Goal: Task Accomplishment & Management: Manage account settings

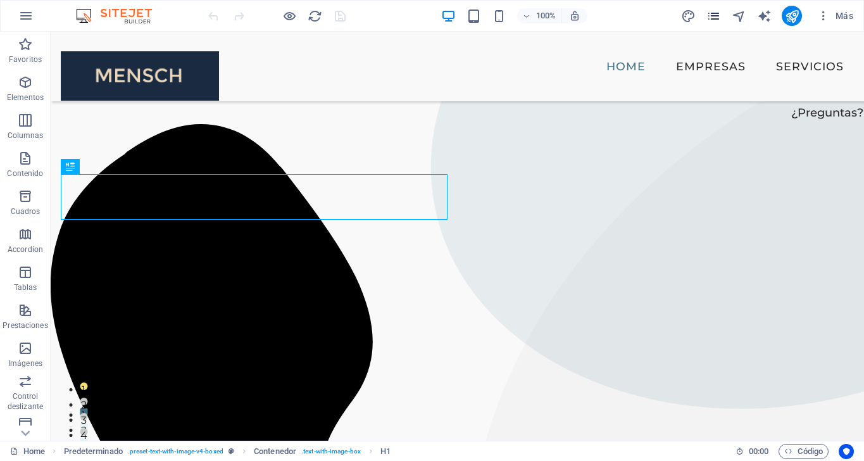
click at [0, 0] on icon "pages" at bounding box center [0, 0] width 0 height 0
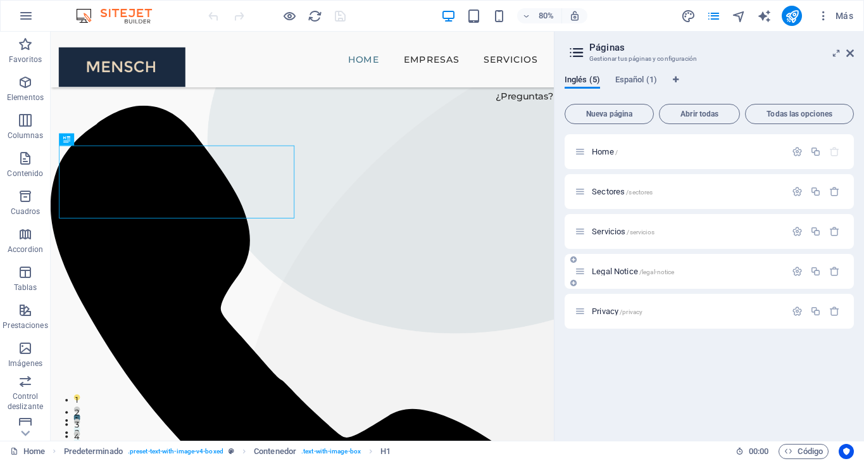
click at [624, 273] on span "Legal Notice /legal-notice" at bounding box center [633, 270] width 82 height 9
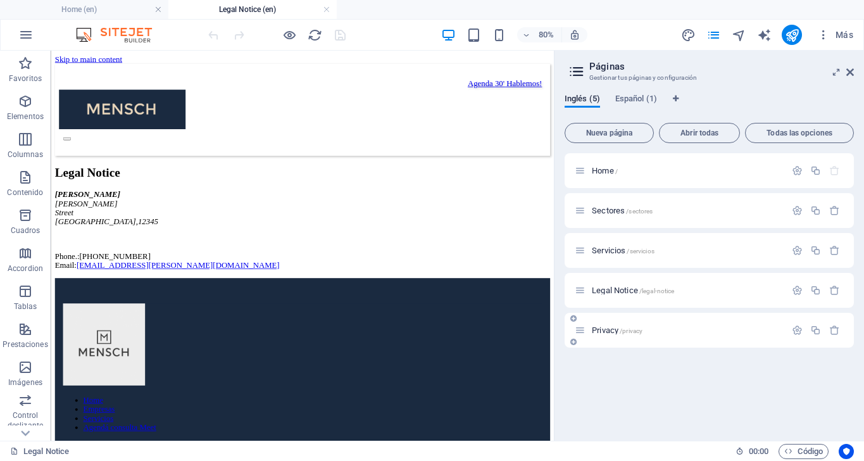
click at [603, 330] on span "Privacy /privacy" at bounding box center [617, 329] width 51 height 9
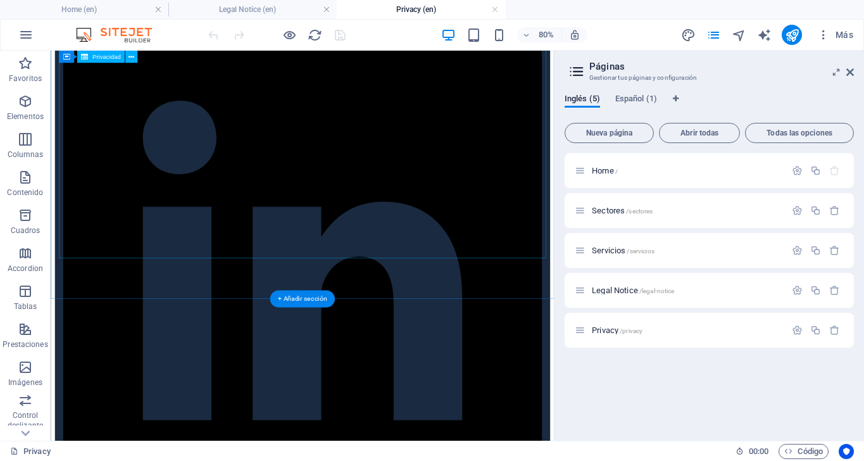
scroll to position [3313, 0]
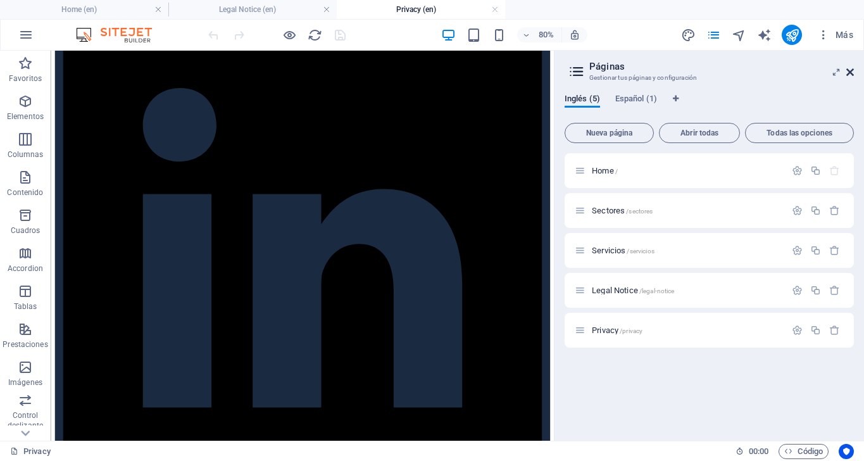
click at [0, 0] on icon at bounding box center [0, 0] width 0 height 0
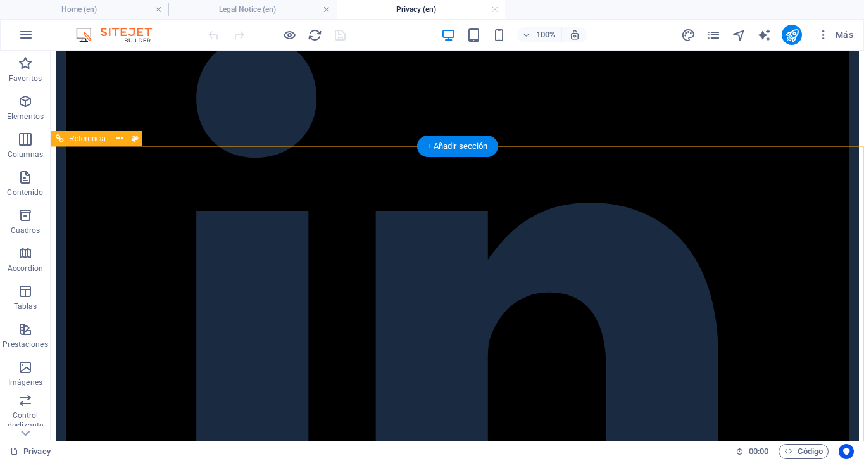
scroll to position [3118, 0]
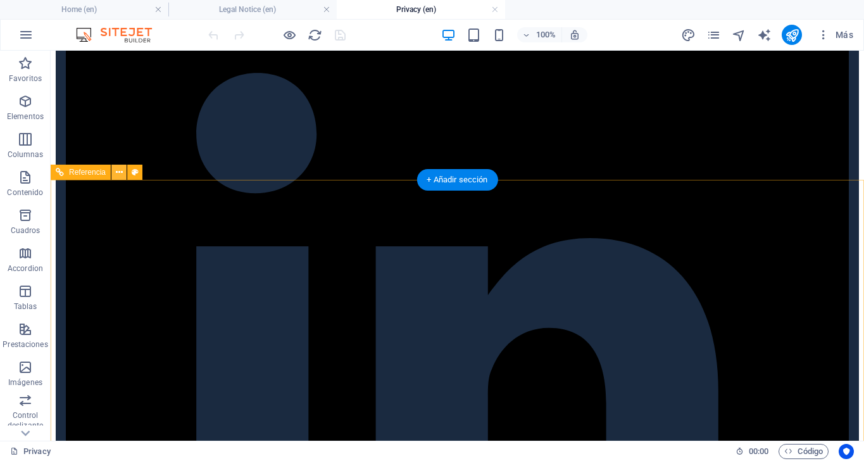
click at [118, 173] on icon at bounding box center [119, 172] width 7 height 13
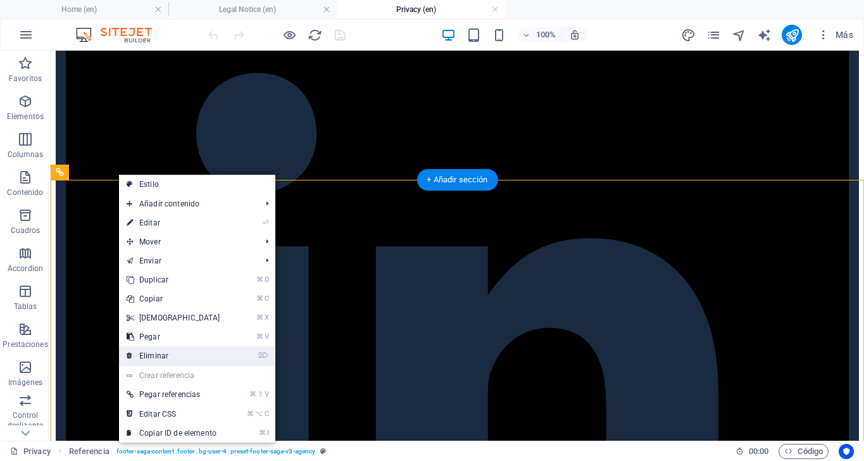
click at [156, 352] on link "⌦ Eliminar" at bounding box center [173, 355] width 109 height 19
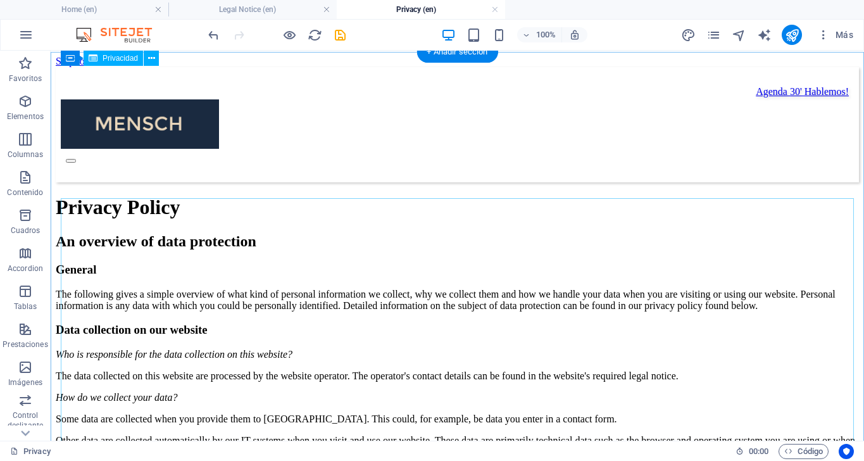
scroll to position [0, 0]
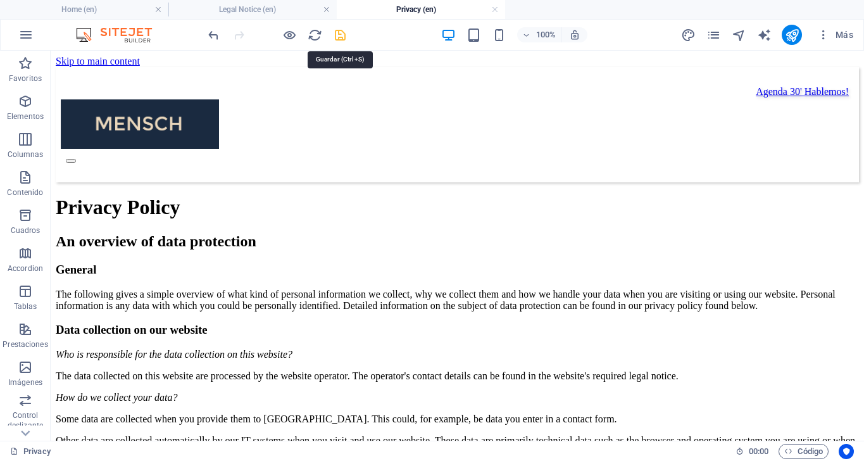
click at [0, 0] on icon "save" at bounding box center [0, 0] width 0 height 0
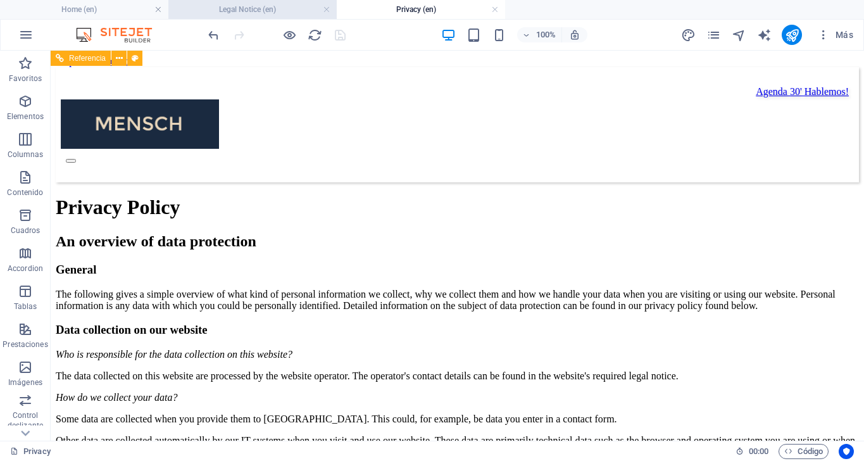
click at [256, 9] on h4 "Legal Notice (en)" at bounding box center [252, 10] width 168 height 14
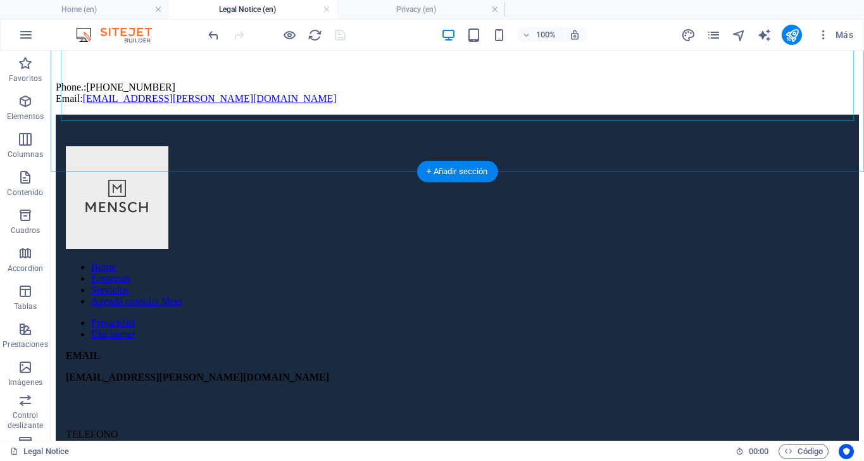
scroll to position [225, 0]
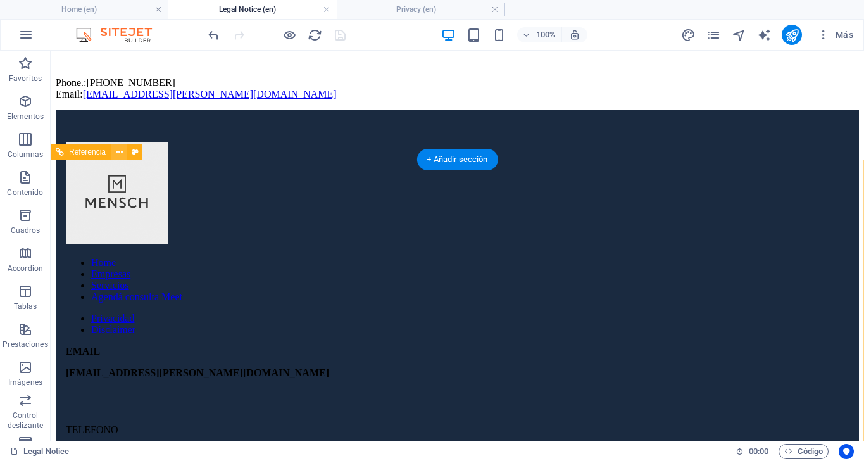
click at [118, 152] on icon at bounding box center [119, 152] width 7 height 13
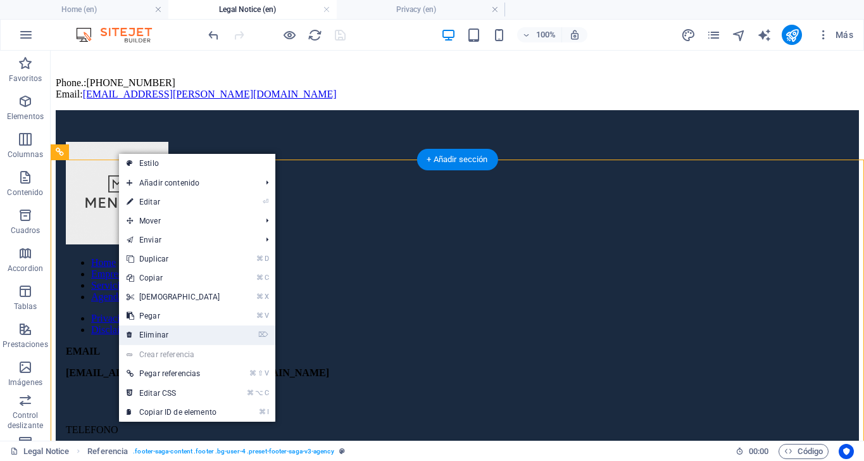
click at [158, 329] on link "⌦ Eliminar" at bounding box center [173, 334] width 109 height 19
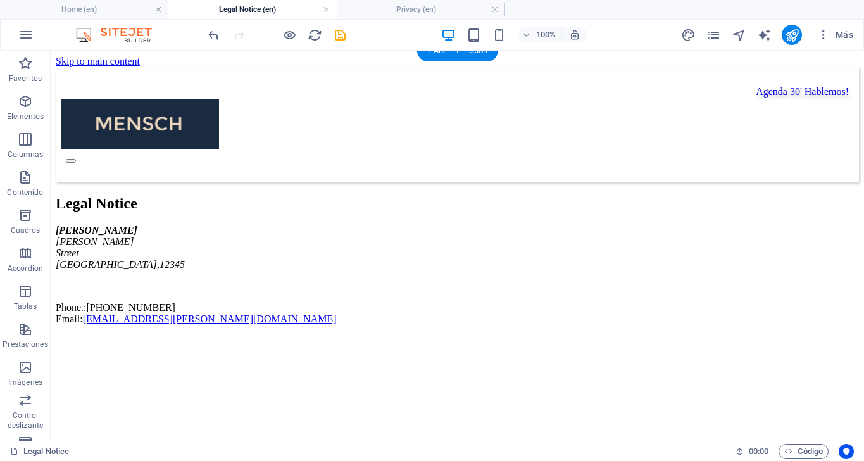
scroll to position [0, 0]
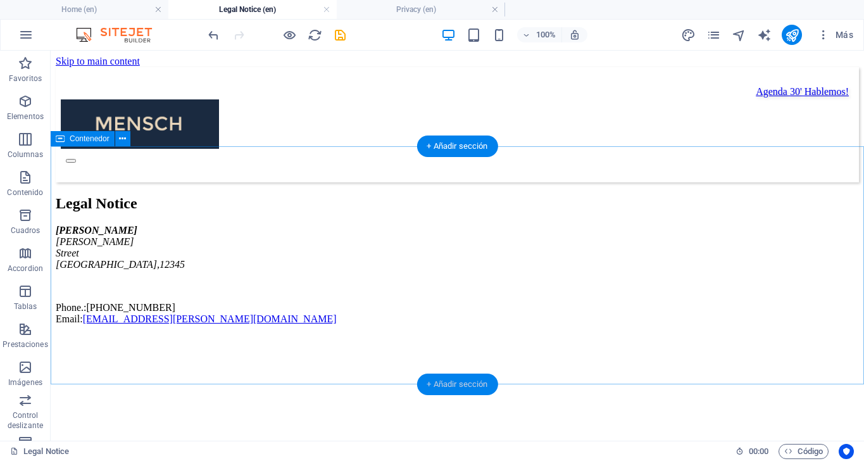
click at [448, 392] on div "+ Añadir sección" at bounding box center [456, 384] width 81 height 22
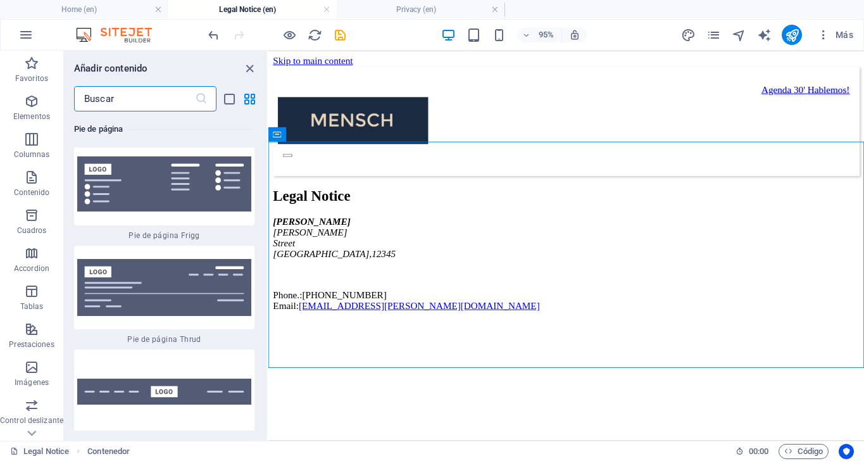
scroll to position [18260, 0]
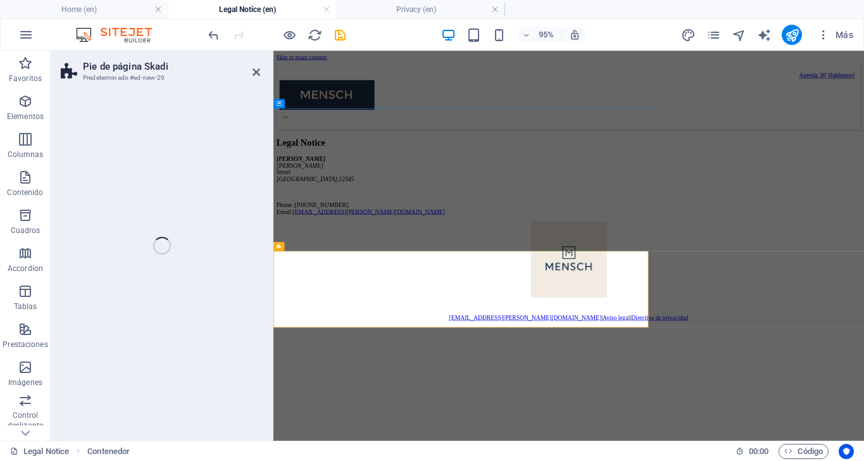
select select "rem"
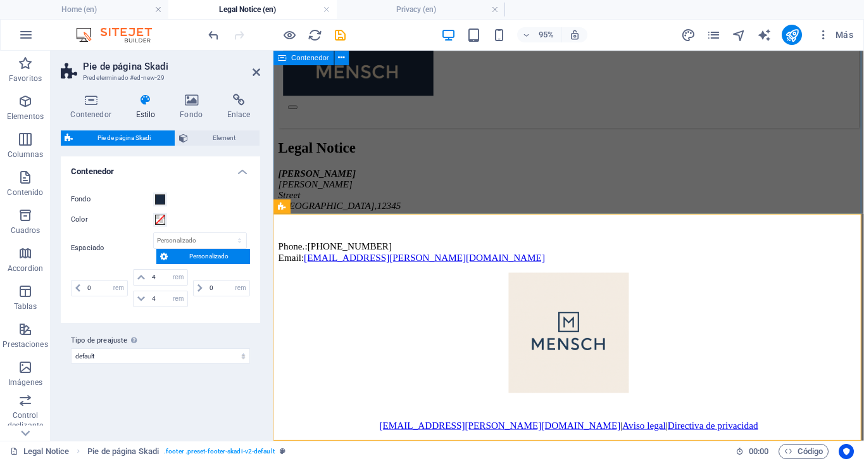
scroll to position [162, 0]
click at [541, 202] on div "Legal Notice MENSCH MENSCH Street Berlin , 12345 Phone.: +541171233507 Email: c…" at bounding box center [583, 209] width 611 height 130
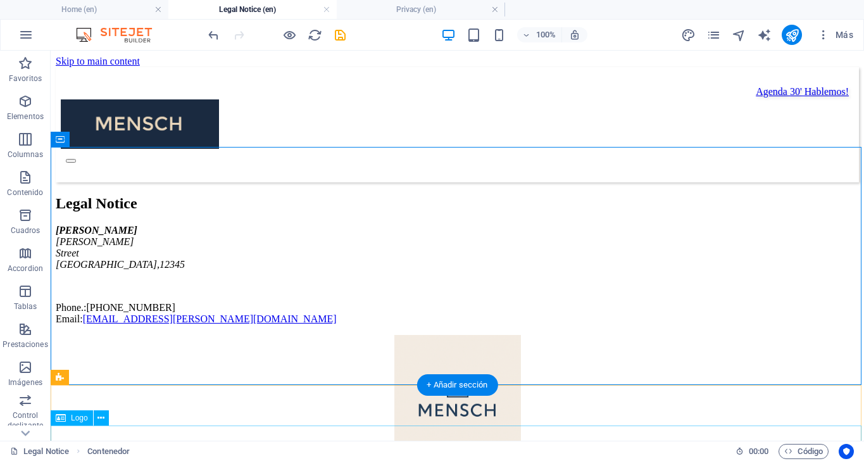
scroll to position [0, 0]
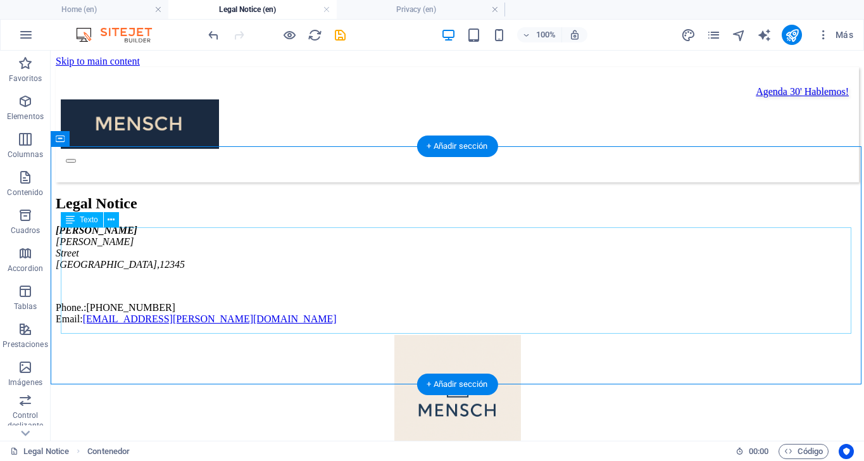
click at [109, 251] on div "MENSCH MENSCH Street Berlin , 12345 Phone.: +541171233507 Email: contacto@mensc…" at bounding box center [457, 275] width 803 height 100
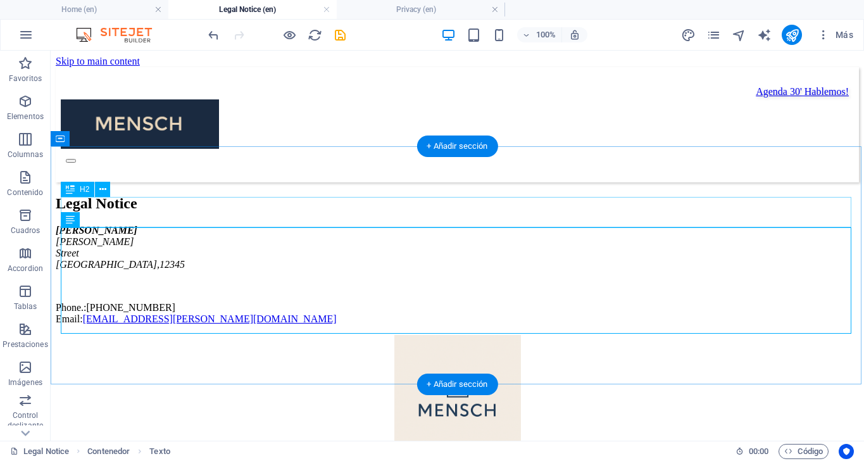
click at [159, 212] on div "Legal Notice" at bounding box center [457, 203] width 803 height 17
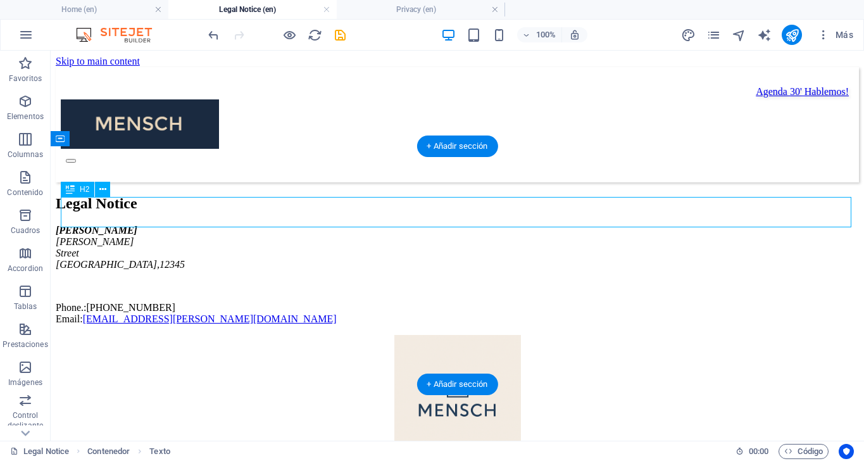
click at [159, 212] on div "Legal Notice" at bounding box center [457, 203] width 803 height 17
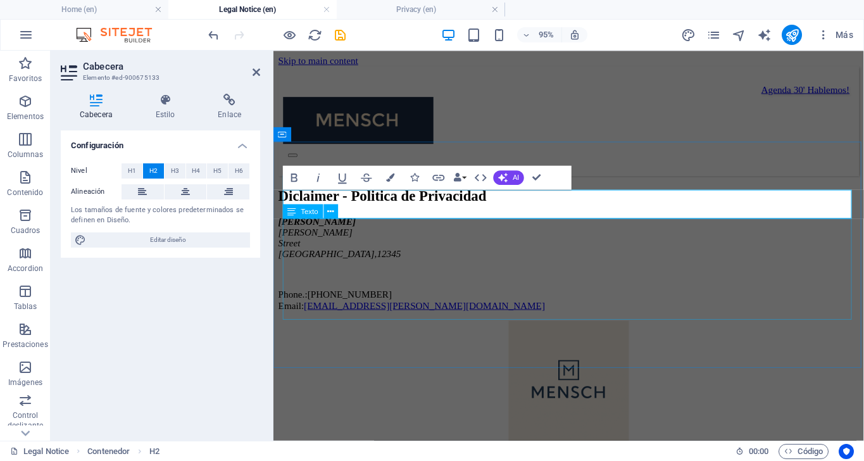
click at [340, 314] on div "MENSCH MENSCH Street Berlin , 12345 Phone.: +541171233507 Email: contacto@mensc…" at bounding box center [583, 275] width 611 height 100
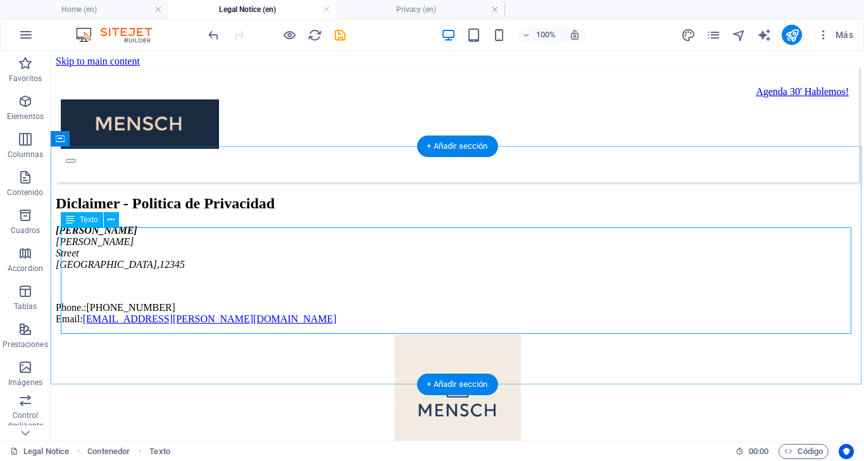
click at [115, 324] on div "MENSCH MENSCH Street Berlin , 12345 Phone.: +541171233507 Email: contacto@mensc…" at bounding box center [457, 275] width 803 height 100
click at [102, 325] on div "MENSCH MENSCH Street Berlin , 12345 Phone.: +541171233507 Email: contacto@mensc…" at bounding box center [457, 275] width 803 height 100
click at [97, 276] on div "MENSCH MENSCH Street Berlin , 12345 Phone.: +541171233507 Email: contacto@mensc…" at bounding box center [457, 275] width 803 height 100
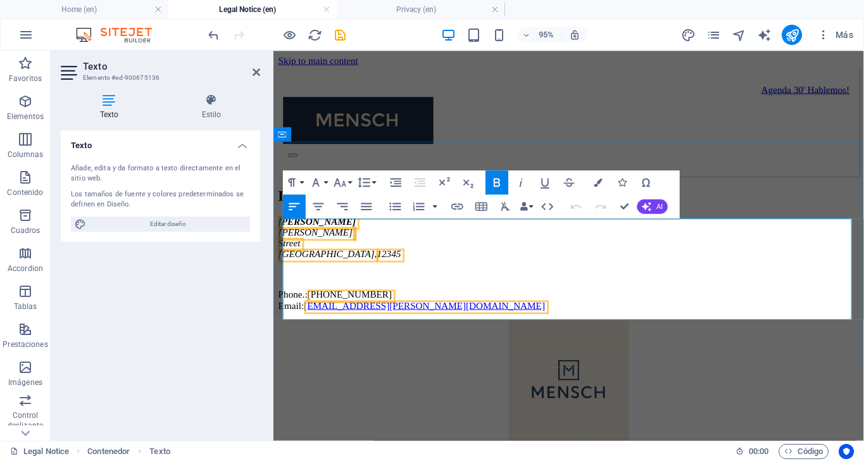
click at [462, 318] on p "Phone.: +541171233507 Email: contacto@mensch.ar" at bounding box center [583, 313] width 611 height 23
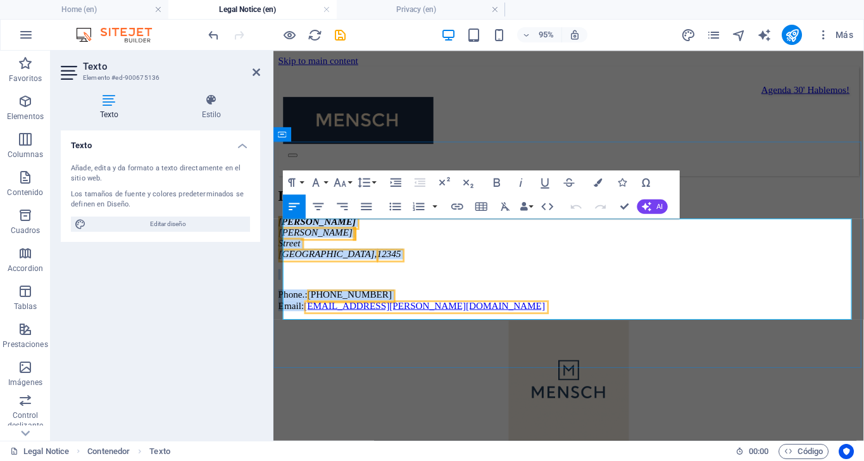
drag, startPoint x: 464, startPoint y: 325, endPoint x: 283, endPoint y: 228, distance: 204.6
click at [283, 228] on div "MENSCH MENSCH Street Berlin , 12345 Phone.: +541171233507 Email: contacto@mensc…" at bounding box center [583, 275] width 611 height 100
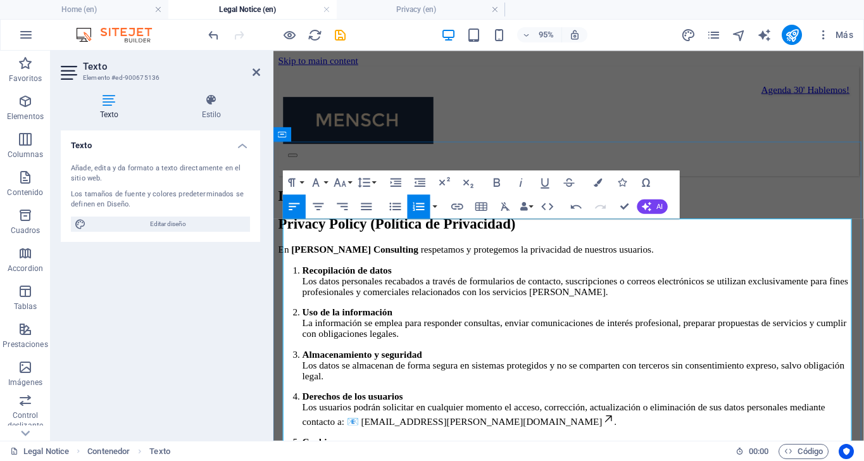
click at [699, 242] on h2 "Privacy Policy (Política de Privacidad)" at bounding box center [583, 233] width 611 height 17
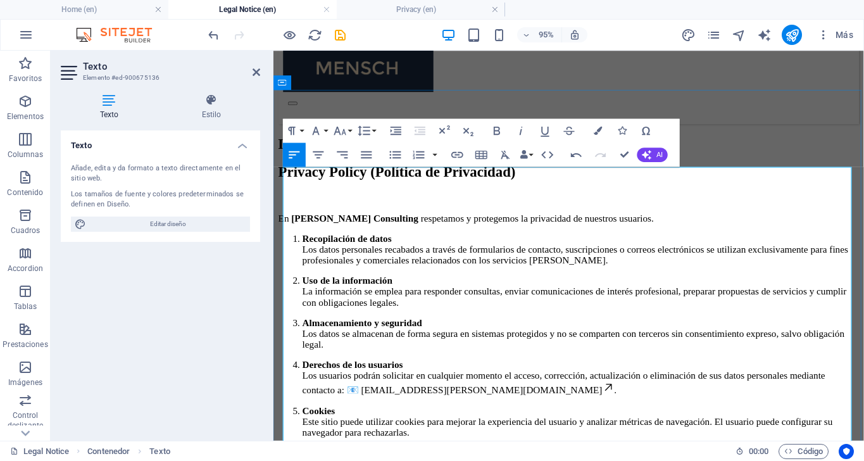
scroll to position [56, 0]
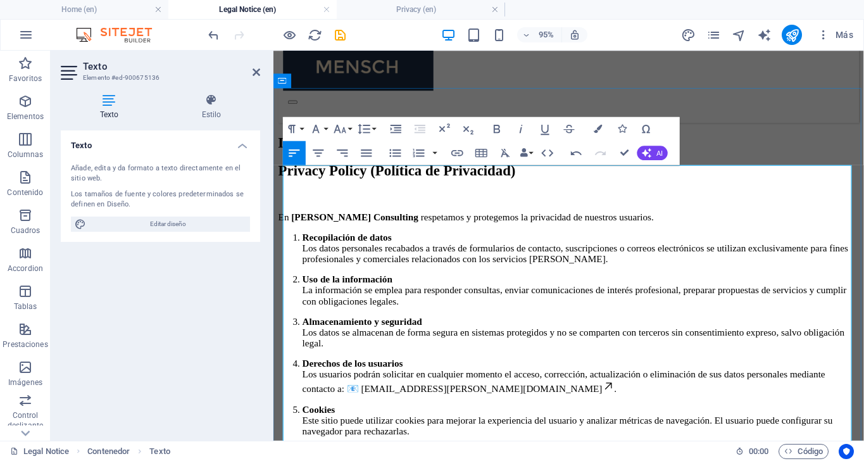
click at [376, 225] on strong "MENSCH Consulting" at bounding box center [358, 225] width 133 height 11
click at [749, 228] on p "En MENSCH Consulting respetamos y protegemos la privacidad de nuestros usuarios." at bounding box center [583, 225] width 611 height 11
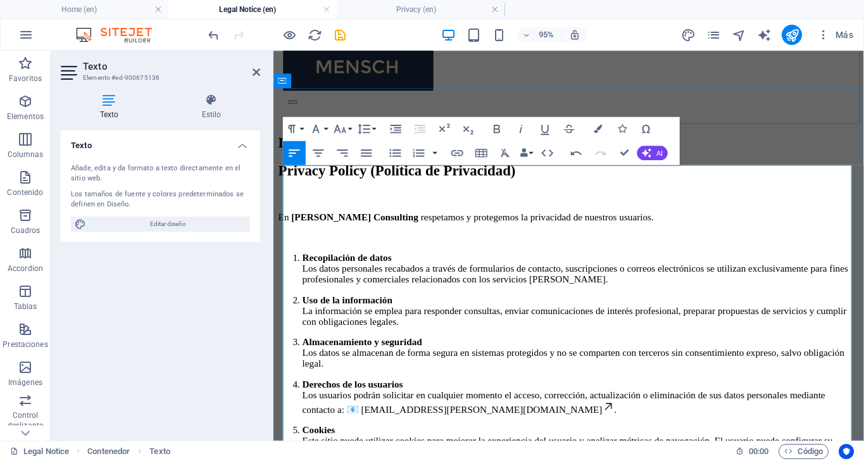
click at [791, 278] on p "Recopilación de datos Los datos personales recabados a través de formularios de…" at bounding box center [597, 280] width 586 height 34
click at [304, 307] on p "Uso de la información La información se emplea para responder consultas, enviar…" at bounding box center [597, 324] width 586 height 34
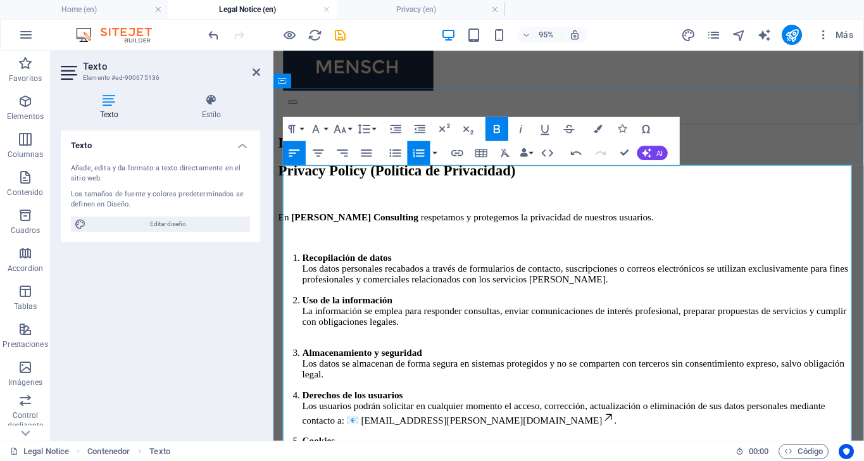
click at [798, 283] on p "Recopilación de datos Los datos personales recabados a través de formularios de…" at bounding box center [597, 280] width 586 height 34
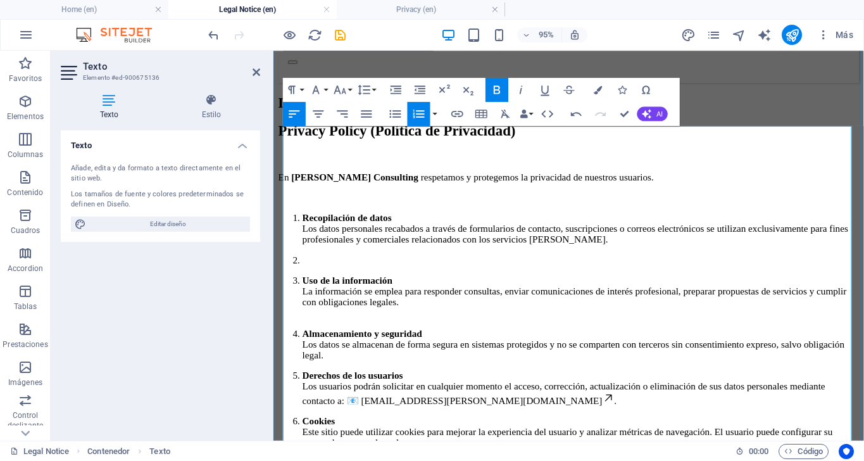
scroll to position [99, 0]
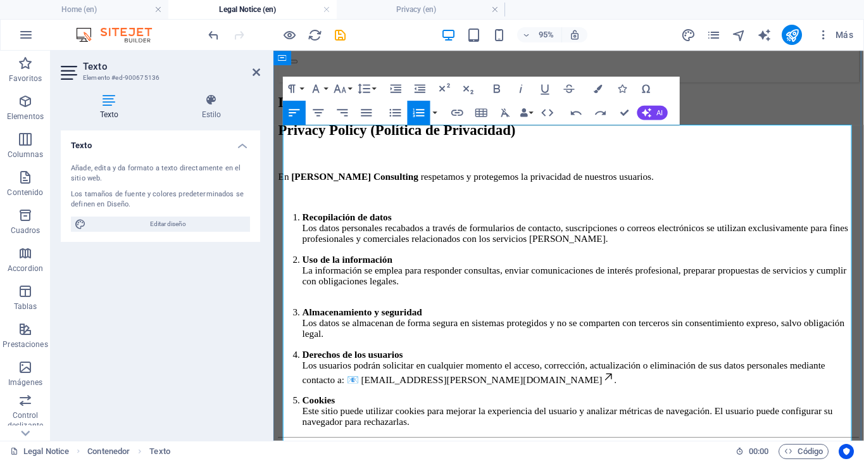
click at [369, 290] on p "​ Uso de la información La información se emplea para responder consultas, envi…" at bounding box center [597, 287] width 586 height 46
click at [330, 299] on p "​ Uso de la información La información se emplea para responder consultas, envi…" at bounding box center [597, 287] width 586 height 46
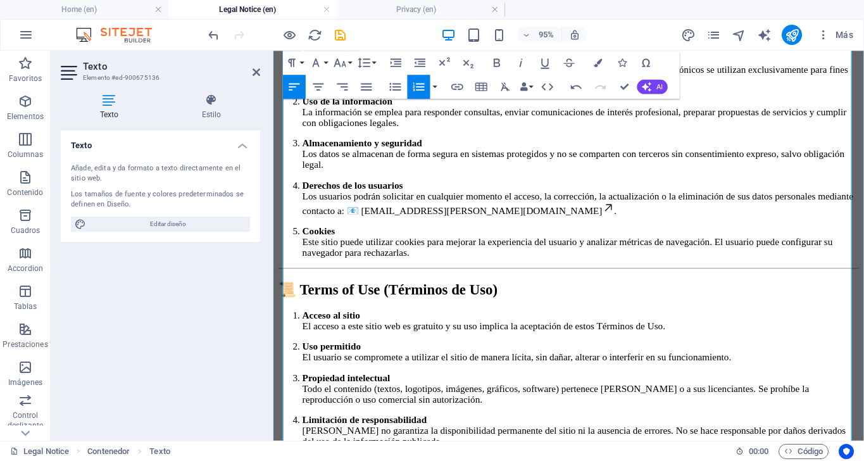
scroll to position [270, 0]
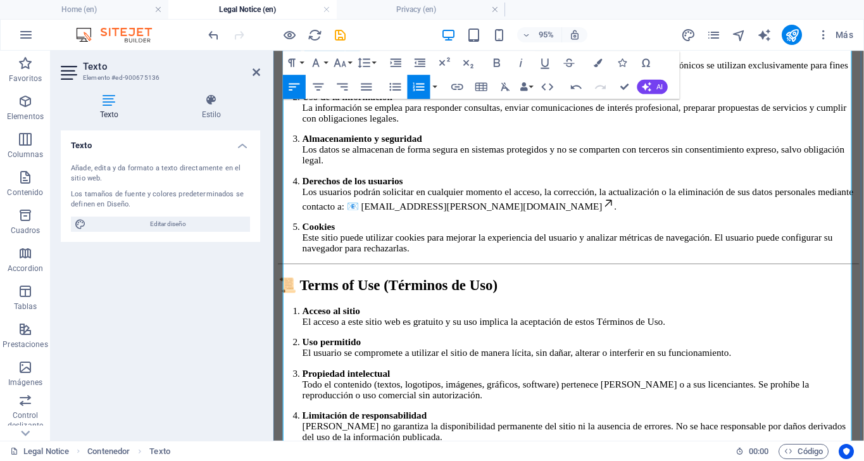
click at [555, 262] on p "Cookies Este sitio puede utilizar cookies para mejorar la experiencia del usuar…" at bounding box center [597, 247] width 586 height 34
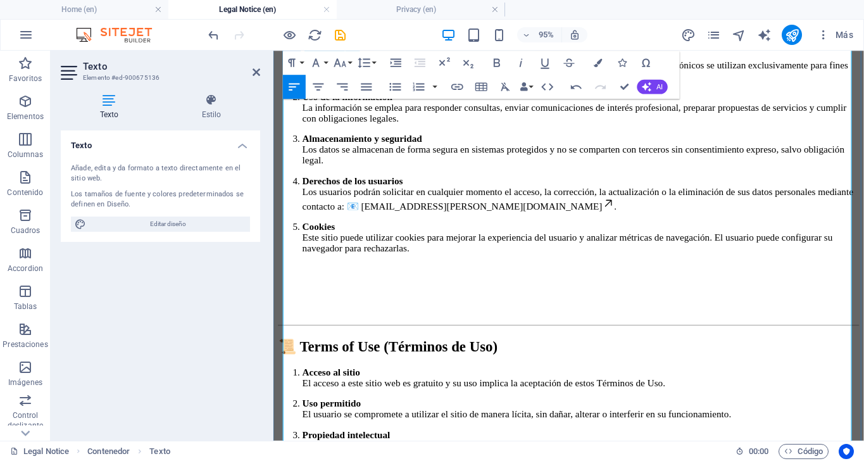
click at [309, 352] on h2 "📜 Terms of Use (Términos de Uso)" at bounding box center [583, 361] width 611 height 18
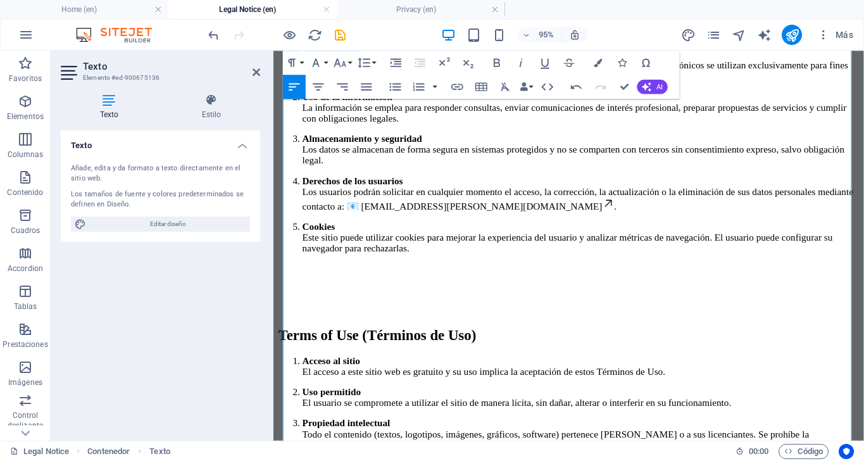
click at [643, 341] on h2 "Terms of Use (Términos de Uso)" at bounding box center [583, 349] width 611 height 17
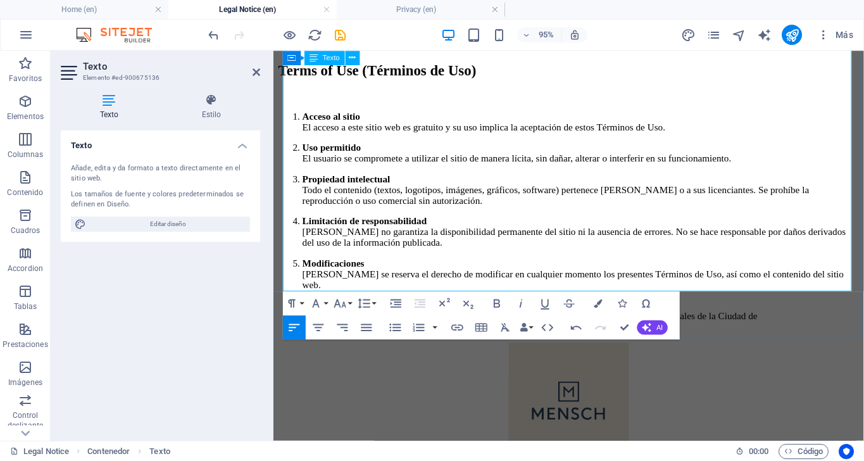
scroll to position [570, 0]
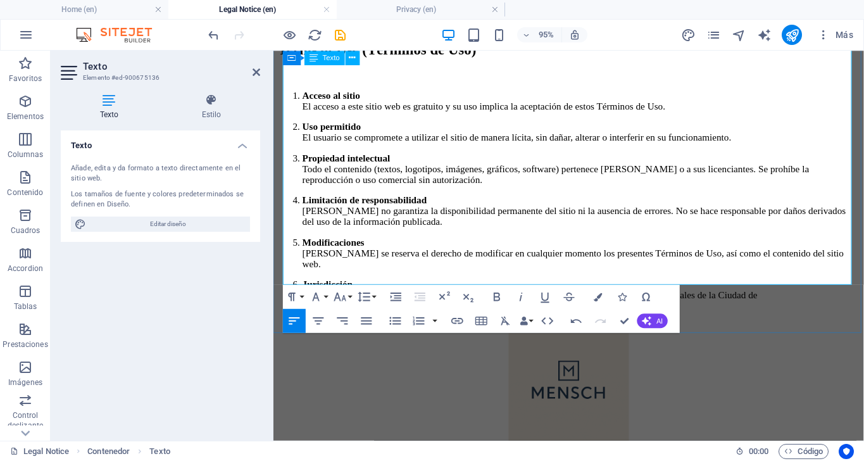
click at [406, 291] on p "Jurisdicción Estos términos se rigen por la legislación de la República Argenti…" at bounding box center [597, 308] width 586 height 34
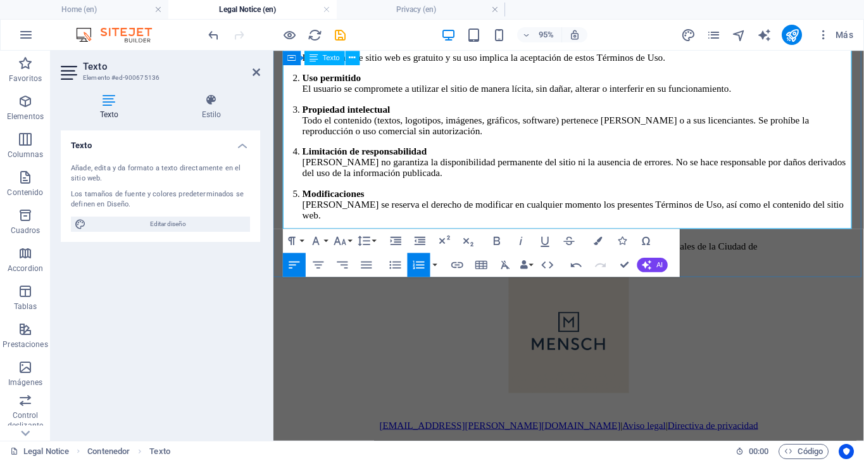
scroll to position [629, 0]
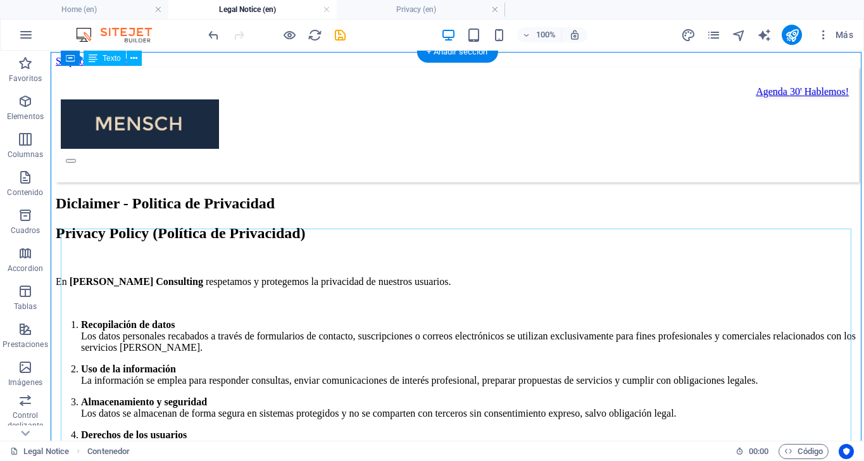
scroll to position [0, 0]
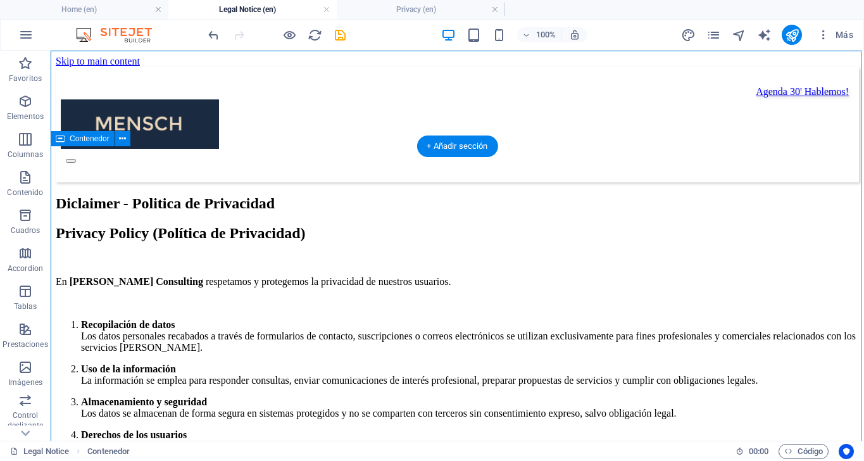
click at [120, 140] on icon at bounding box center [122, 138] width 7 height 13
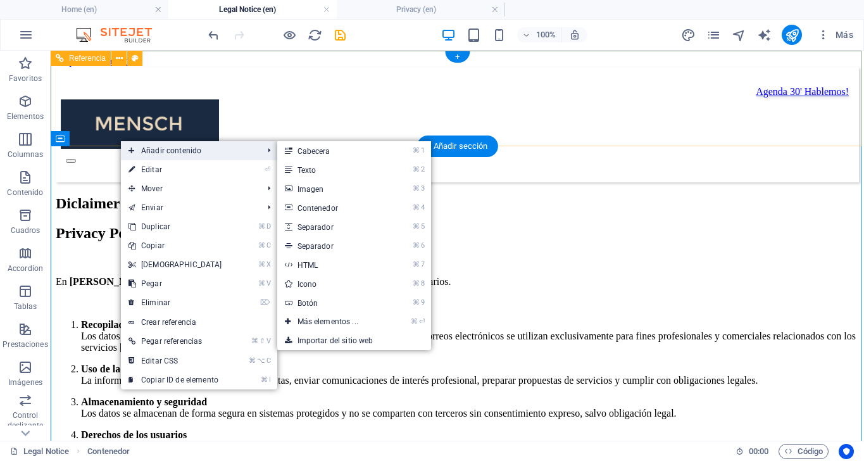
click at [160, 152] on span "Añadir contenido" at bounding box center [189, 150] width 137 height 19
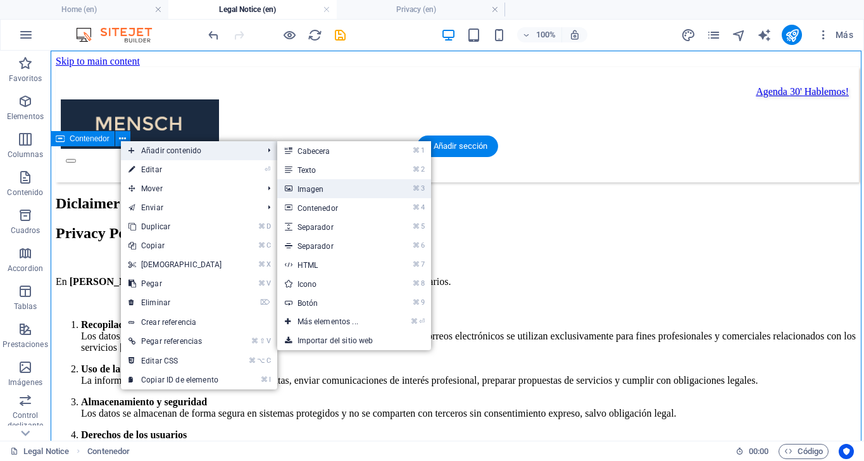
click at [329, 190] on link "⌘ 3 Imagen" at bounding box center [330, 188] width 106 height 19
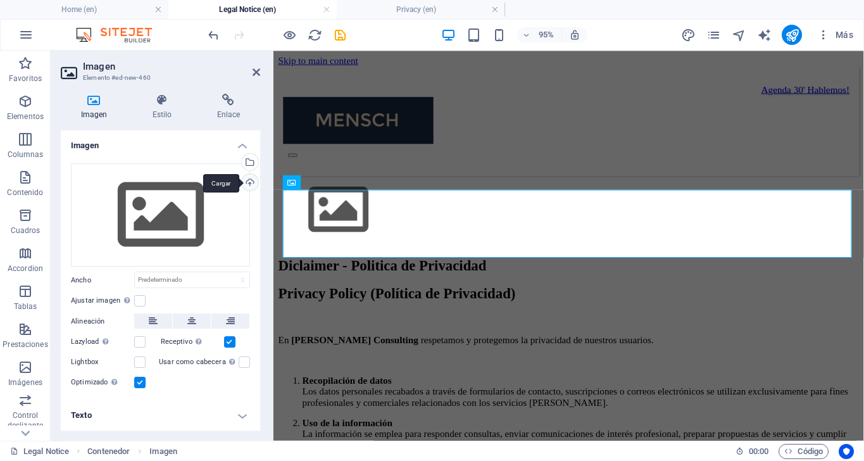
click at [247, 181] on div "Cargar" at bounding box center [248, 183] width 19 height 19
click at [352, 227] on figure at bounding box center [583, 219] width 611 height 74
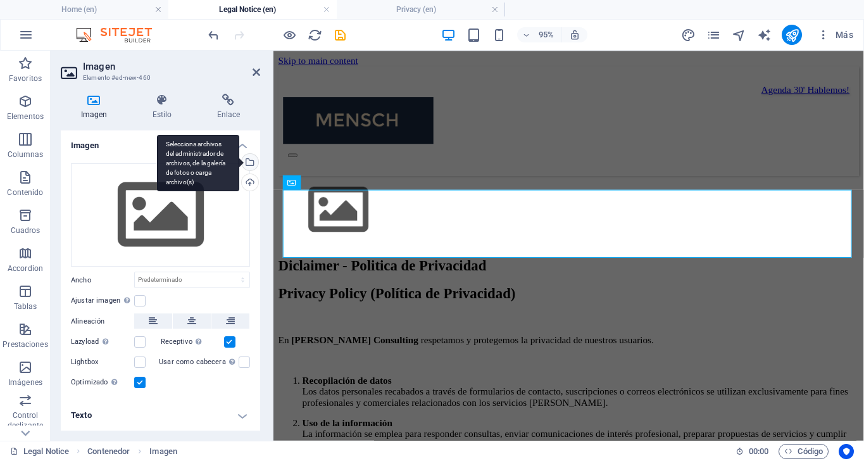
click at [250, 162] on div "Selecciona archivos del administrador de archivos, de la galería de fotos o car…" at bounding box center [248, 163] width 19 height 19
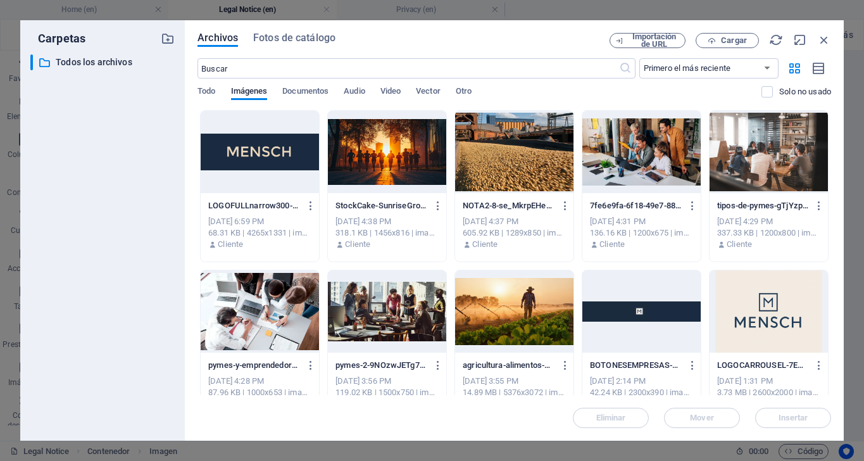
click at [649, 321] on div at bounding box center [641, 311] width 118 height 82
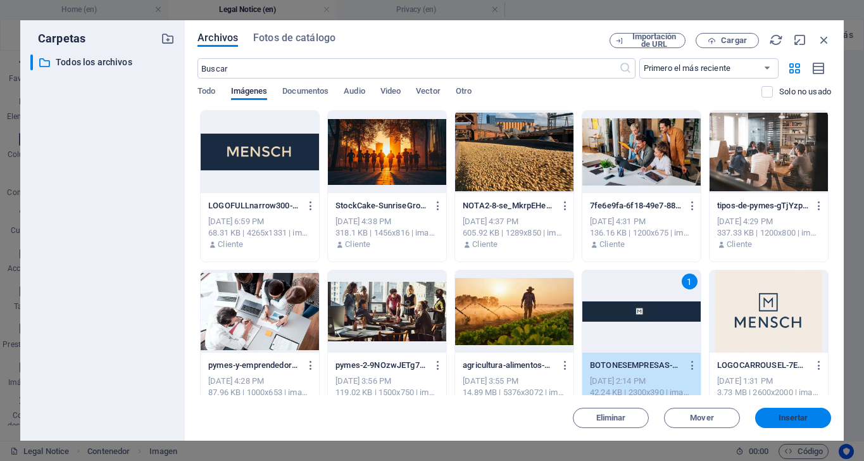
click at [776, 415] on span "Insertar" at bounding box center [793, 418] width 66 height 8
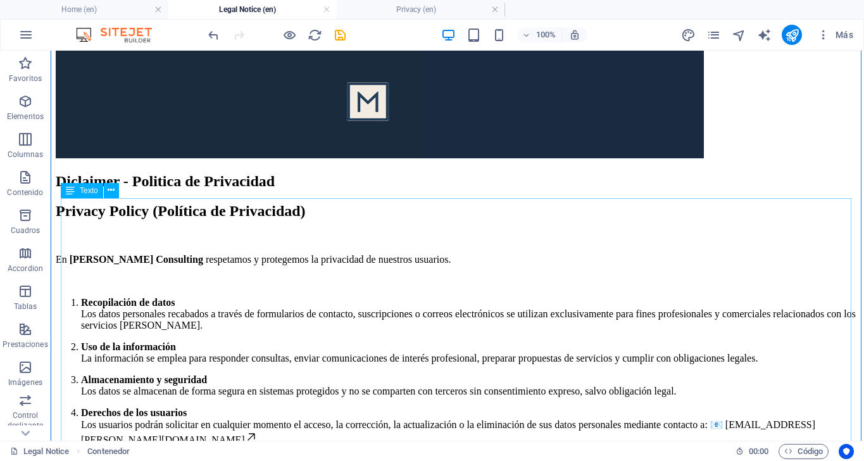
scroll to position [142, 0]
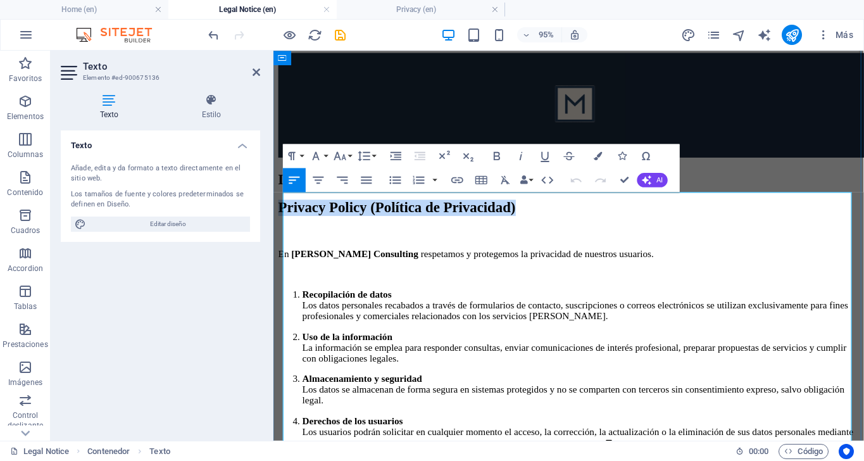
drag, startPoint x: 685, startPoint y: 219, endPoint x: 287, endPoint y: 215, distance: 398.6
click at [287, 215] on h2 "Privacy Policy (Política de Privacidad)" at bounding box center [583, 216] width 611 height 17
click at [767, 185] on div "Diclaimer - Politica de Privacidad" at bounding box center [583, 186] width 611 height 17
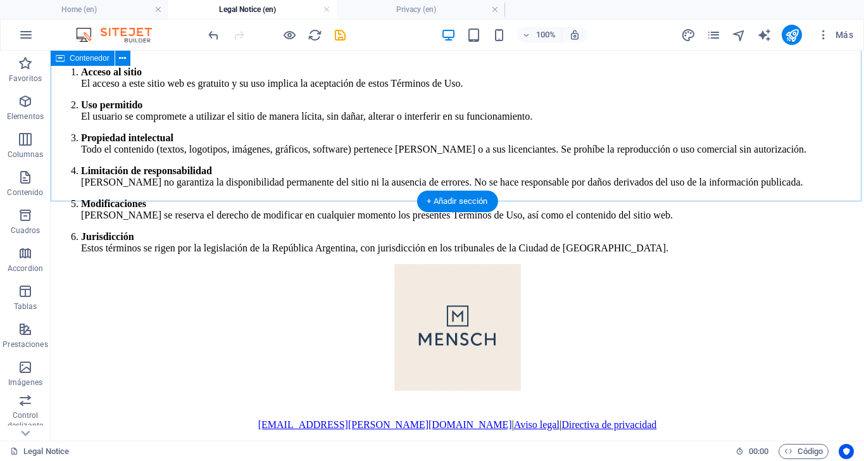
scroll to position [780, 0]
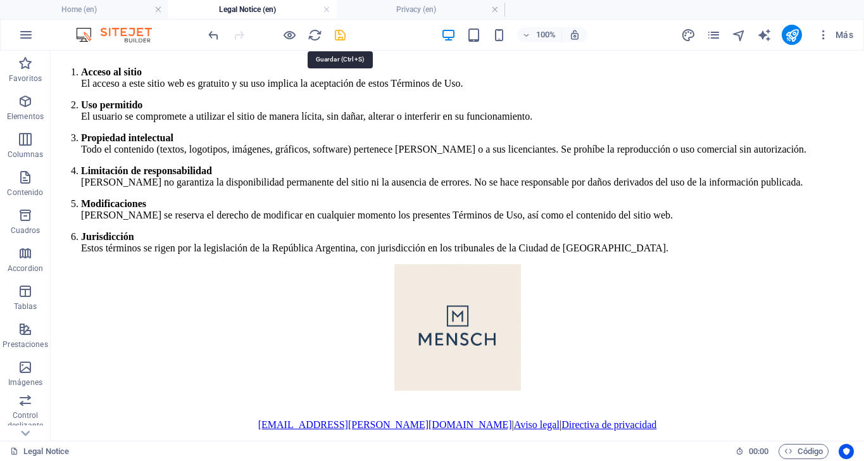
click at [336, 35] on icon "save" at bounding box center [340, 35] width 15 height 15
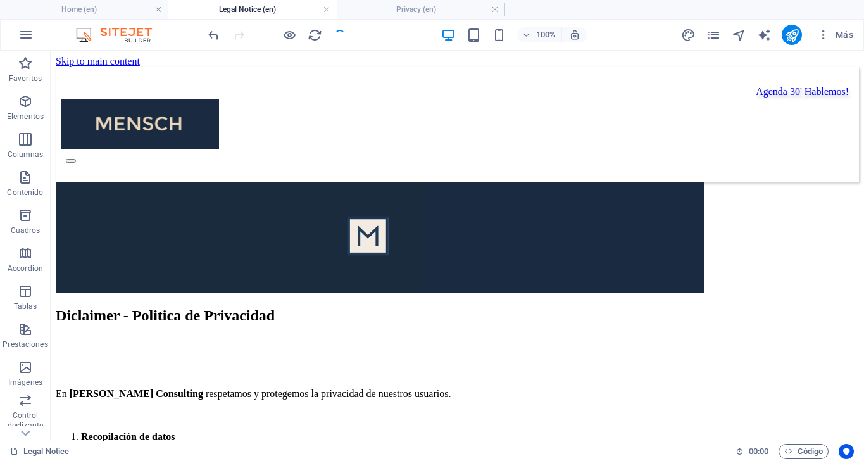
scroll to position [0, 0]
click at [0, 0] on icon "button" at bounding box center [0, 0] width 0 height 0
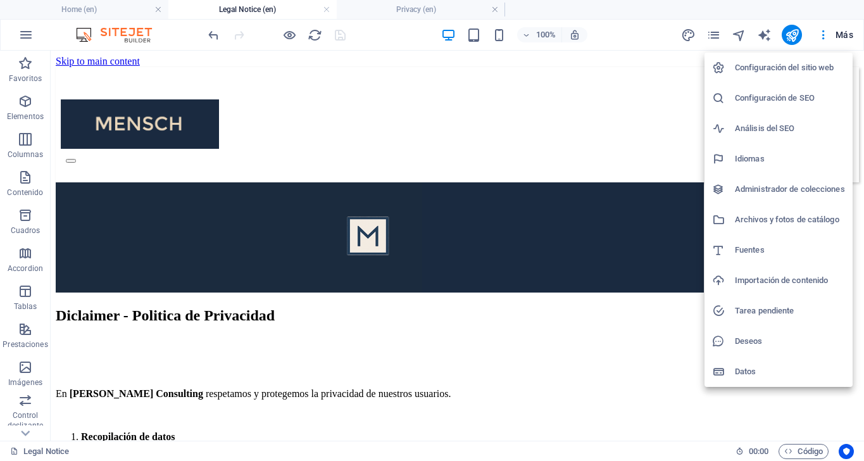
click at [715, 28] on div at bounding box center [432, 230] width 864 height 461
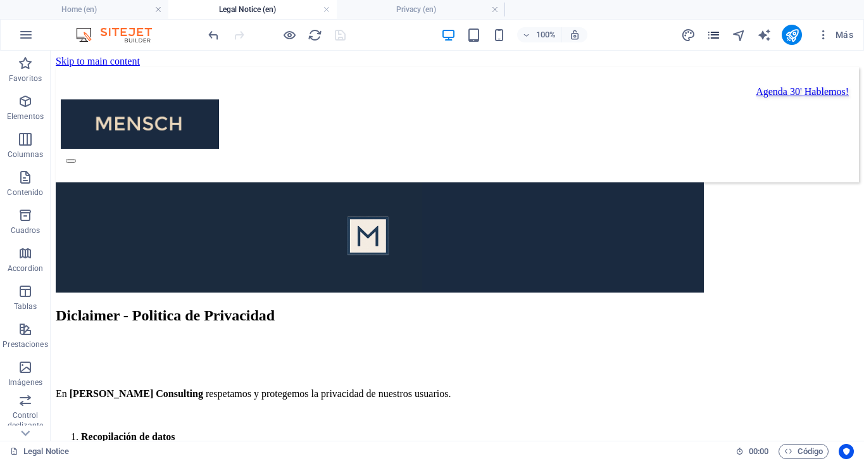
click at [0, 0] on icon "pages" at bounding box center [0, 0] width 0 height 0
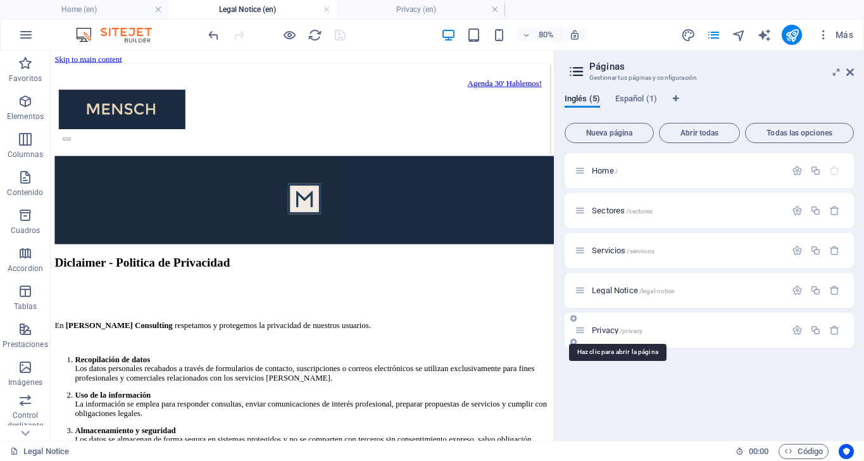
click at [609, 331] on span "Privacy /privacy" at bounding box center [617, 329] width 51 height 9
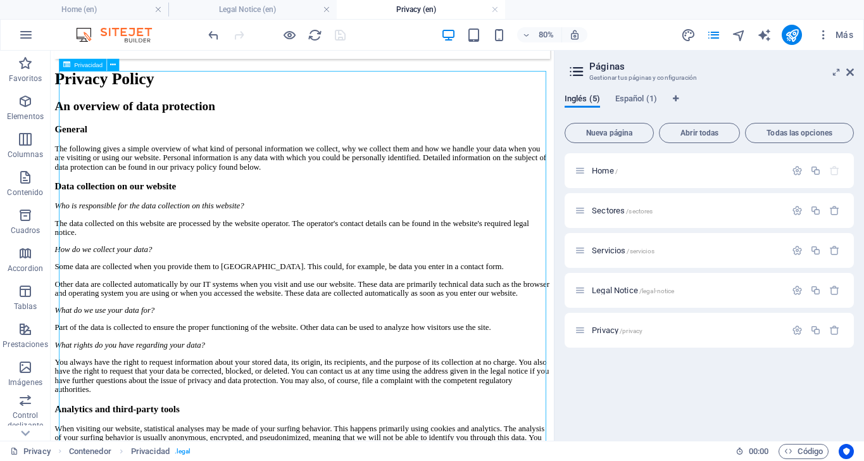
scroll to position [137, 0]
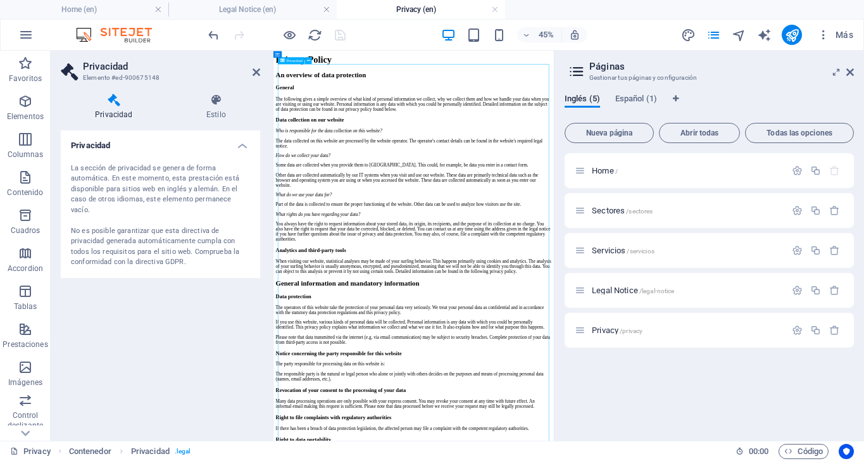
scroll to position [117, 0]
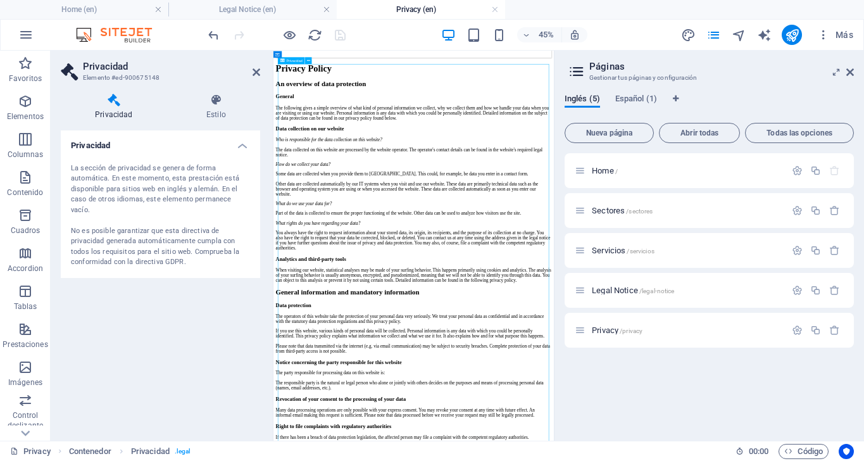
drag, startPoint x: 290, startPoint y: 109, endPoint x: 597, endPoint y: 418, distance: 434.4
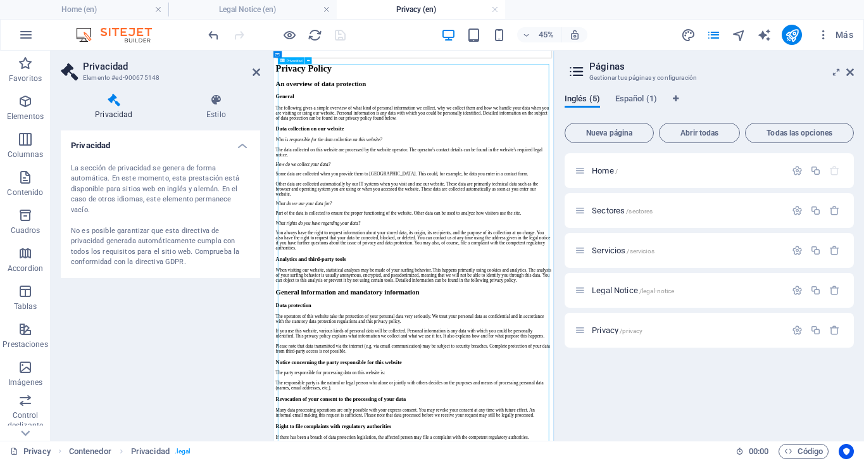
click at [259, 74] on icon at bounding box center [256, 72] width 8 height 10
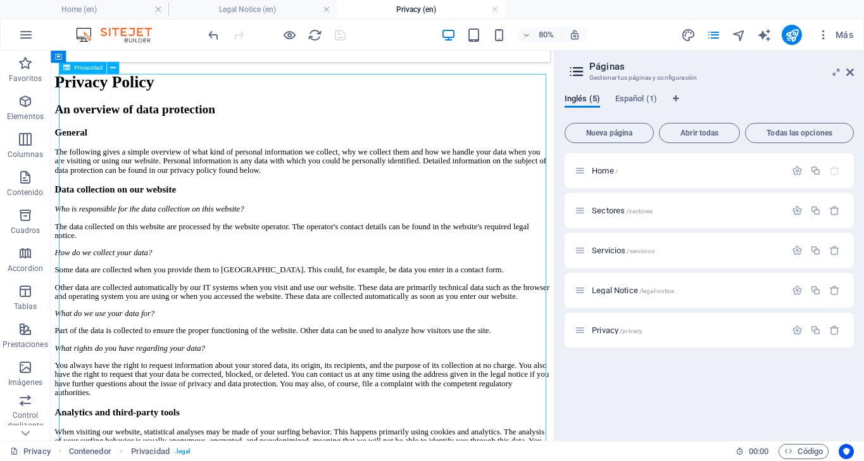
drag, startPoint x: 64, startPoint y: 158, endPoint x: 305, endPoint y: 339, distance: 301.8
click at [846, 73] on icon at bounding box center [850, 72] width 8 height 10
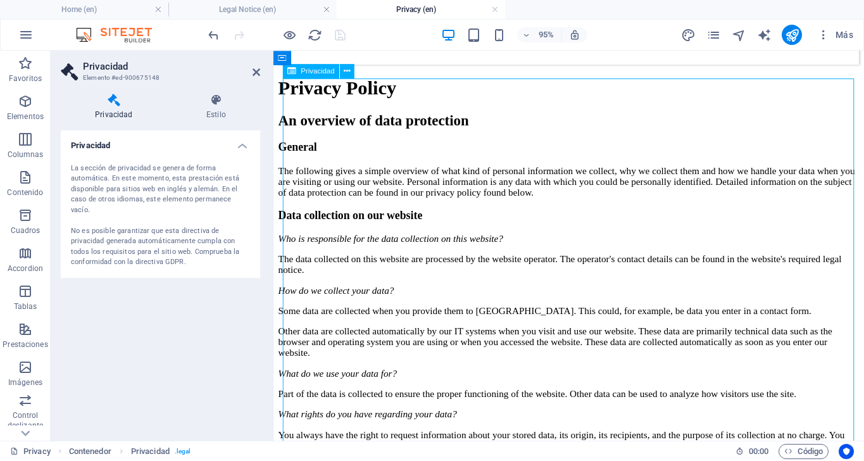
drag, startPoint x: 297, startPoint y: 135, endPoint x: 449, endPoint y: 244, distance: 186.8
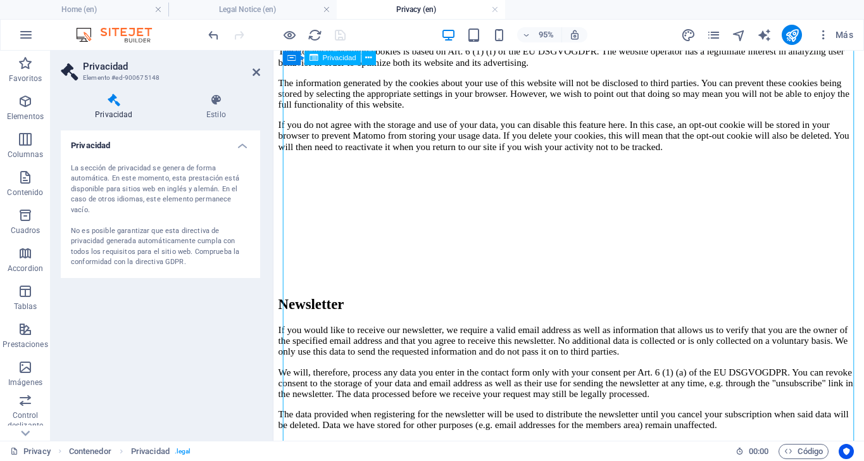
scroll to position [3022, 0]
drag, startPoint x: 511, startPoint y: 203, endPoint x: 397, endPoint y: 178, distance: 116.5
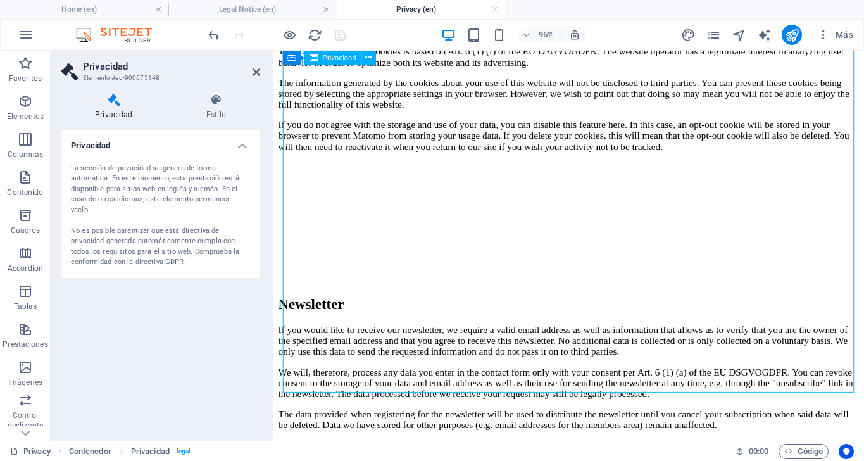
drag, startPoint x: 505, startPoint y: 393, endPoint x: 340, endPoint y: 230, distance: 231.7
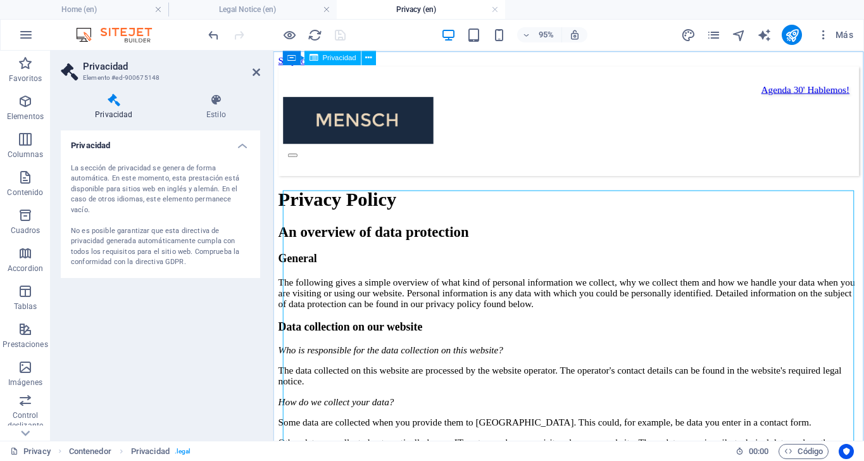
scroll to position [0, 0]
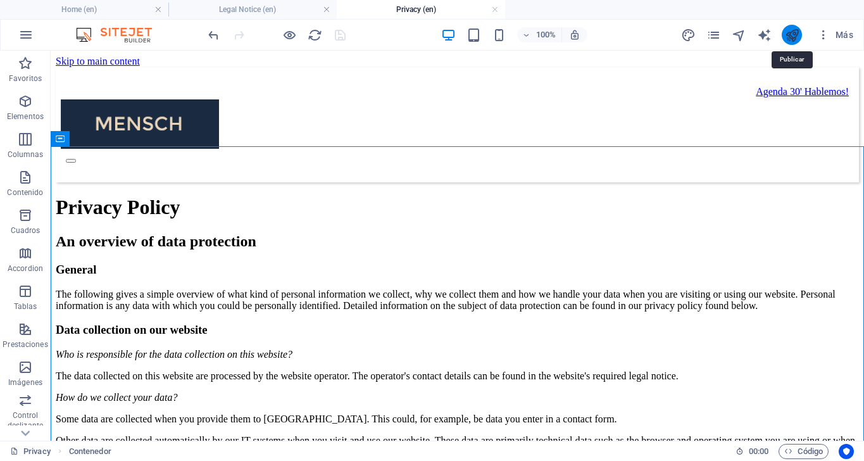
click at [788, 31] on icon "publish" at bounding box center [791, 35] width 15 height 15
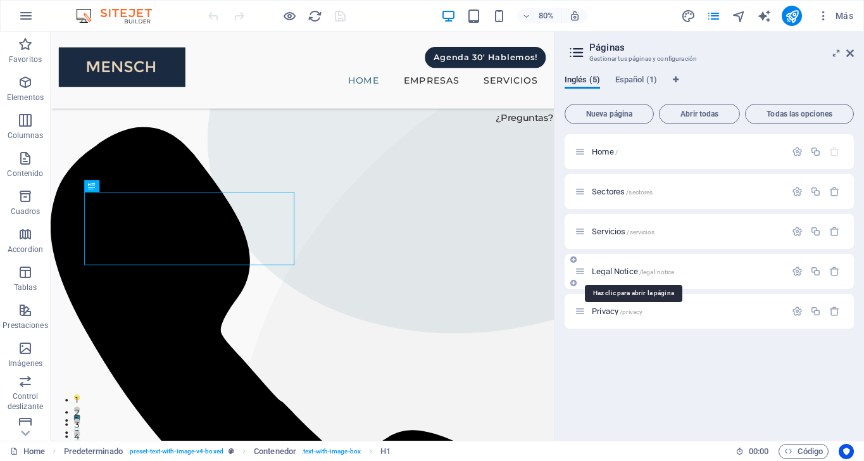
click at [616, 268] on span "Legal Notice /legal-notice" at bounding box center [633, 270] width 82 height 9
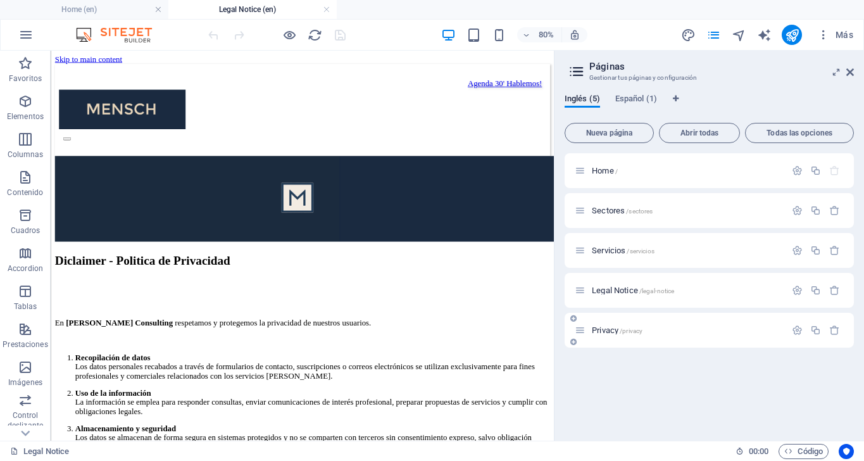
click at [605, 326] on span "Privacy /privacy" at bounding box center [617, 329] width 51 height 9
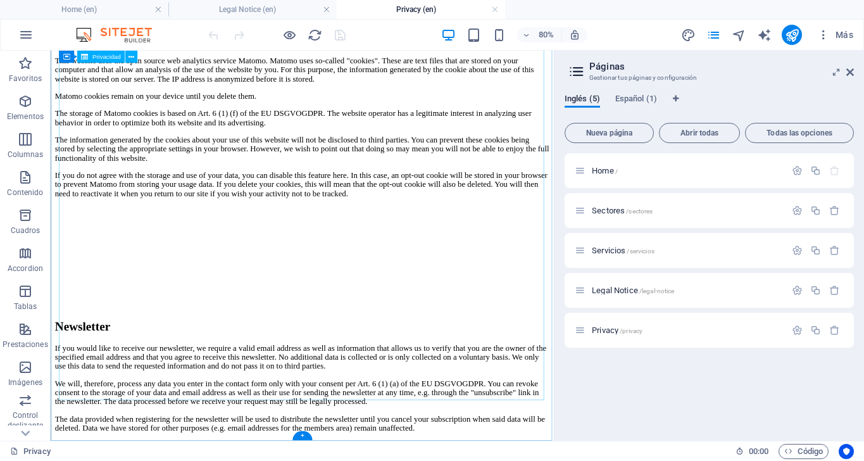
scroll to position [3132, 0]
click at [304, 433] on div "+" at bounding box center [302, 435] width 20 height 9
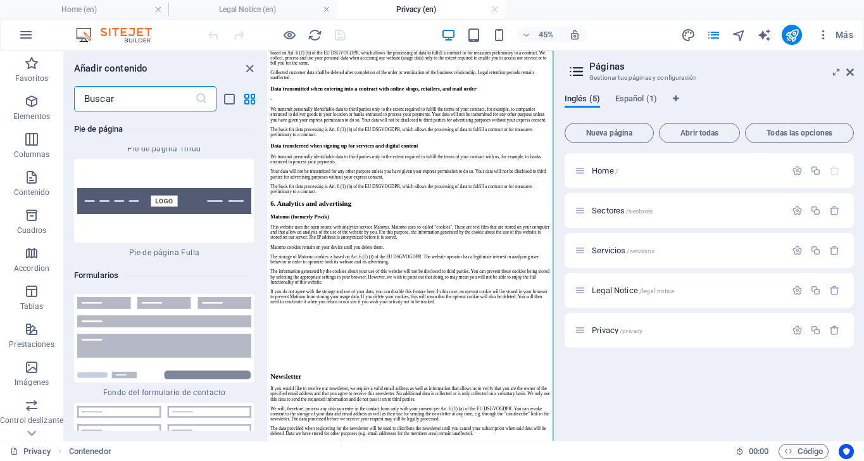
scroll to position [18384, 0]
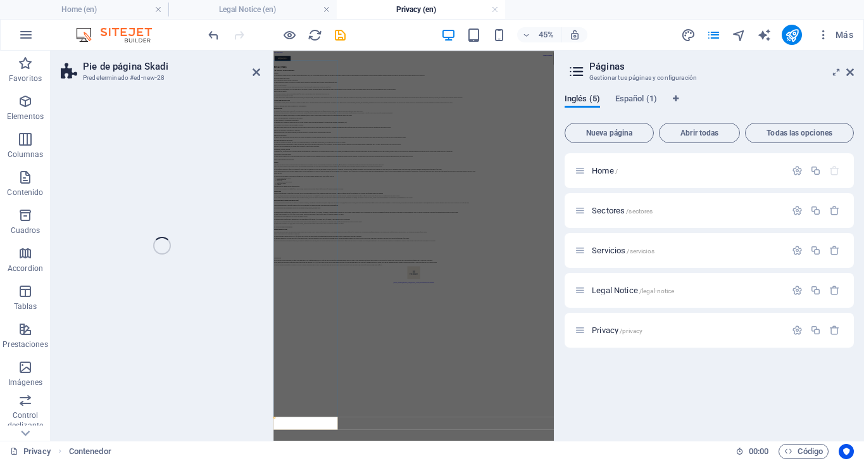
select select "rem"
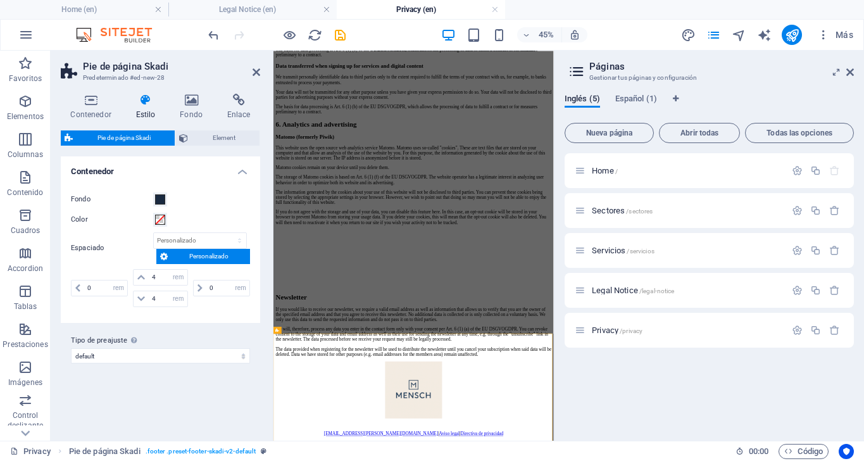
scroll to position [2991, 0]
click at [342, 34] on icon "save" at bounding box center [340, 35] width 15 height 15
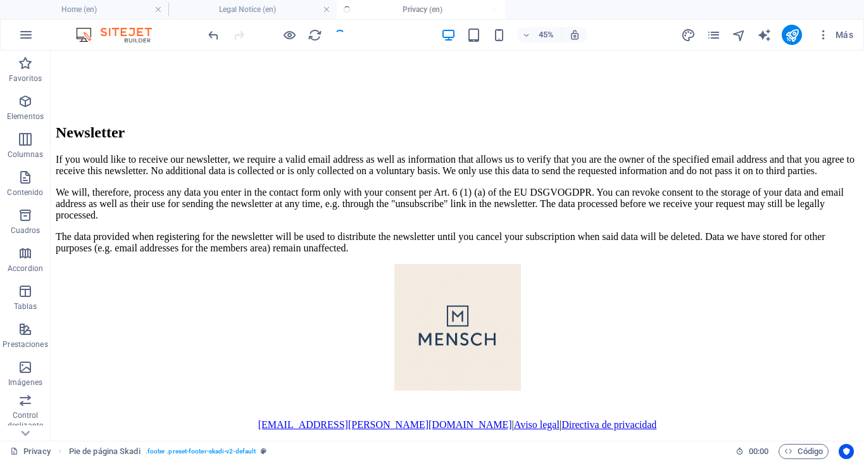
scroll to position [2999, 0]
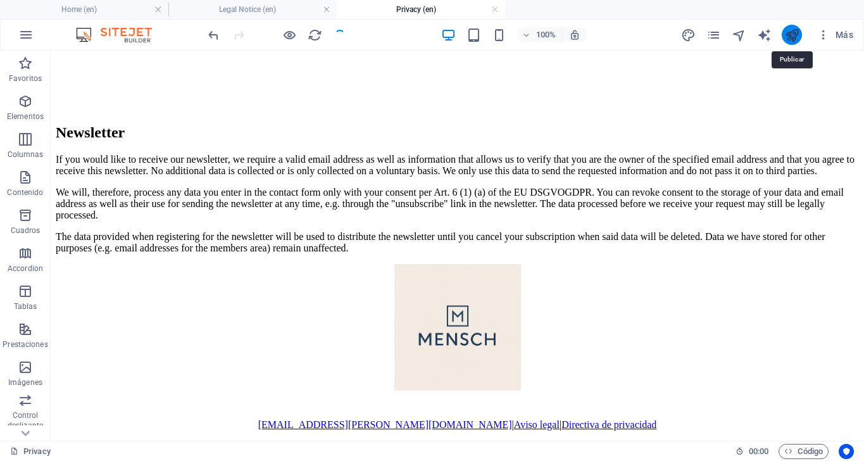
click at [0, 0] on icon "publish" at bounding box center [0, 0] width 0 height 0
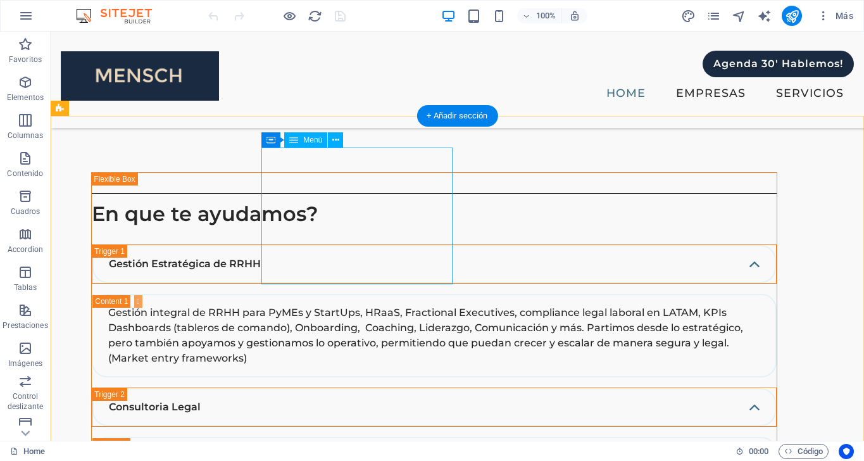
scroll to position [4258, 0]
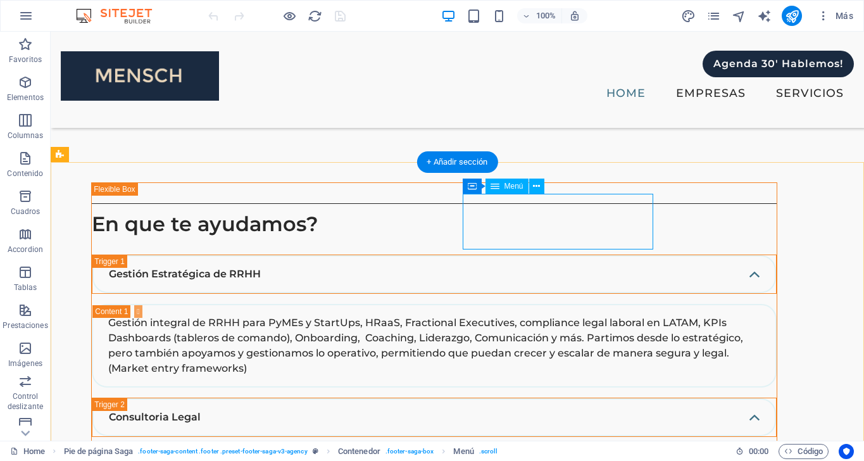
click at [500, 190] on div "Menú" at bounding box center [506, 185] width 43 height 15
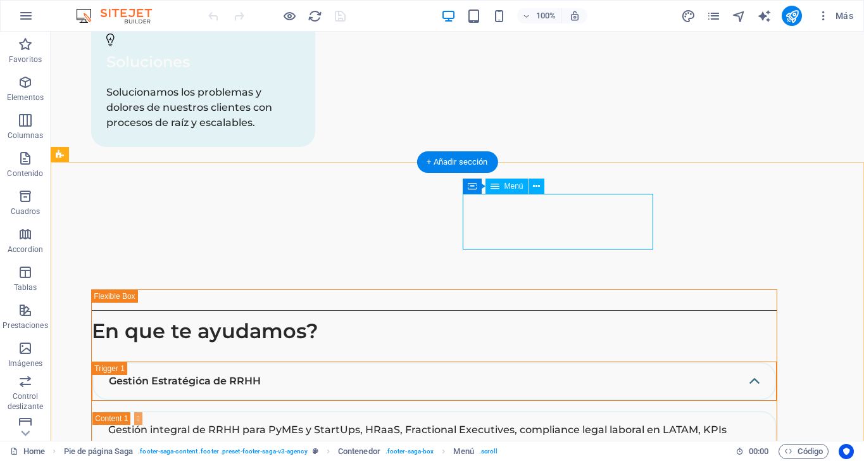
select select
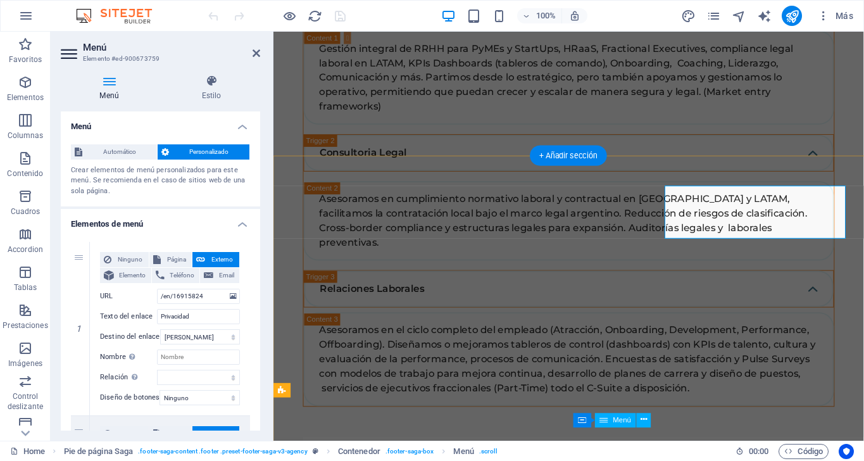
scroll to position [4556, 0]
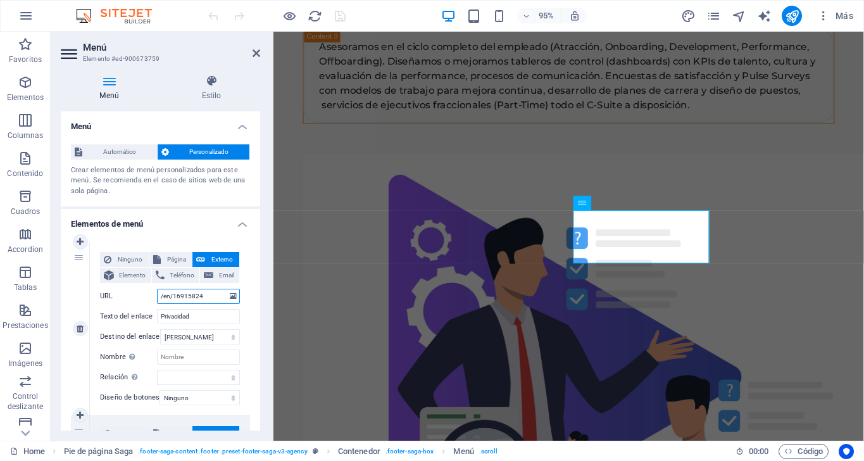
click at [214, 299] on input "/en/16915824" at bounding box center [198, 295] width 83 height 15
click at [169, 257] on span "Página" at bounding box center [176, 259] width 24 height 15
select select
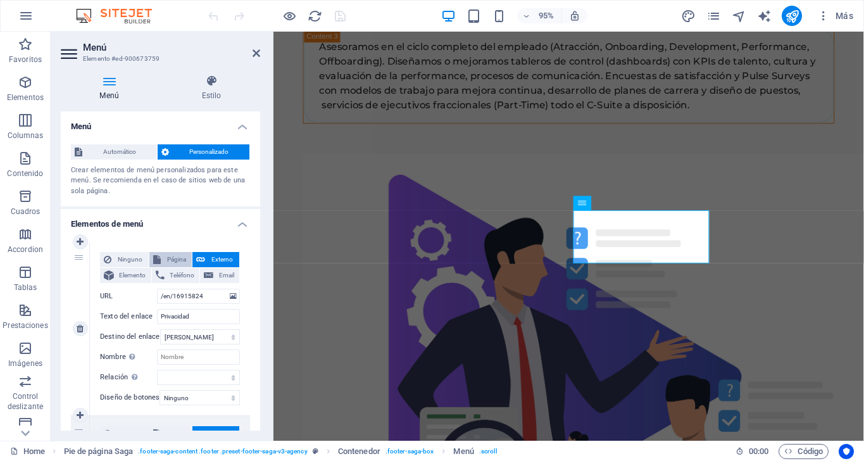
select select
select select "4"
select select
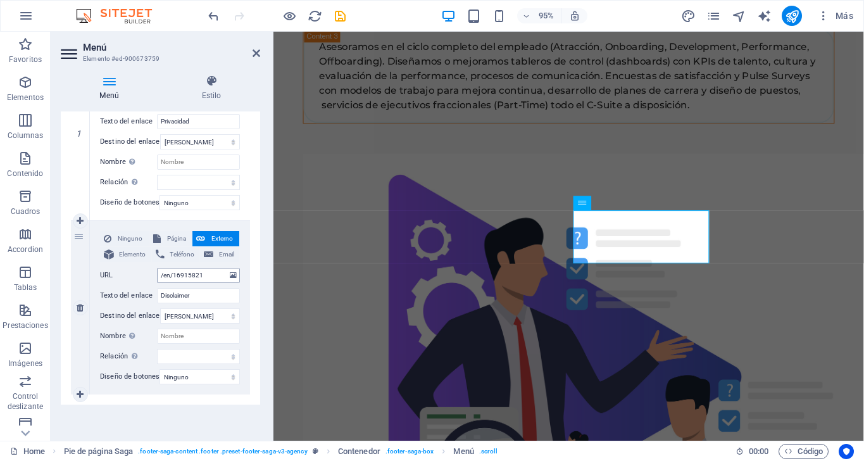
scroll to position [202, 0]
click at [166, 235] on span "Página" at bounding box center [176, 238] width 24 height 15
select select
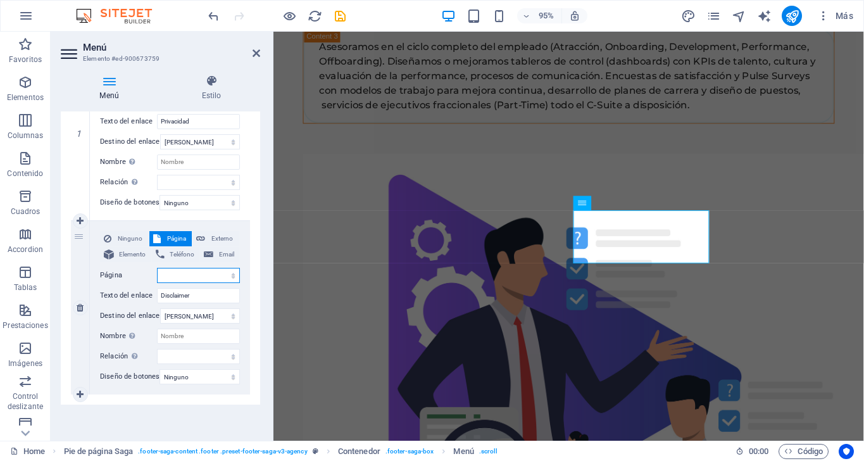
select select "3"
select select
click at [254, 49] on icon at bounding box center [256, 53] width 8 height 10
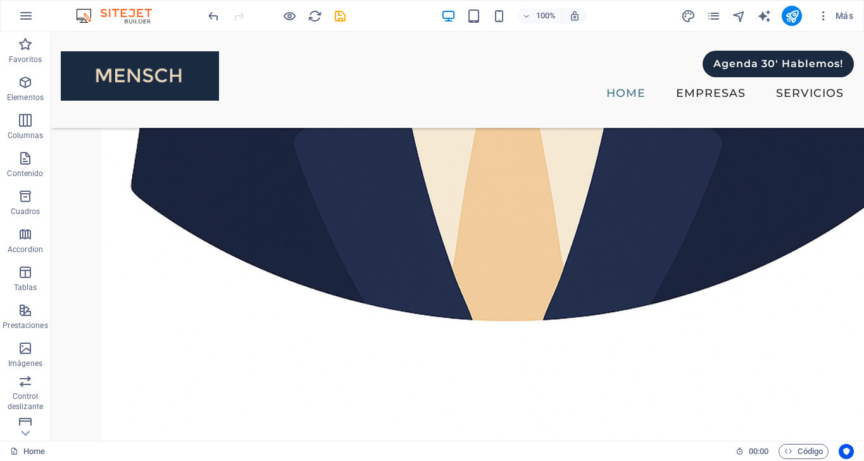
scroll to position [2330, 0]
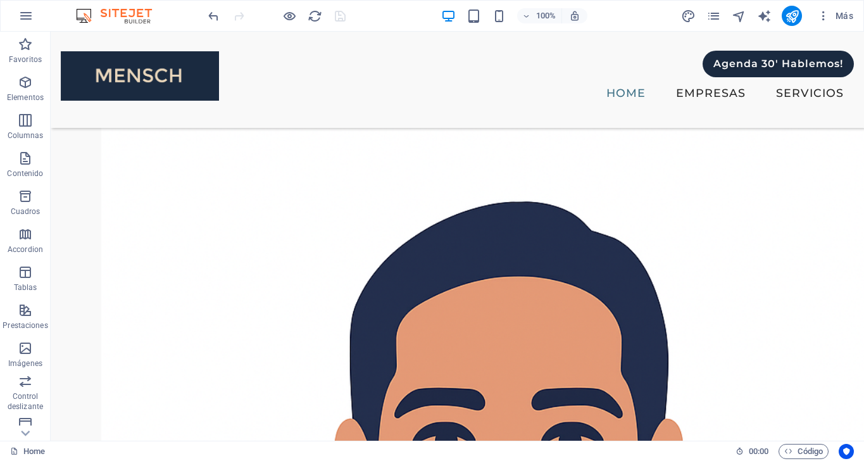
scroll to position [1597, 0]
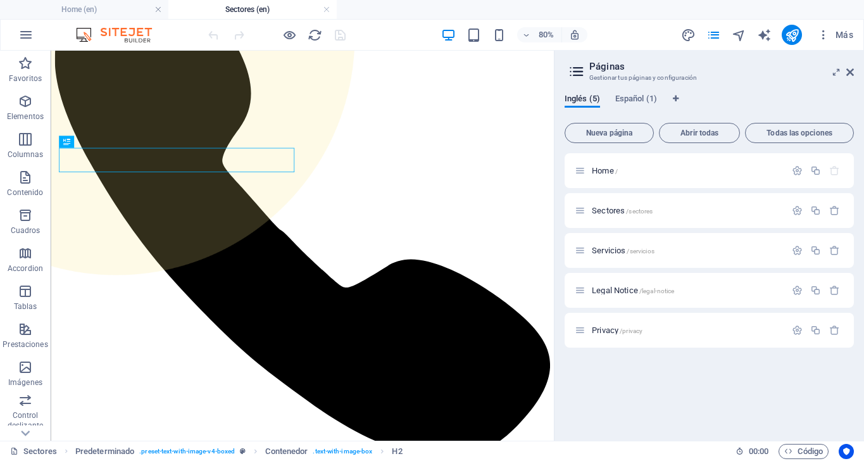
scroll to position [375, 0]
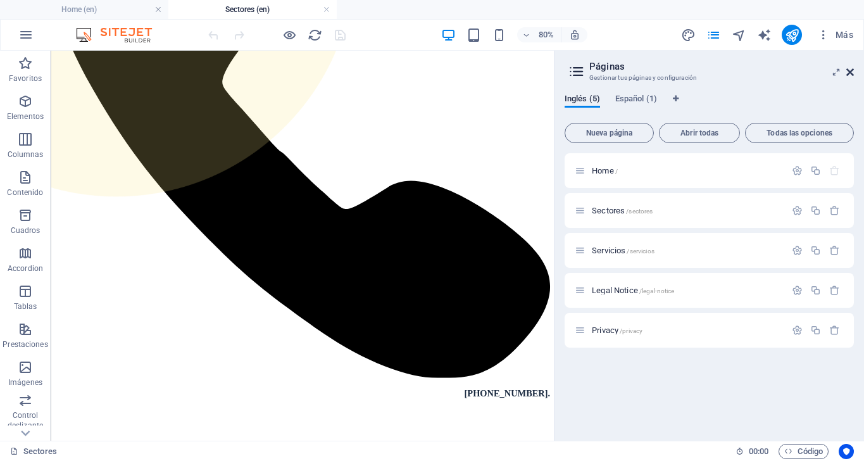
click at [0, 0] on icon at bounding box center [0, 0] width 0 height 0
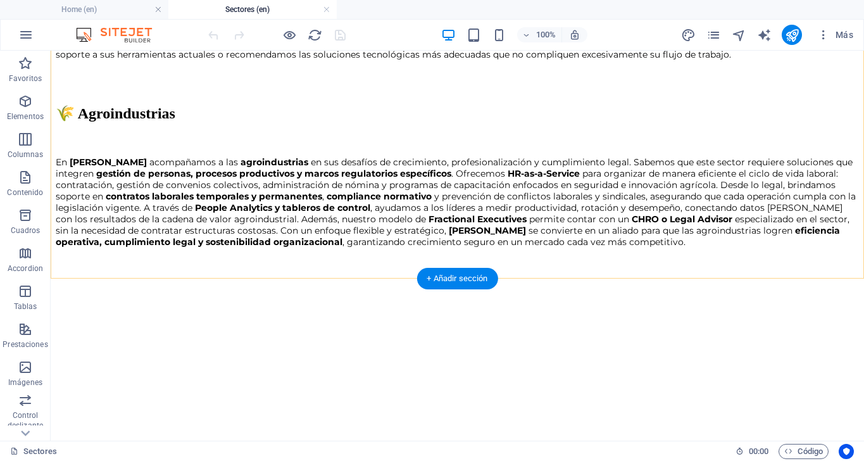
scroll to position [2011, 0]
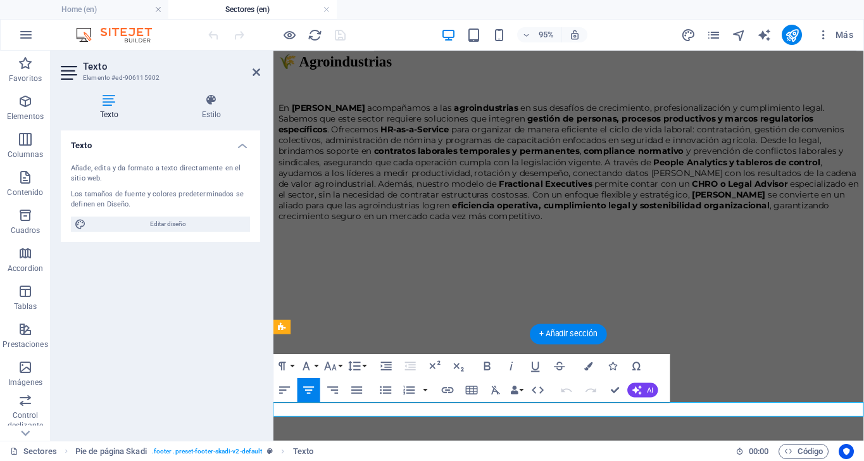
scroll to position [2367, 0]
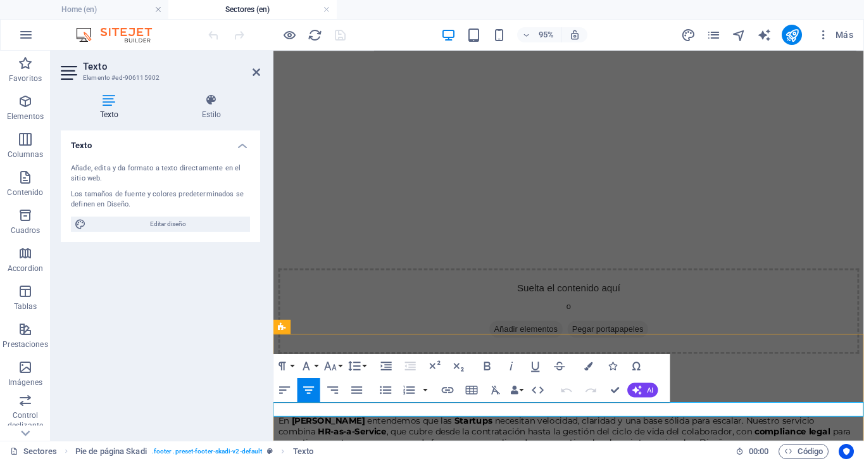
click at [225, 102] on icon at bounding box center [211, 100] width 97 height 13
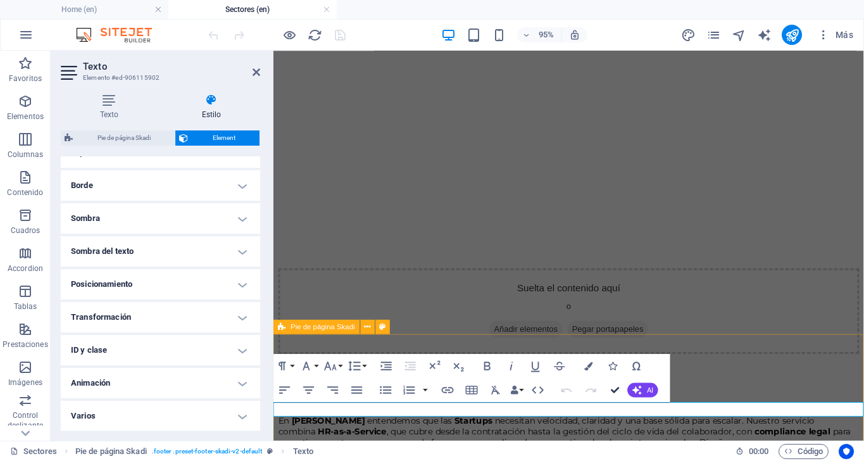
scroll to position [270, 0]
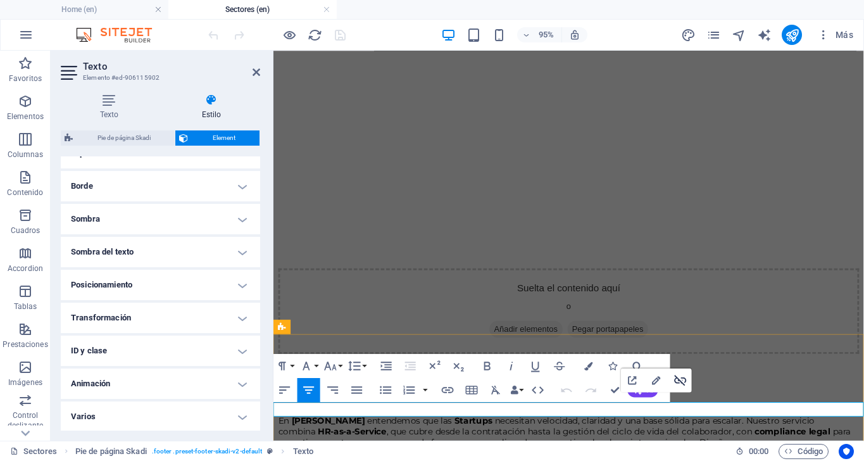
click at [683, 377] on icon "button" at bounding box center [680, 380] width 12 height 11
click at [561, 394] on icon "button" at bounding box center [566, 389] width 15 height 15
click at [659, 381] on icon "button" at bounding box center [656, 380] width 15 height 15
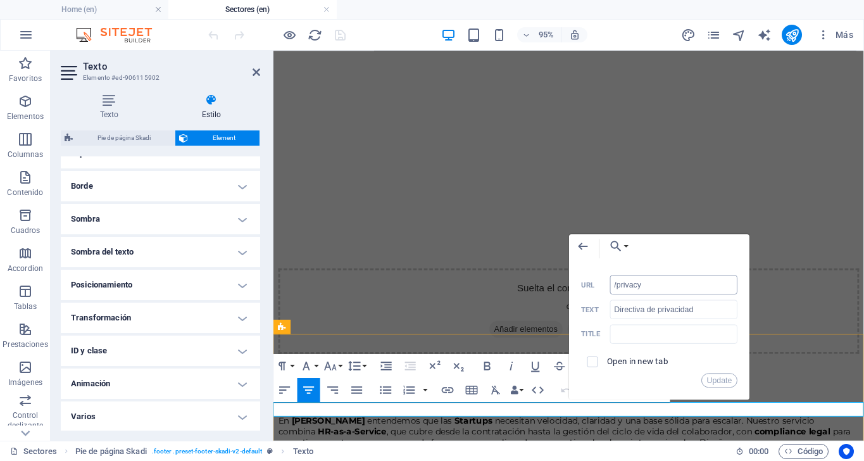
click at [613, 283] on input "/privacy" at bounding box center [673, 284] width 127 height 19
click at [715, 281] on input "www.mensch.ar/privacy" at bounding box center [673, 284] width 127 height 19
click at [658, 277] on input "www.mensch.ar/privacy" at bounding box center [673, 284] width 127 height 19
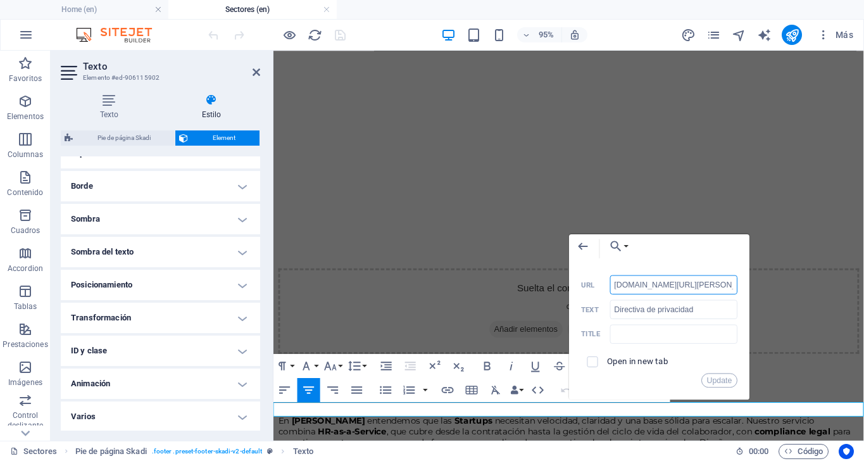
paste input "http://mensch.ar/en/privacy/"
type input "http://mensch.ar/en/privacy/"
click at [716, 375] on button "Update" at bounding box center [719, 380] width 36 height 15
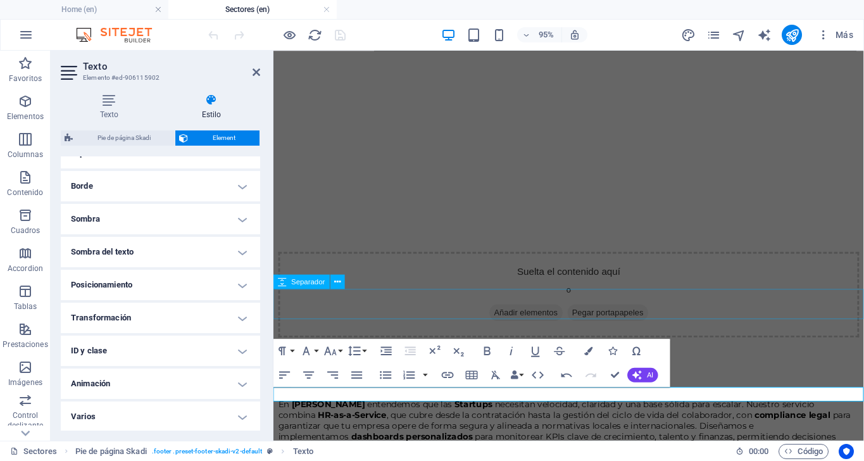
scroll to position [2382, 0]
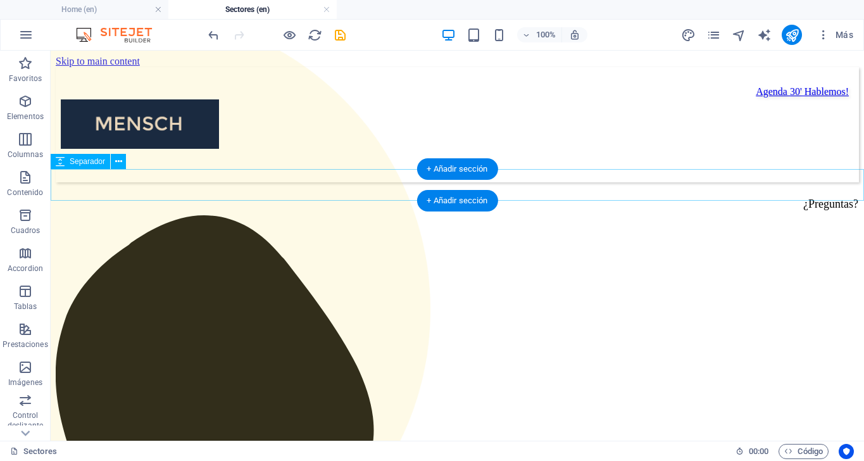
scroll to position [0, 0]
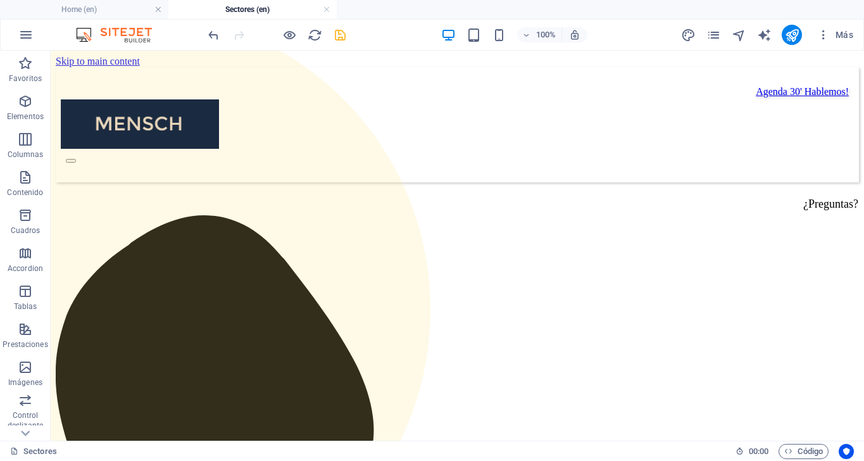
click at [0, 0] on icon "save" at bounding box center [0, 0] width 0 height 0
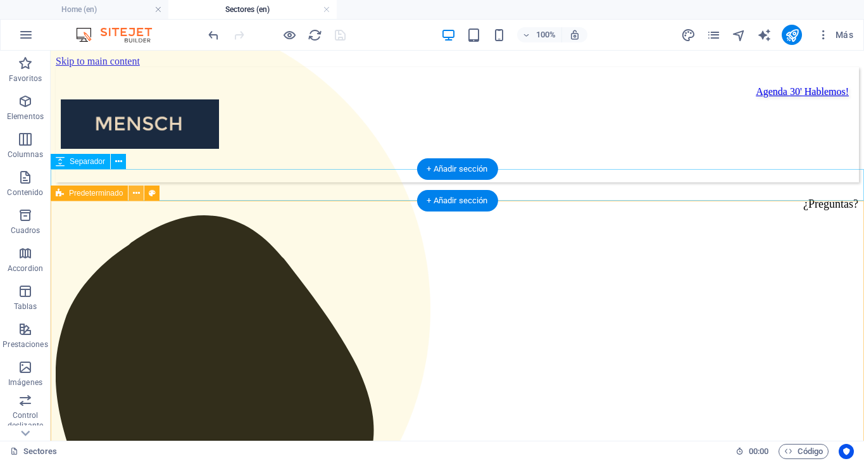
click at [0, 0] on icon at bounding box center [0, 0] width 0 height 0
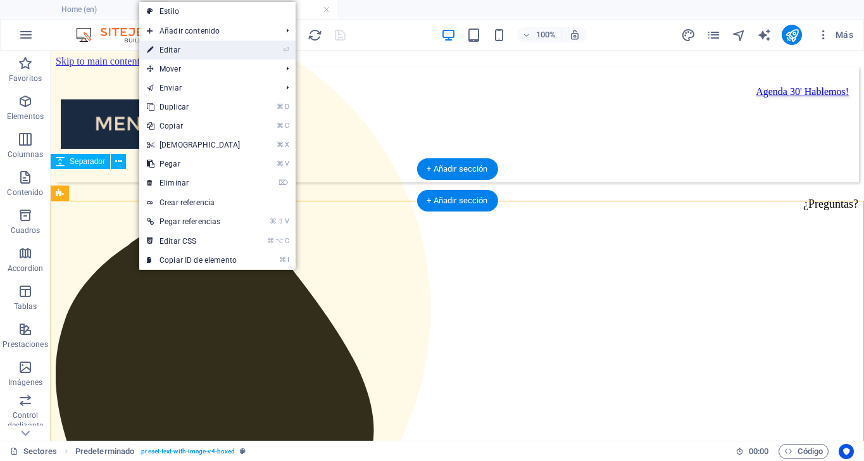
click at [178, 51] on link "⏎ Editar" at bounding box center [193, 49] width 109 height 19
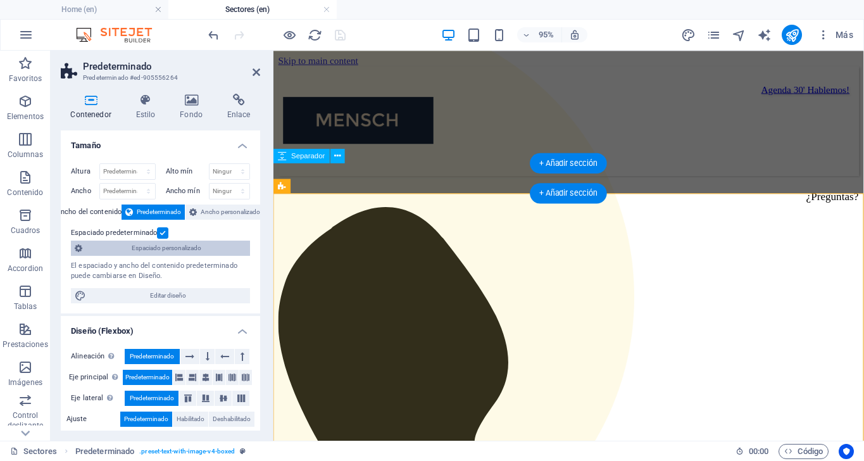
click at [188, 247] on span "Espaciado personalizado" at bounding box center [166, 247] width 160 height 15
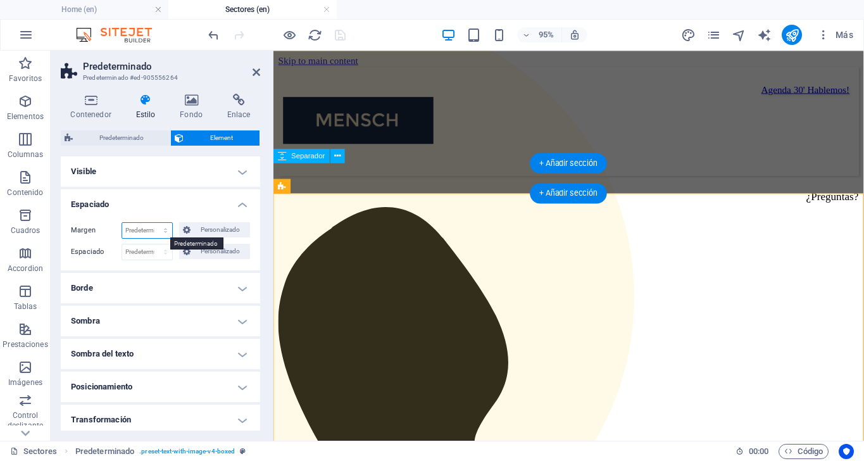
select select "%"
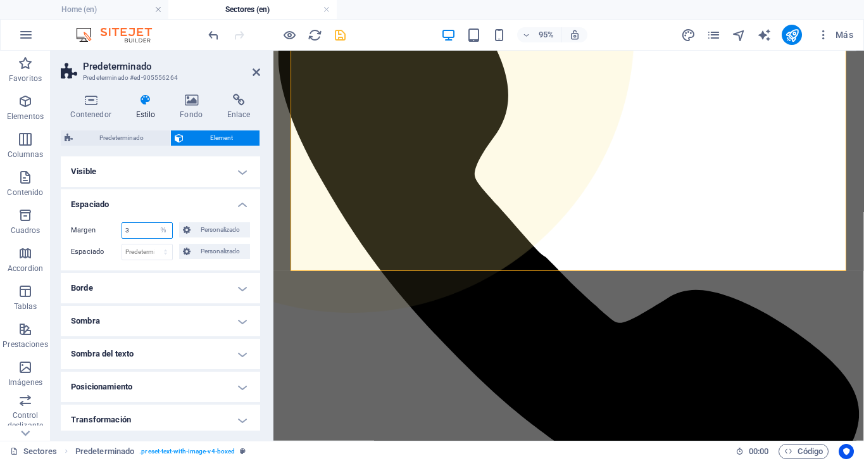
scroll to position [135, 0]
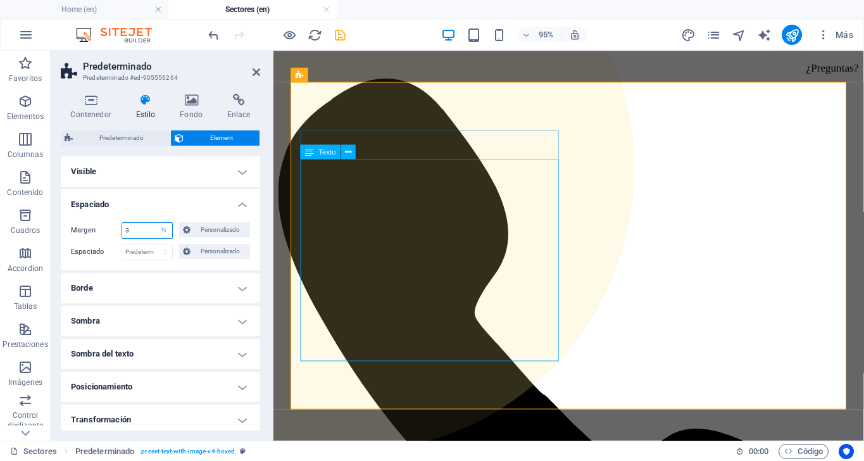
type input "3"
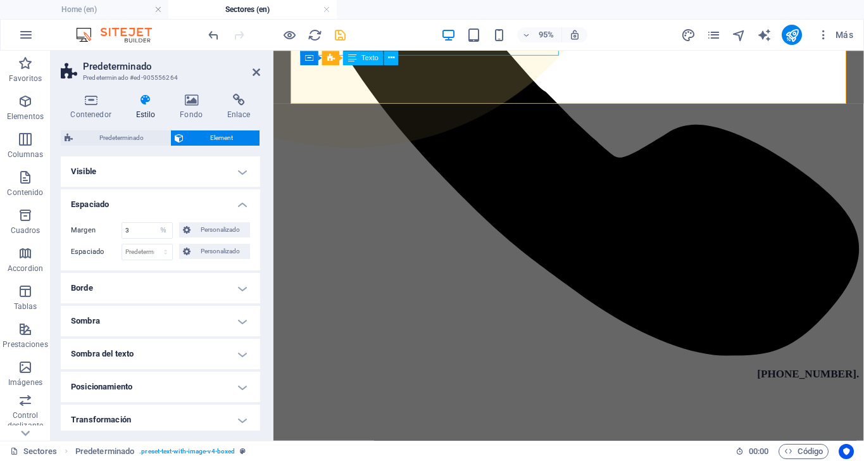
scroll to position [457, 0]
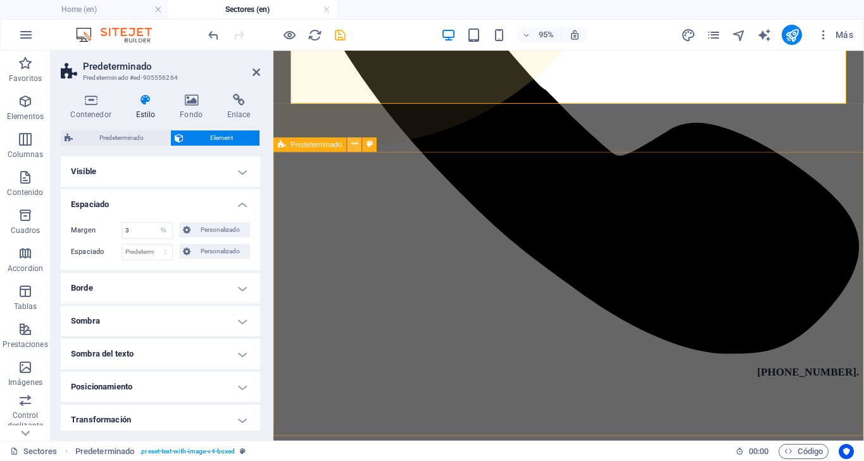
click at [351, 146] on icon at bounding box center [354, 144] width 6 height 13
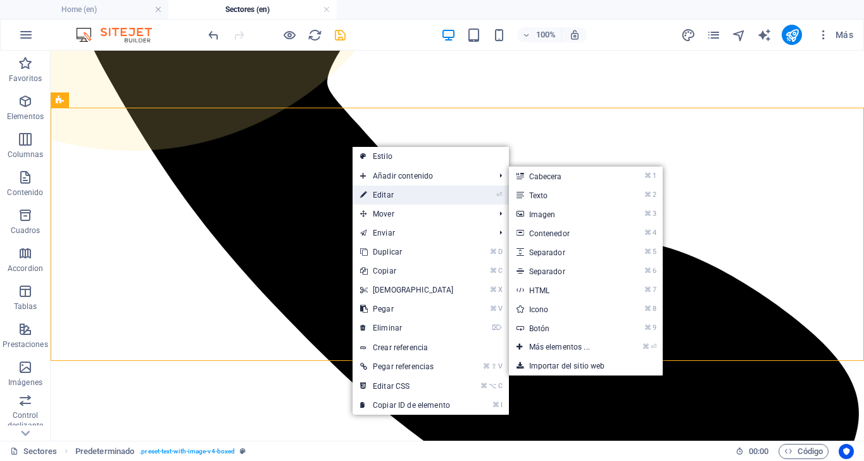
click at [383, 192] on link "⏎ Editar" at bounding box center [406, 194] width 109 height 19
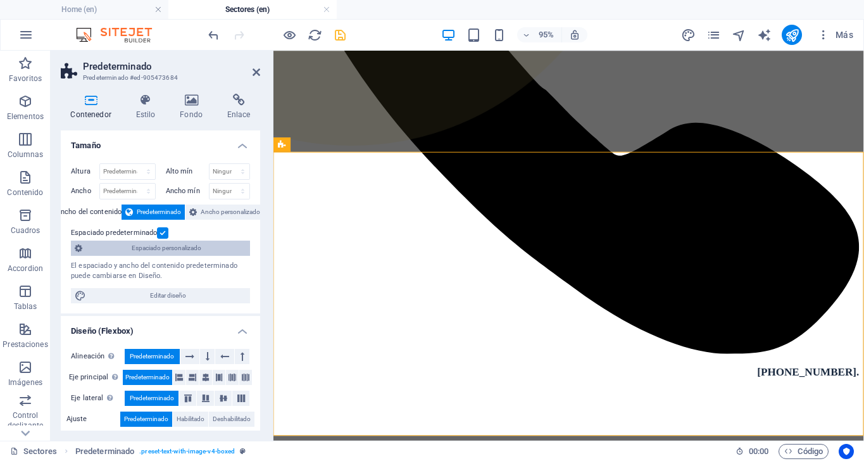
click at [197, 241] on span "Espaciado personalizado" at bounding box center [166, 247] width 160 height 15
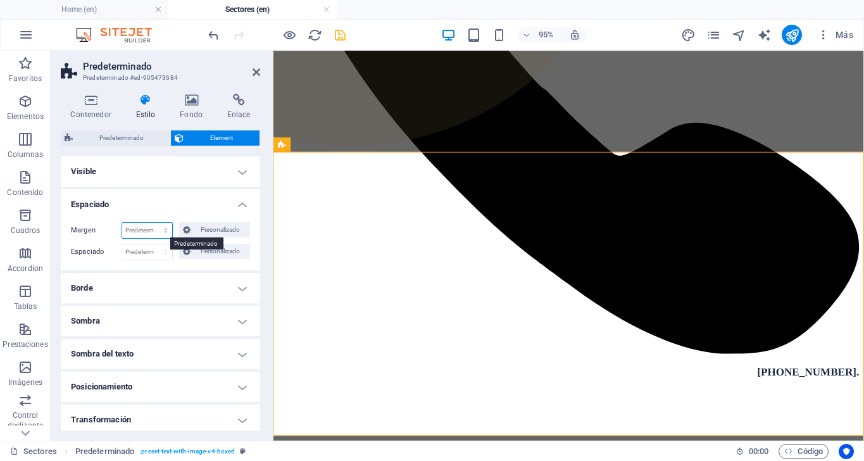
select select "%"
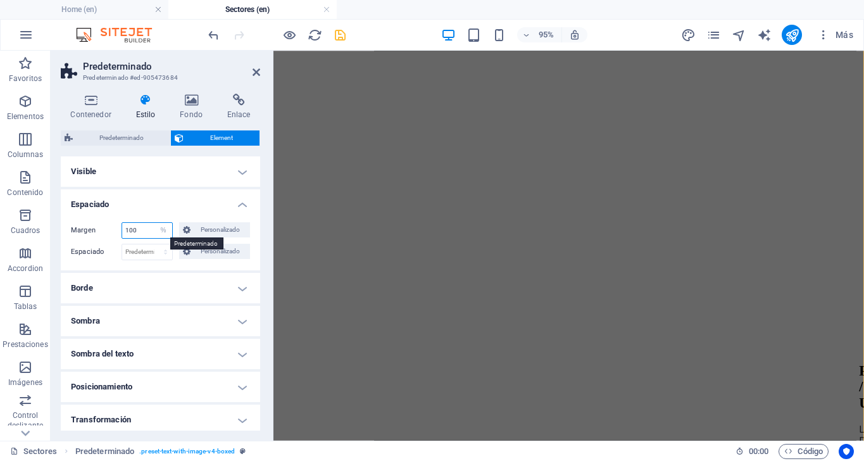
scroll to position [1803, 0]
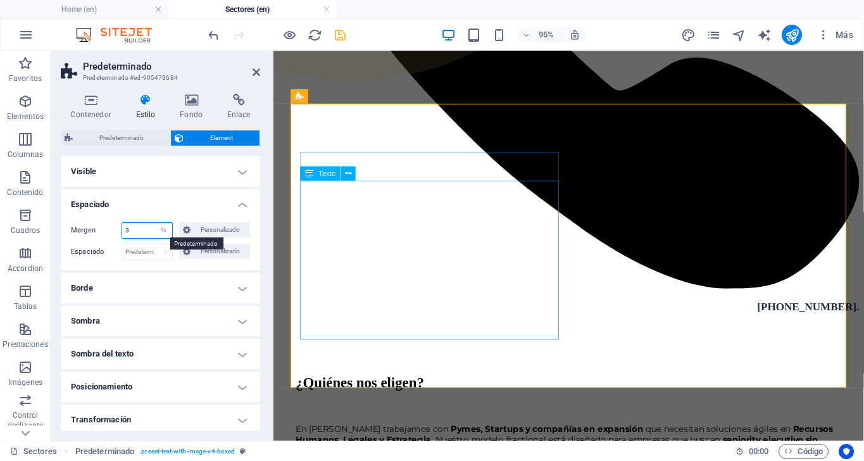
type input "3"
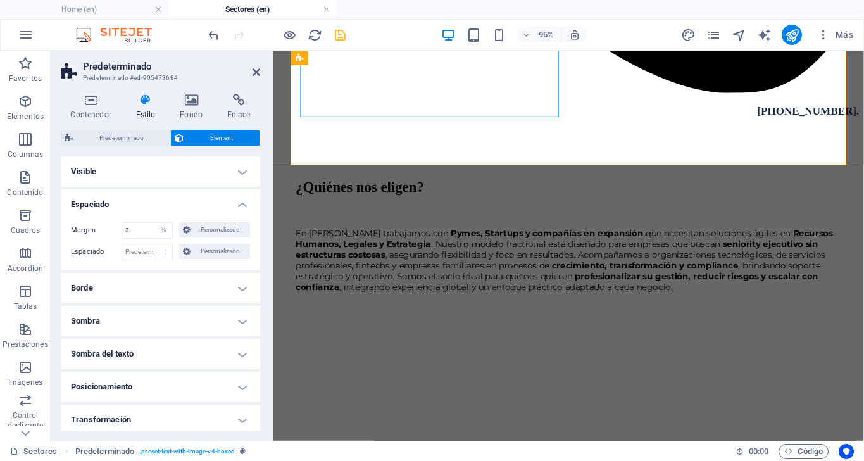
scroll to position [793, 0]
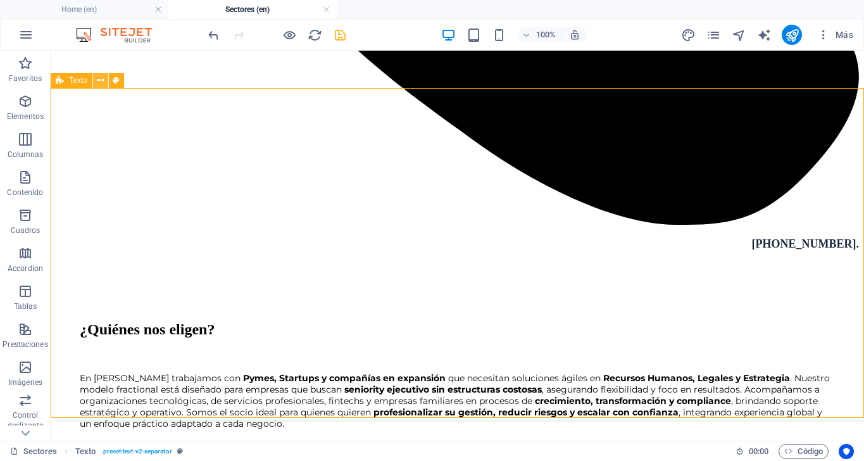
click at [101, 78] on icon at bounding box center [100, 80] width 7 height 13
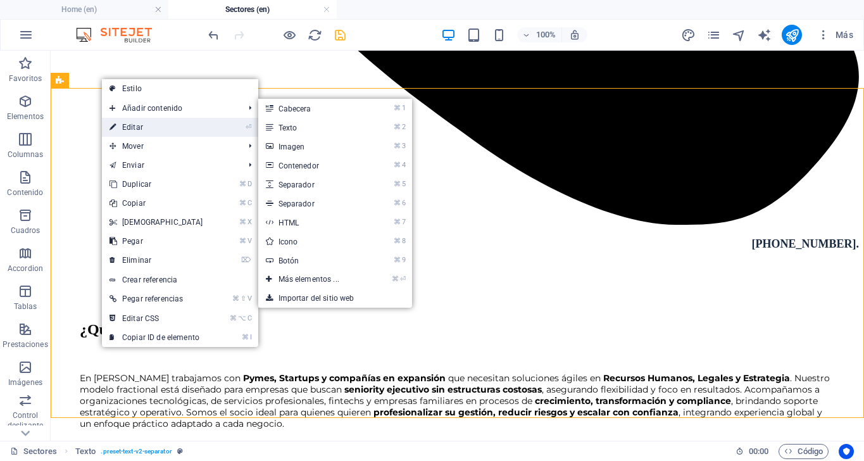
click at [134, 123] on link "⏎ Editar" at bounding box center [156, 127] width 109 height 19
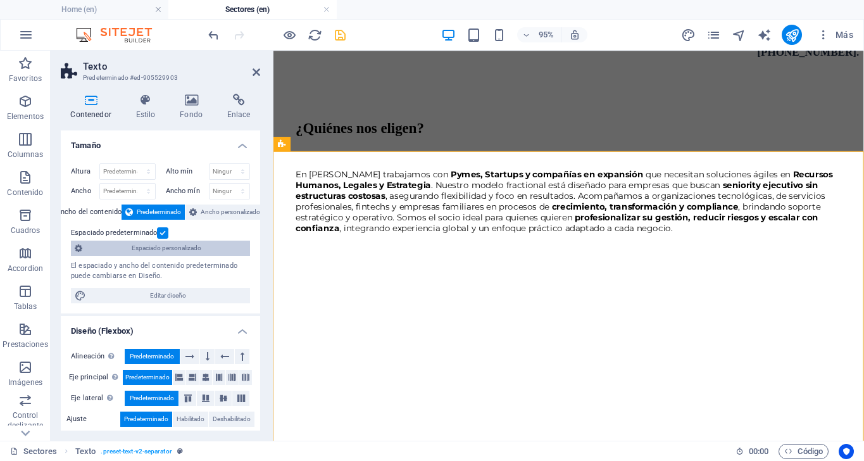
click at [149, 245] on span "Espaciado personalizado" at bounding box center [166, 247] width 160 height 15
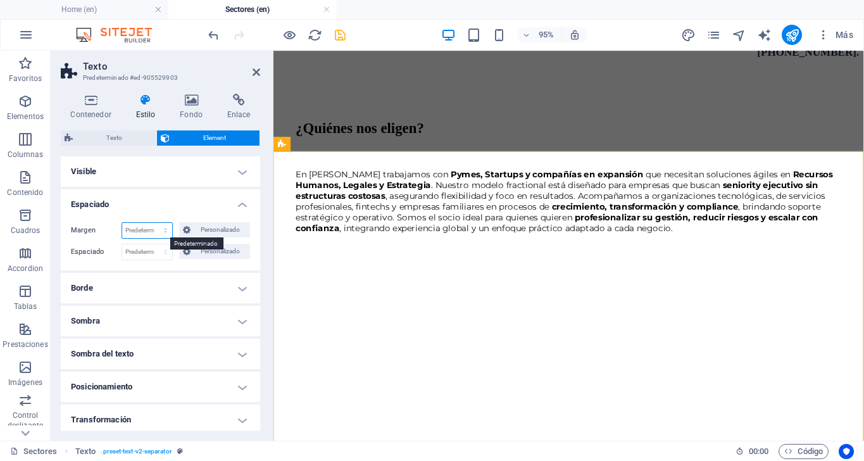
select select "%"
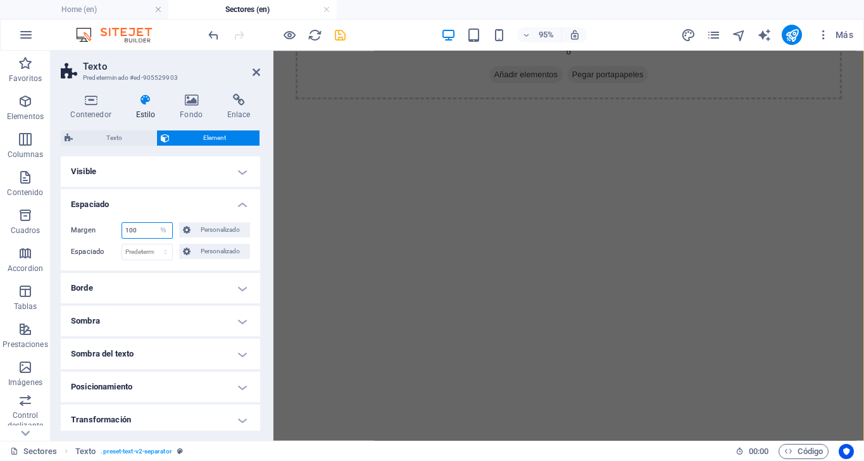
scroll to position [1916, 0]
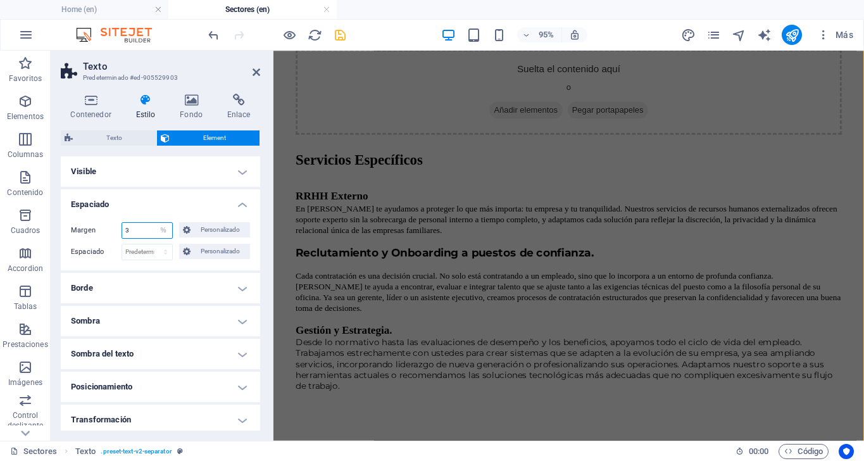
type input "3"
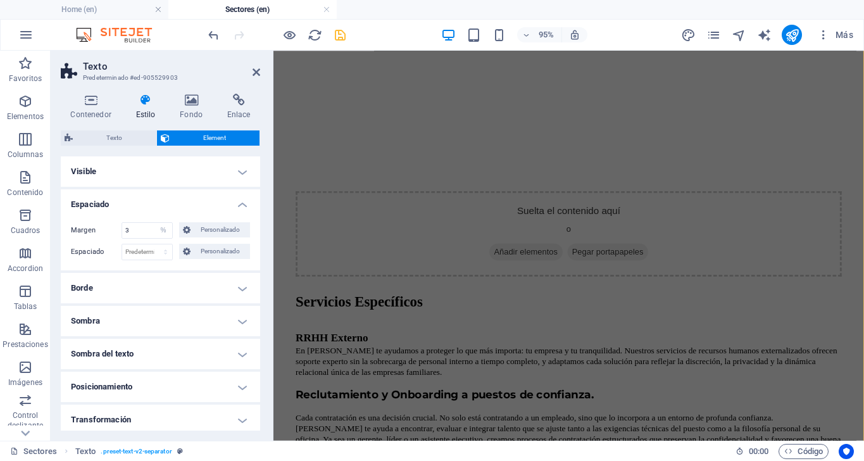
click at [169, 171] on h4 "Visible" at bounding box center [160, 171] width 199 height 30
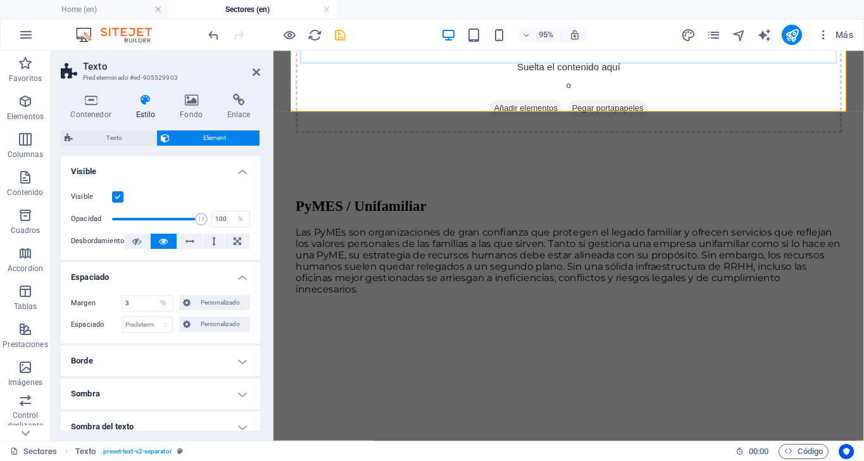
scroll to position [1243, 0]
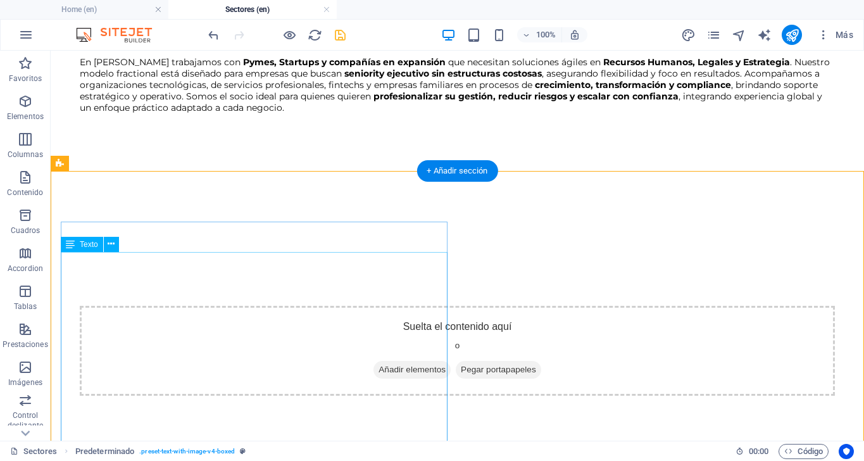
scroll to position [1105, 0]
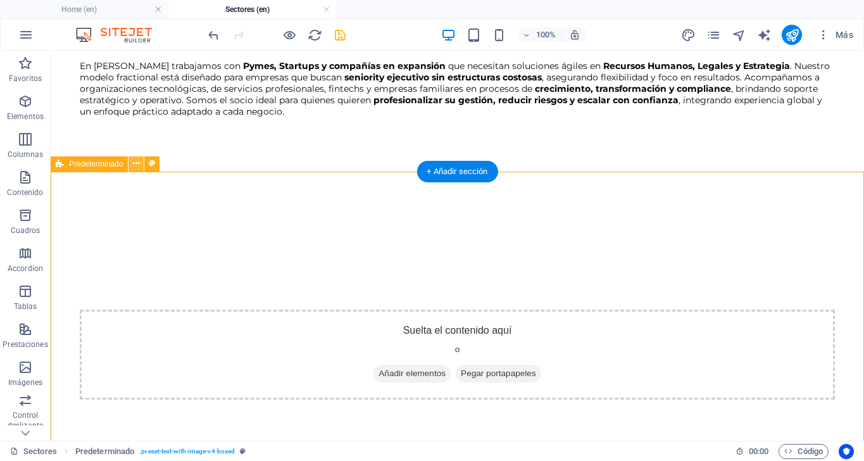
click at [133, 163] on icon at bounding box center [136, 163] width 7 height 13
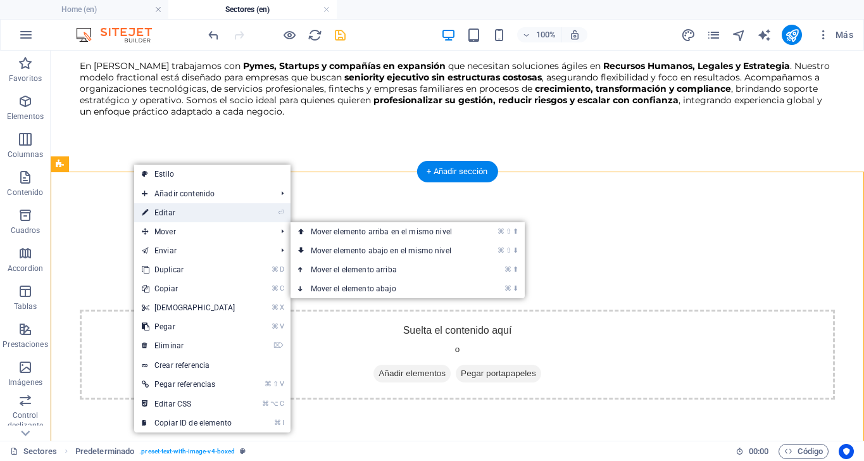
click at [161, 214] on link "⏎ Editar" at bounding box center [188, 212] width 109 height 19
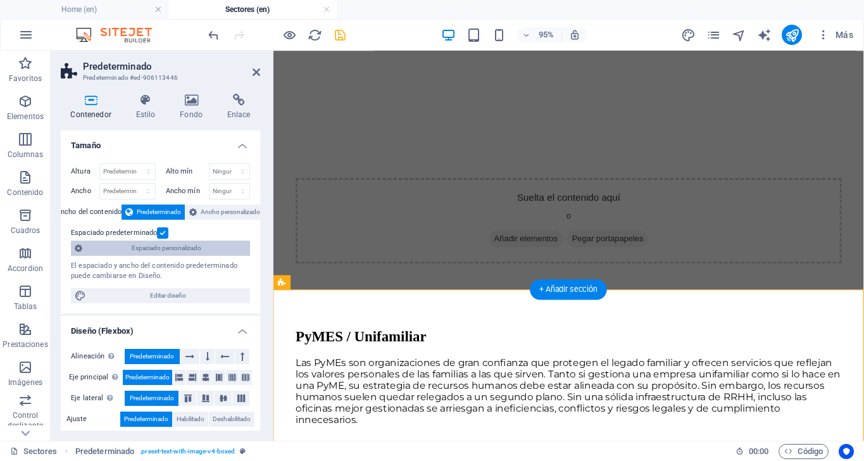
click at [138, 242] on span "Espaciado personalizado" at bounding box center [166, 247] width 160 height 15
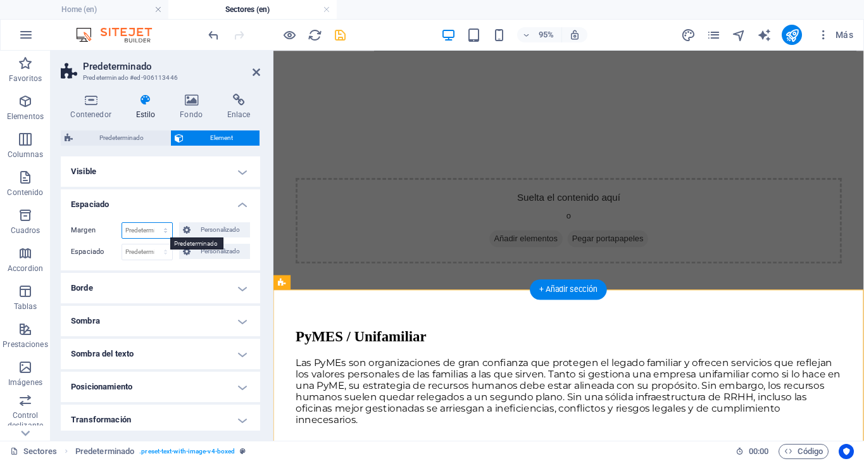
select select "%"
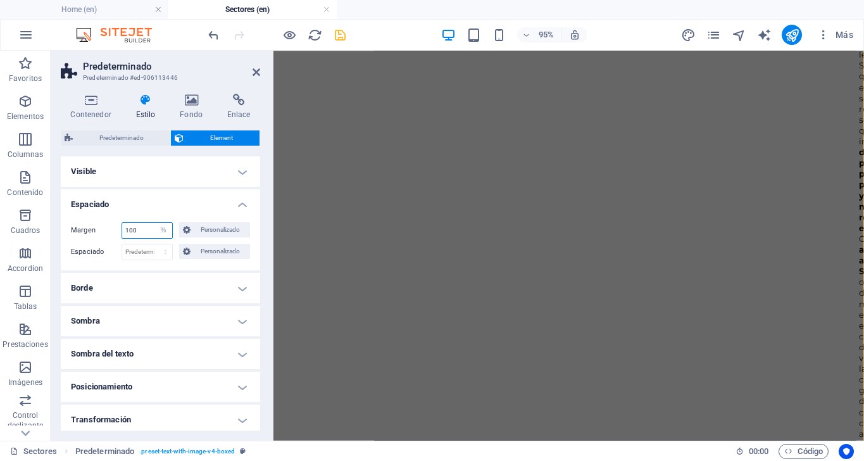
scroll to position [3227, 0]
type input "3"
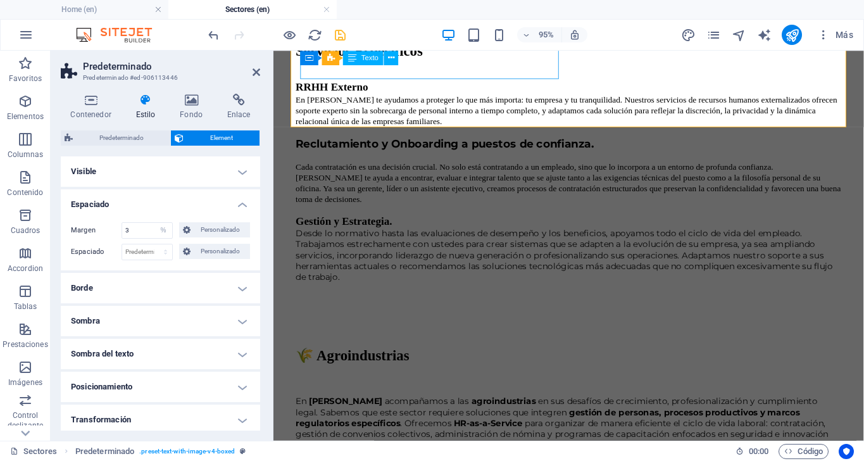
scroll to position [1822, 0]
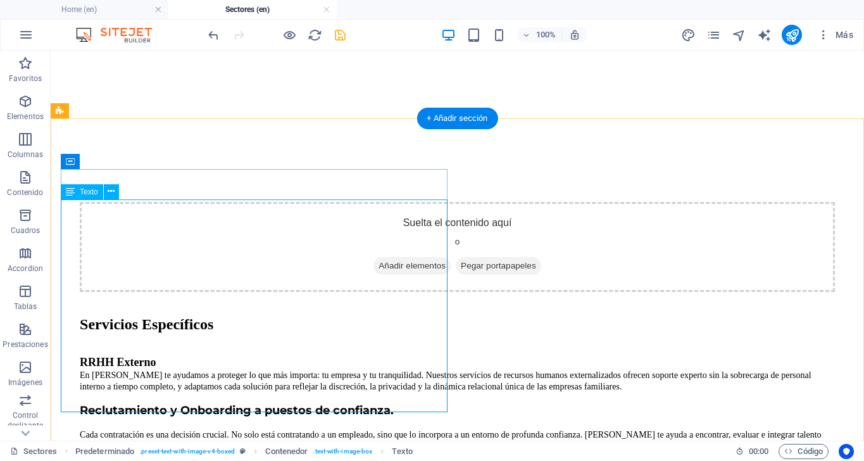
scroll to position [1558, 0]
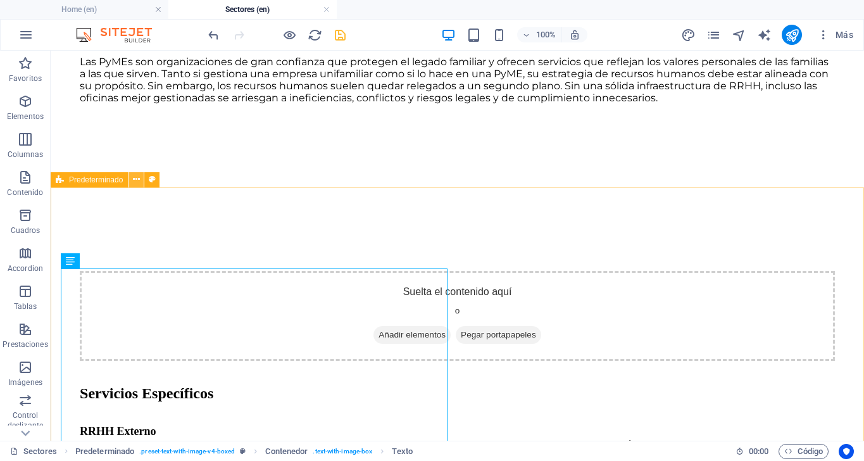
click at [0, 0] on icon at bounding box center [0, 0] width 0 height 0
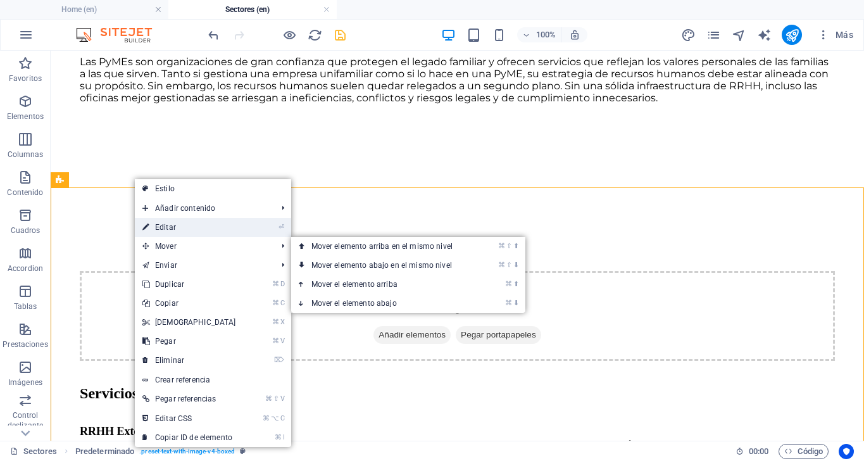
click at [177, 226] on link "⏎ Editar" at bounding box center [189, 227] width 109 height 19
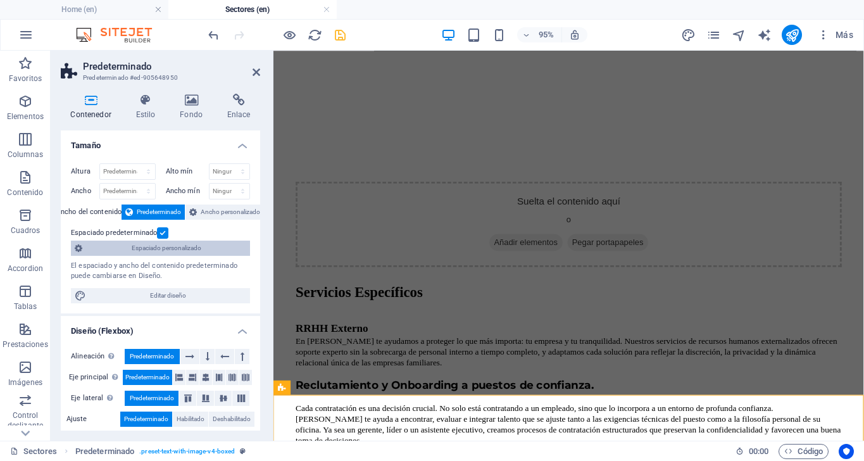
click at [141, 247] on span "Espaciado personalizado" at bounding box center [166, 247] width 160 height 15
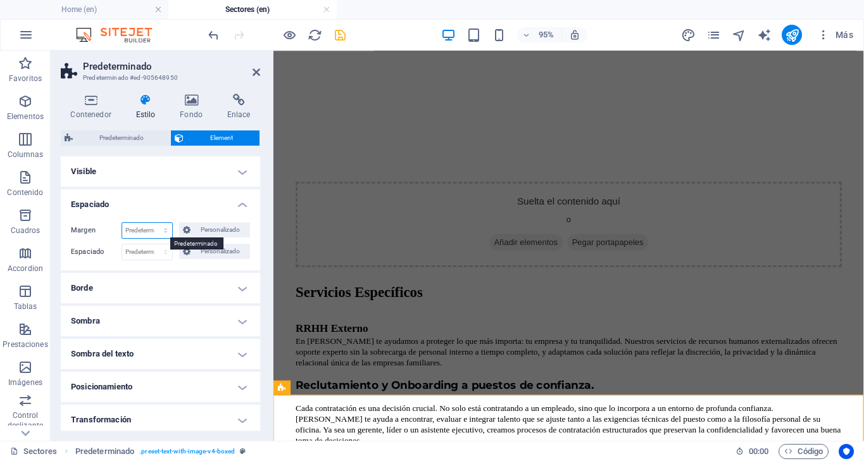
select select "%"
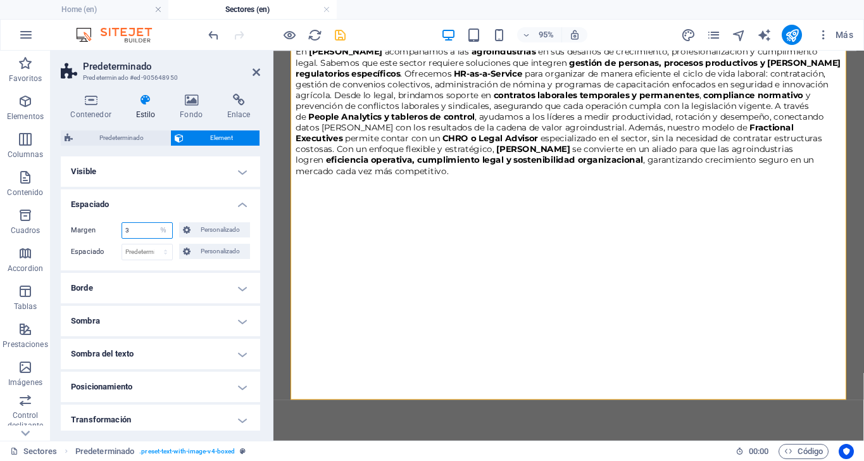
scroll to position [1933, 0]
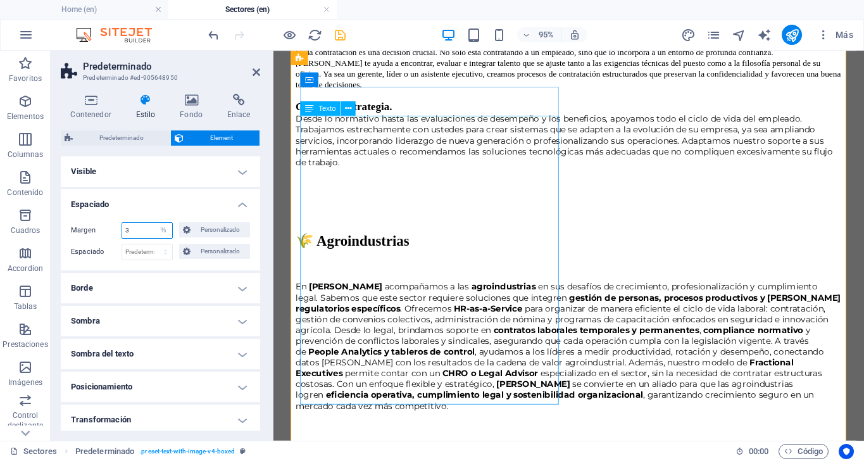
type input "3"
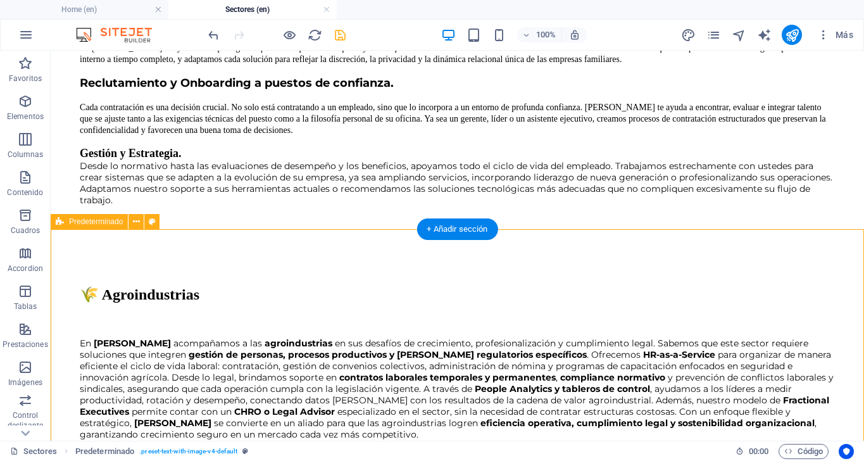
scroll to position [1946, 0]
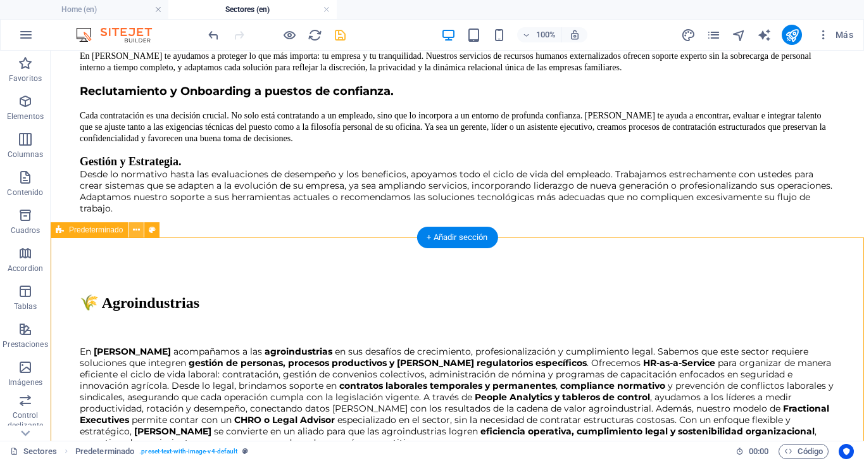
click at [0, 0] on icon at bounding box center [0, 0] width 0 height 0
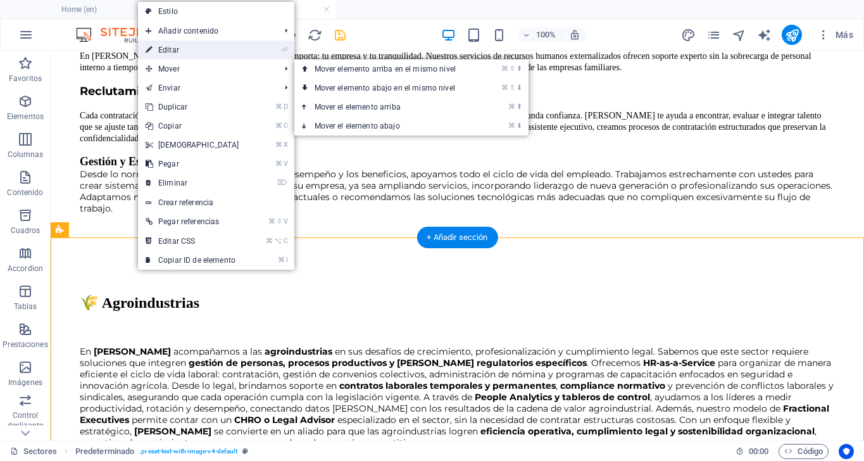
click at [168, 51] on link "⏎ Editar" at bounding box center [192, 49] width 109 height 19
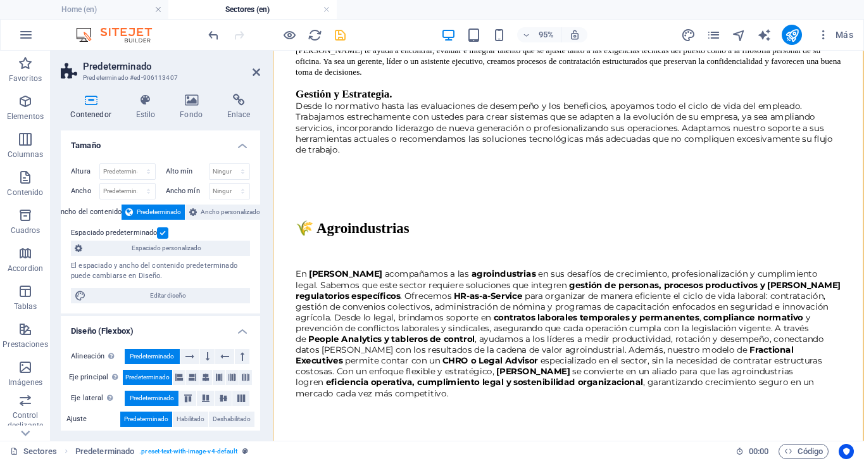
scroll to position [2448, 0]
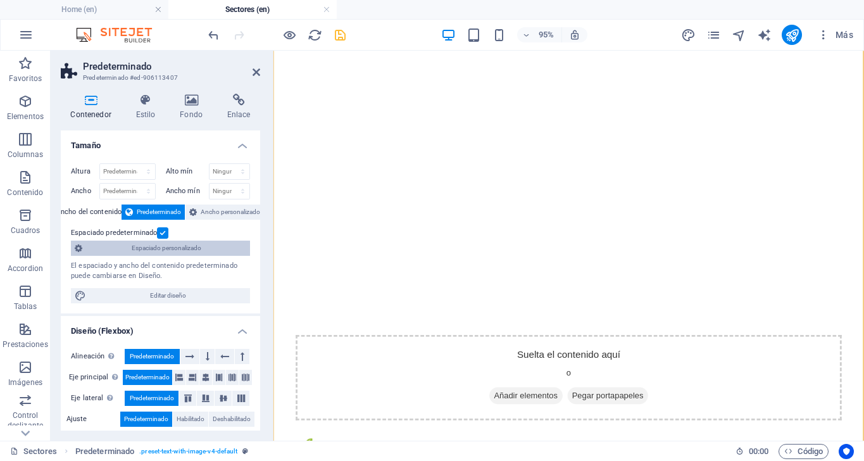
click at [151, 247] on span "Espaciado personalizado" at bounding box center [166, 247] width 160 height 15
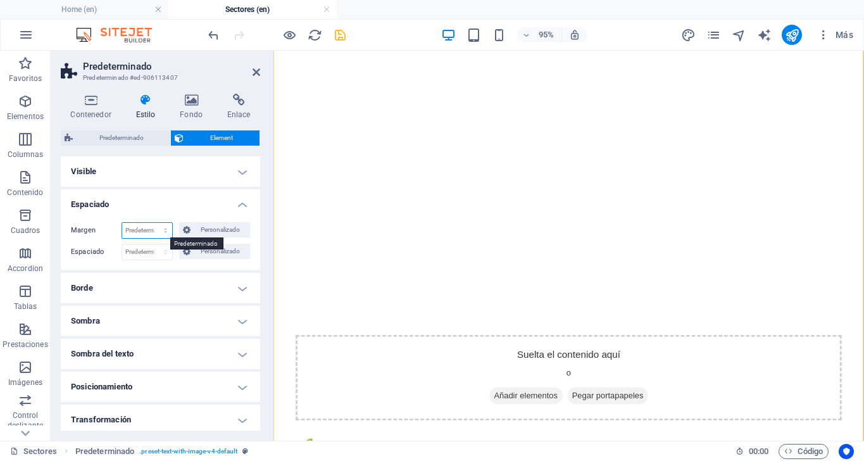
select select "%"
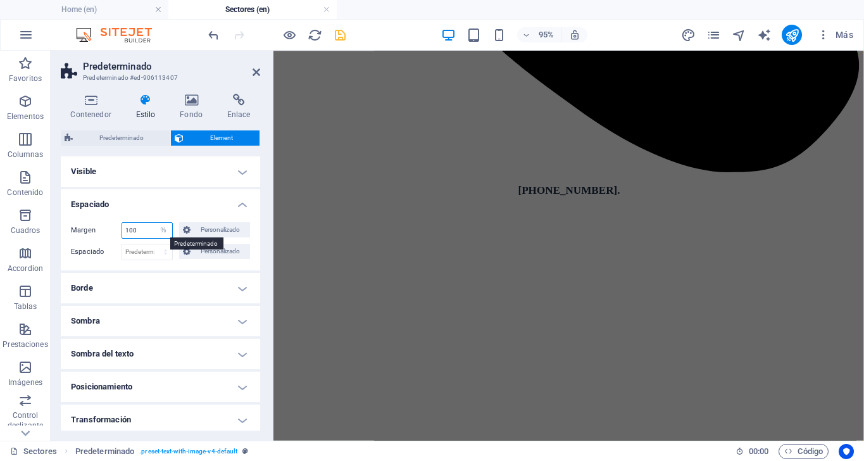
scroll to position [4147, 0]
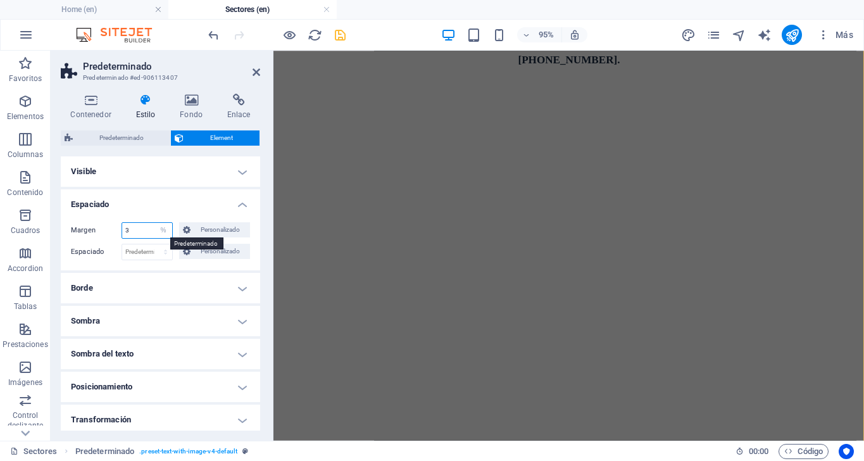
type input "3"
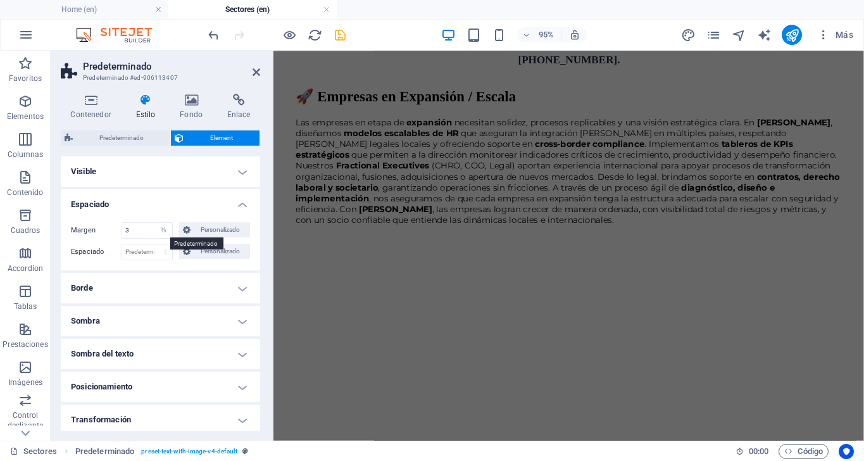
scroll to position [2696, 0]
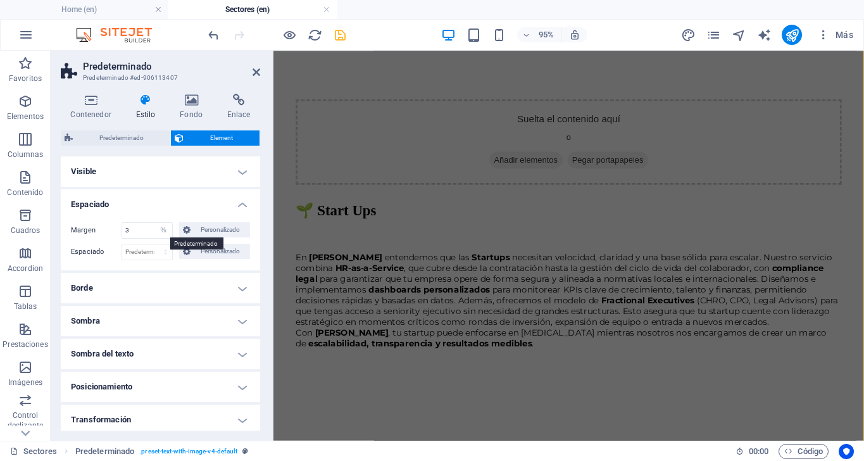
click at [158, 185] on h4 "Visible" at bounding box center [160, 171] width 199 height 30
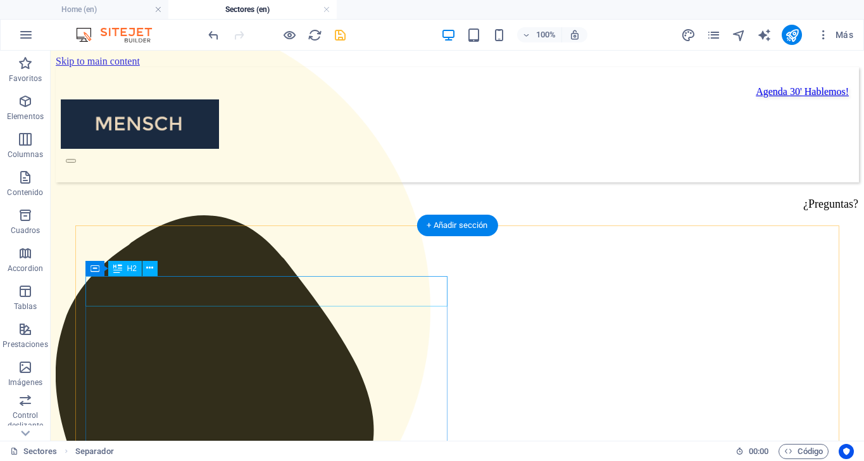
scroll to position [0, 0]
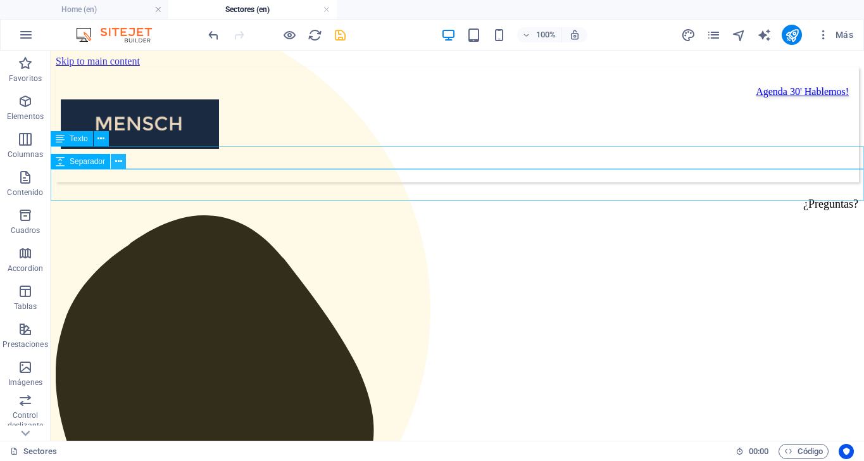
click at [117, 161] on icon at bounding box center [118, 161] width 7 height 13
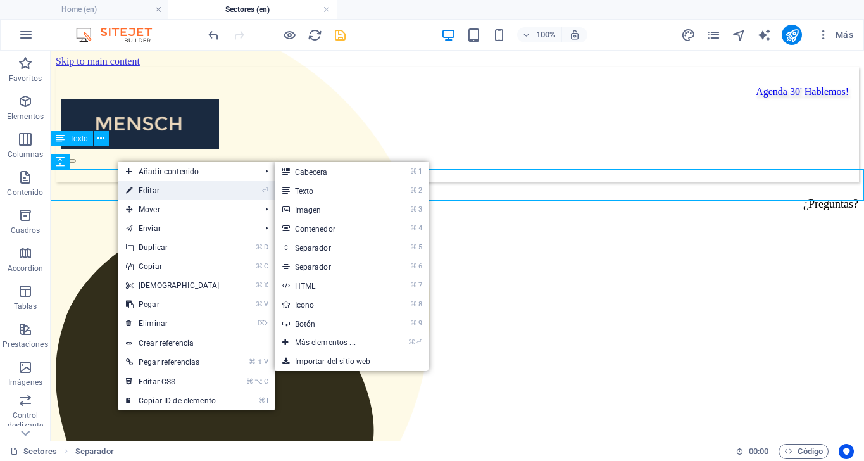
click at [150, 195] on link "⏎ Editar" at bounding box center [172, 190] width 109 height 19
select select "px"
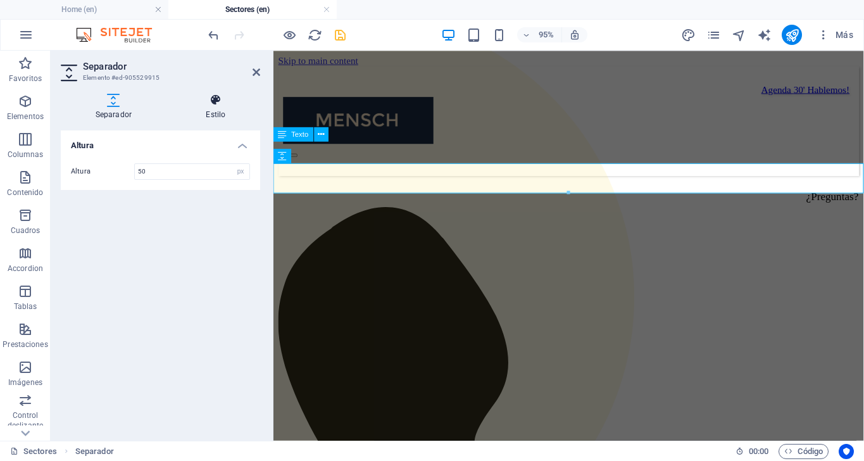
click at [218, 101] on icon at bounding box center [215, 100] width 89 height 13
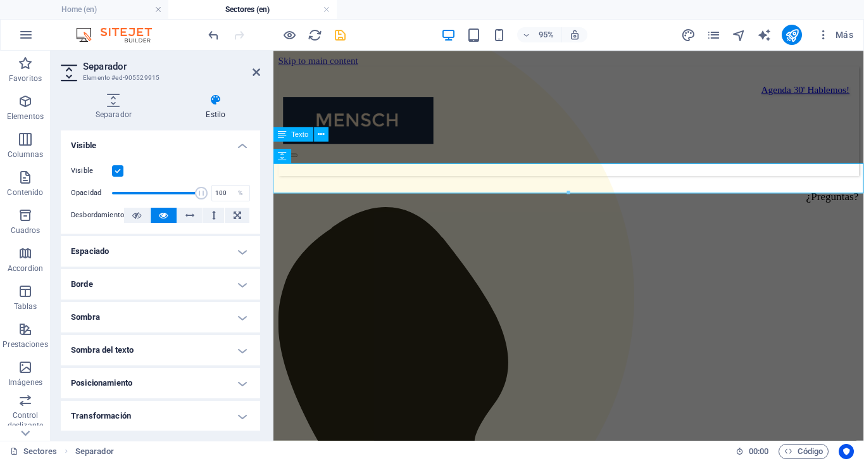
click at [256, 65] on h2 "Separador" at bounding box center [171, 66] width 177 height 11
click at [252, 72] on icon at bounding box center [256, 72] width 8 height 10
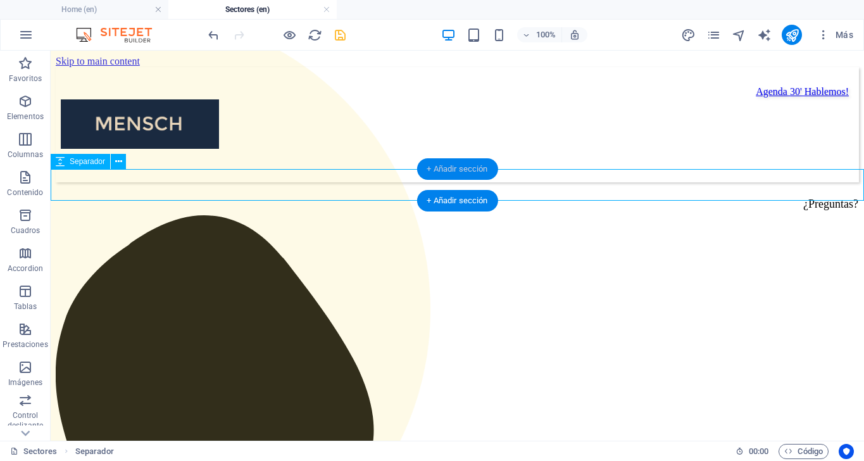
click at [472, 173] on div "+ Añadir sección" at bounding box center [456, 169] width 81 height 22
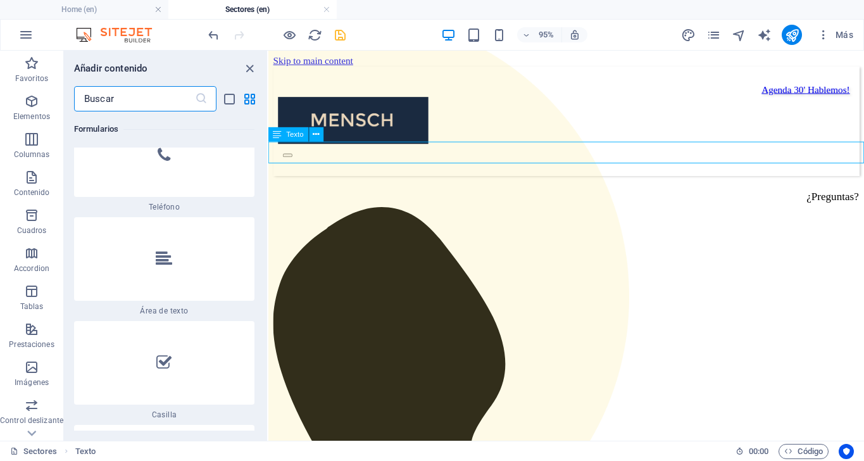
scroll to position [19719, 0]
click at [27, 108] on icon "button" at bounding box center [31, 101] width 15 height 15
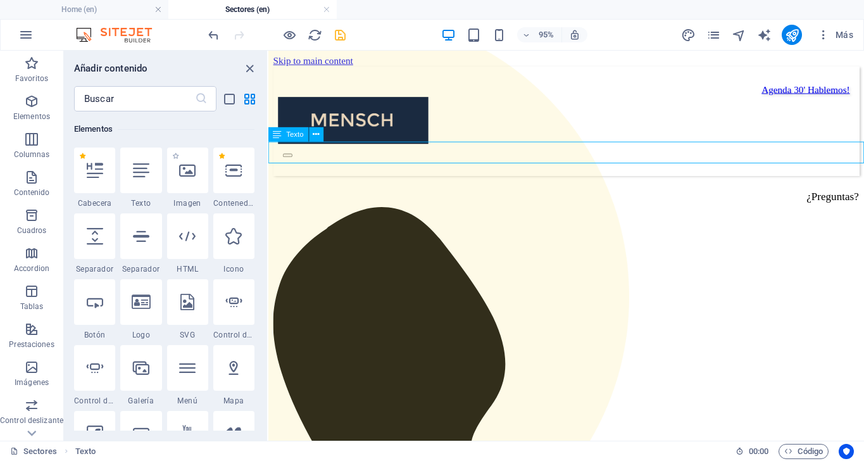
scroll to position [239, 0]
click at [190, 172] on icon at bounding box center [187, 170] width 16 height 16
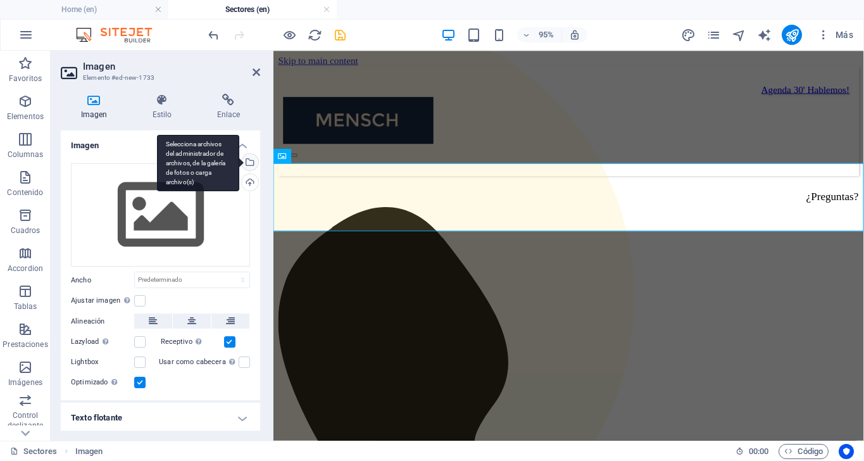
click at [248, 163] on div "Selecciona archivos del administrador de archivos, de la galería de fotos o car…" at bounding box center [248, 163] width 19 height 19
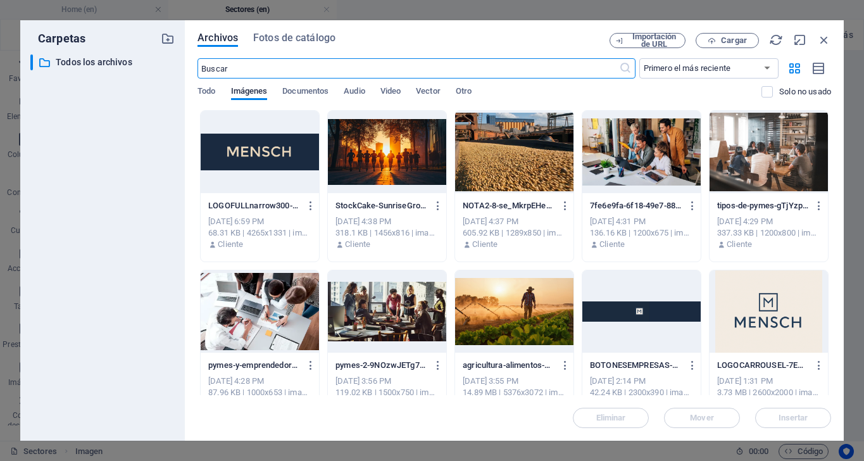
click at [636, 333] on div at bounding box center [641, 311] width 118 height 82
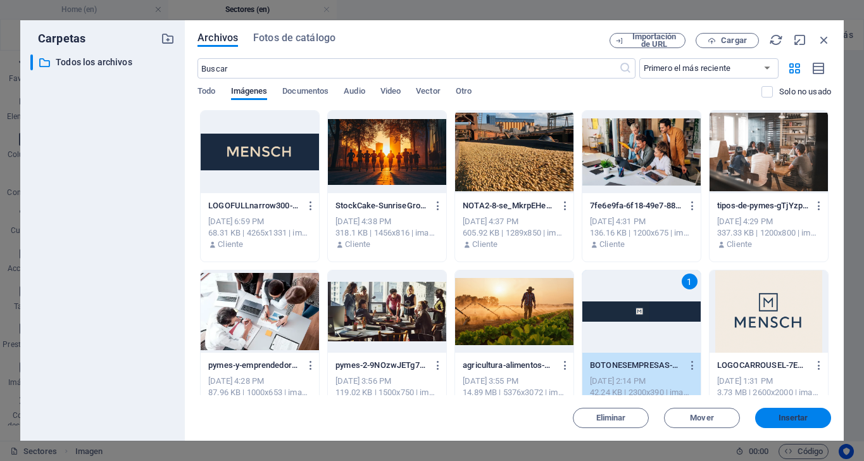
click at [796, 414] on span "Insertar" at bounding box center [793, 418] width 30 height 8
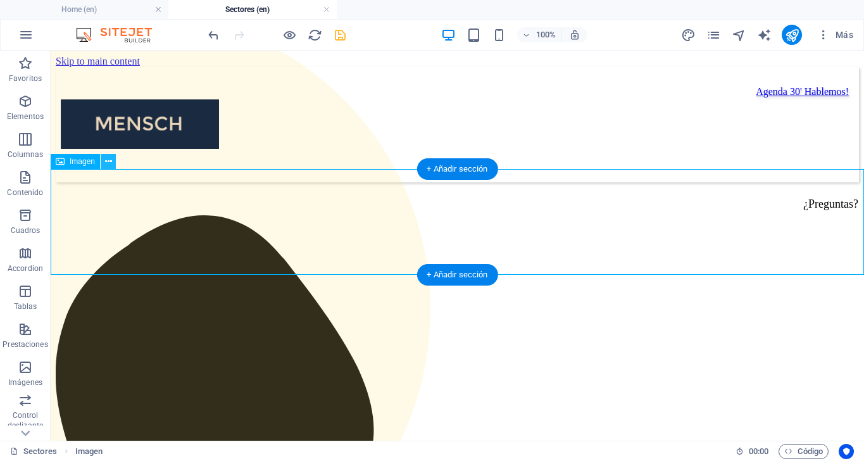
click at [108, 164] on icon at bounding box center [108, 161] width 7 height 13
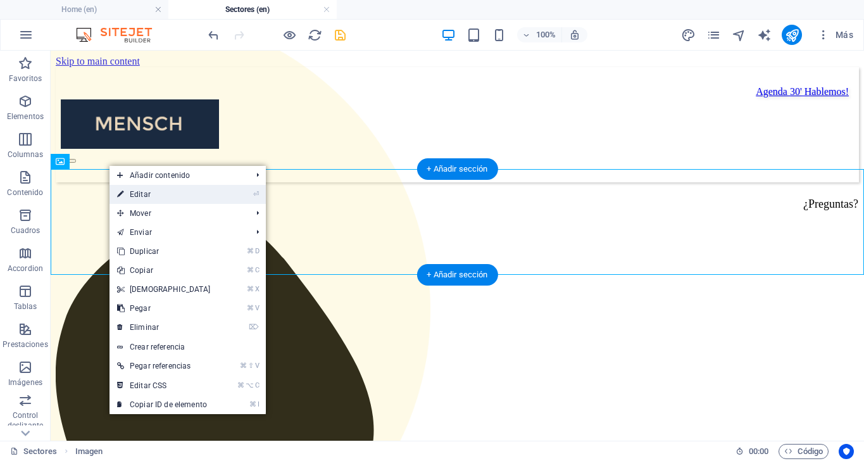
click at [148, 196] on link "⏎ Editar" at bounding box center [163, 194] width 109 height 19
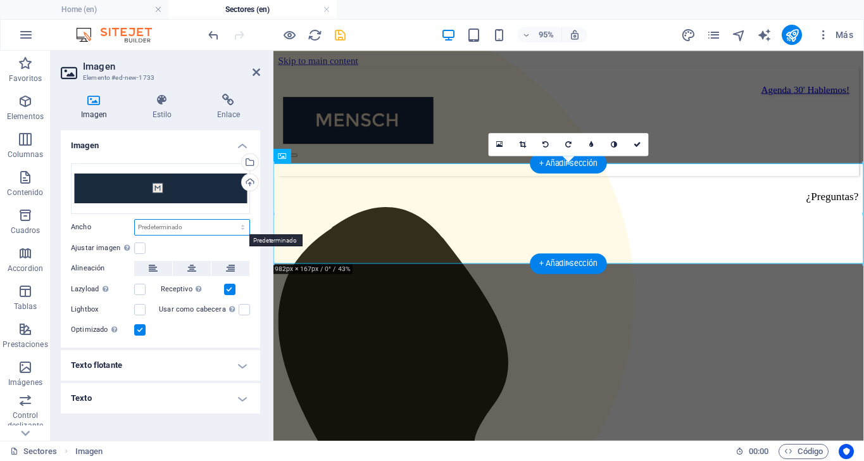
select select "%"
type input "100"
click at [204, 134] on h4 "Imagen" at bounding box center [160, 141] width 199 height 23
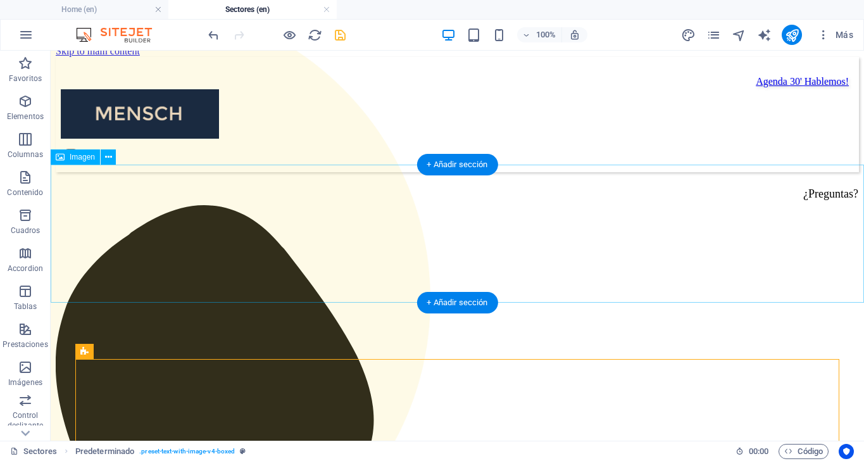
scroll to position [1, 0]
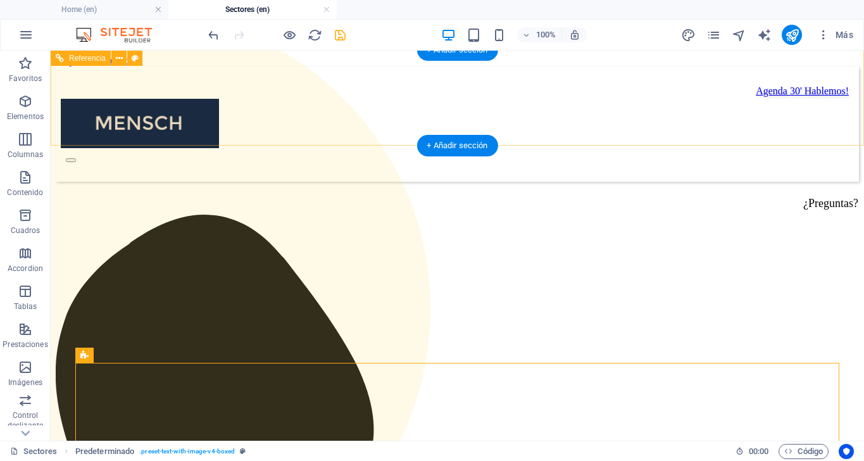
click at [211, 87] on div "Agenda 30' Hablemos!" at bounding box center [457, 90] width 783 height 11
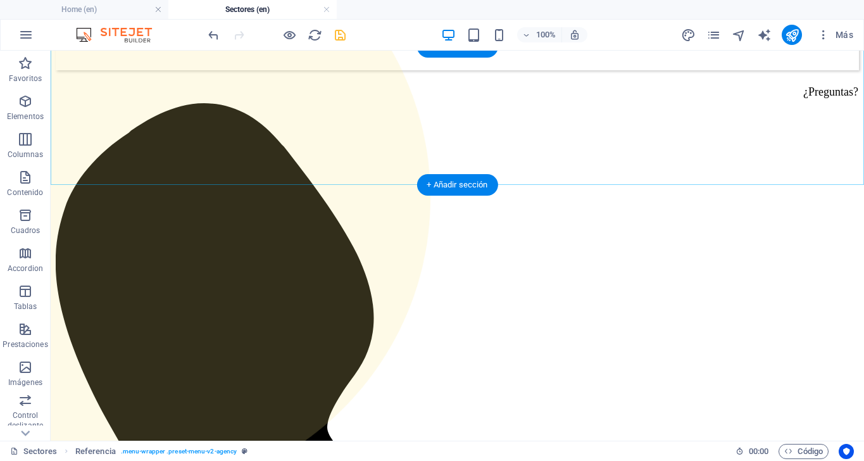
scroll to position [127, 0]
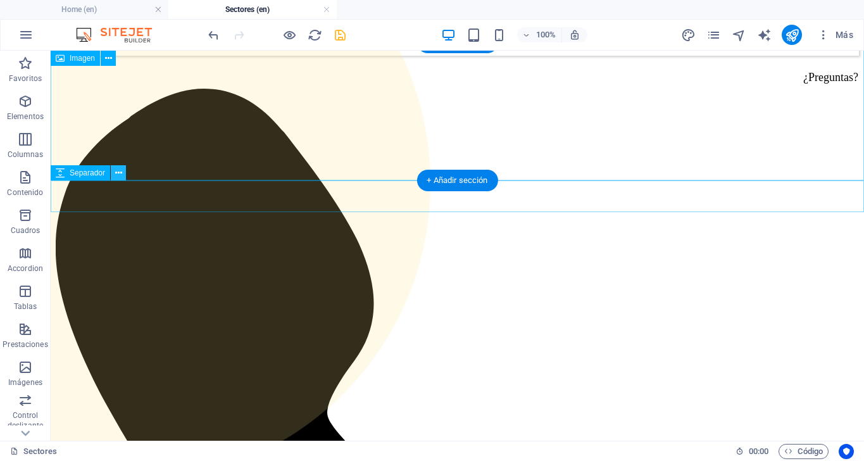
click at [118, 173] on icon at bounding box center [118, 172] width 7 height 13
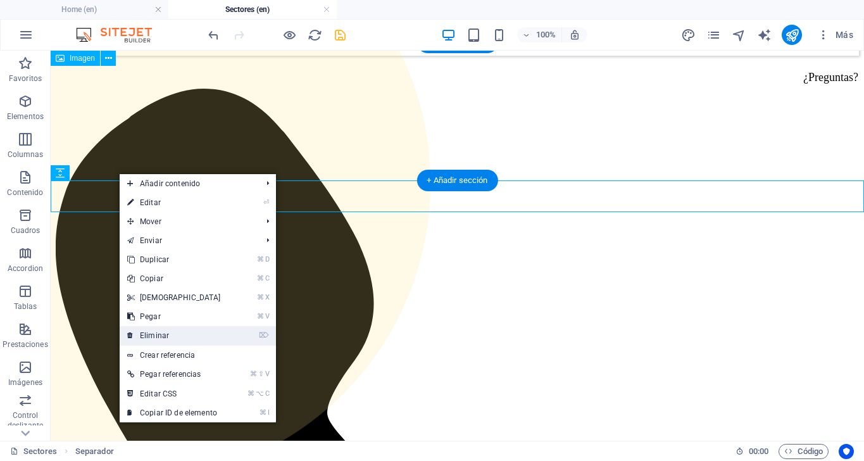
click at [171, 335] on link "⌦ Eliminar" at bounding box center [174, 335] width 109 height 19
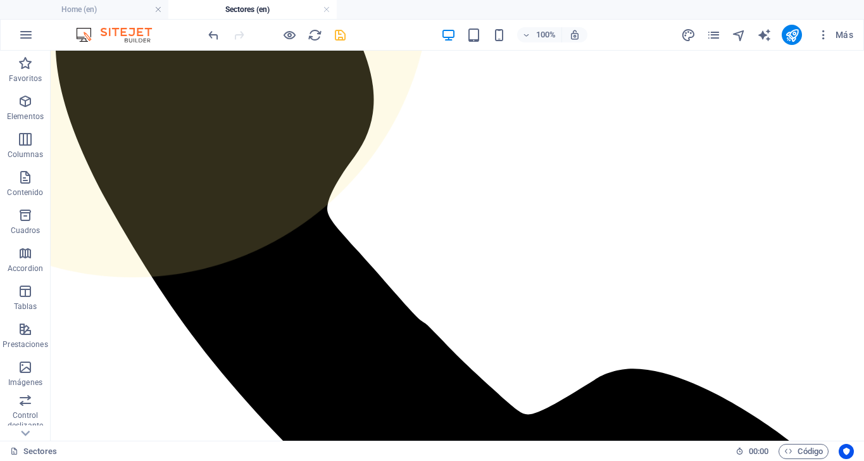
scroll to position [331, 0]
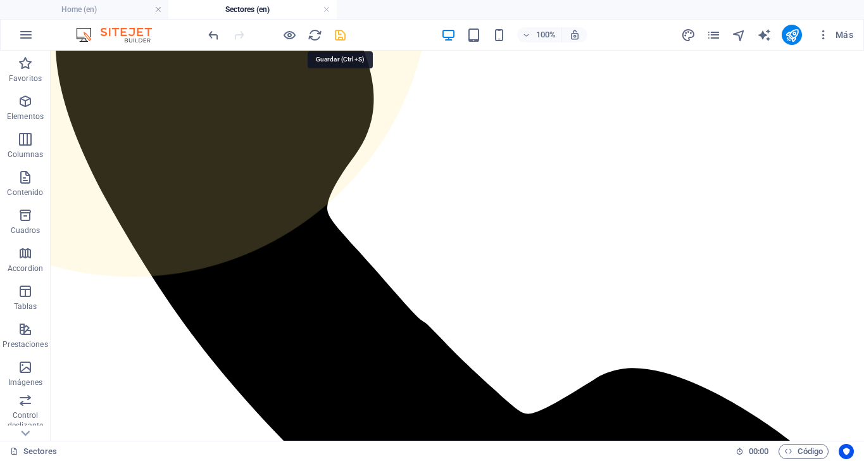
click at [344, 37] on icon "save" at bounding box center [340, 35] width 15 height 15
click at [111, 6] on h4 "Home (en)" at bounding box center [84, 10] width 168 height 14
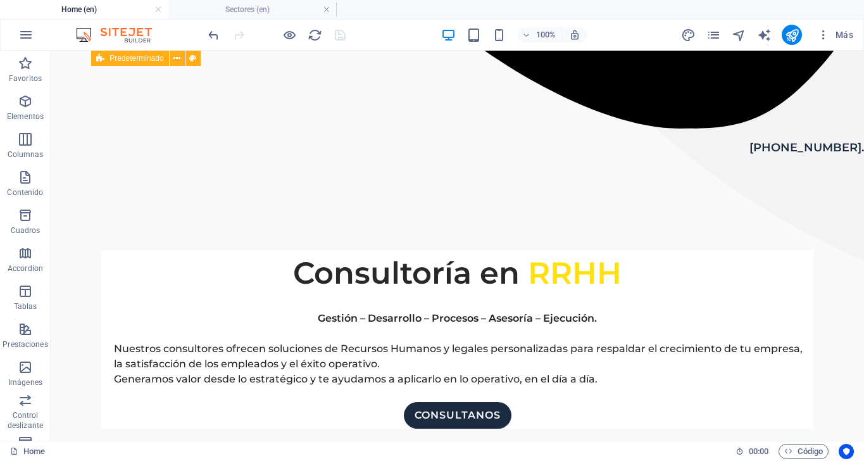
scroll to position [890, 0]
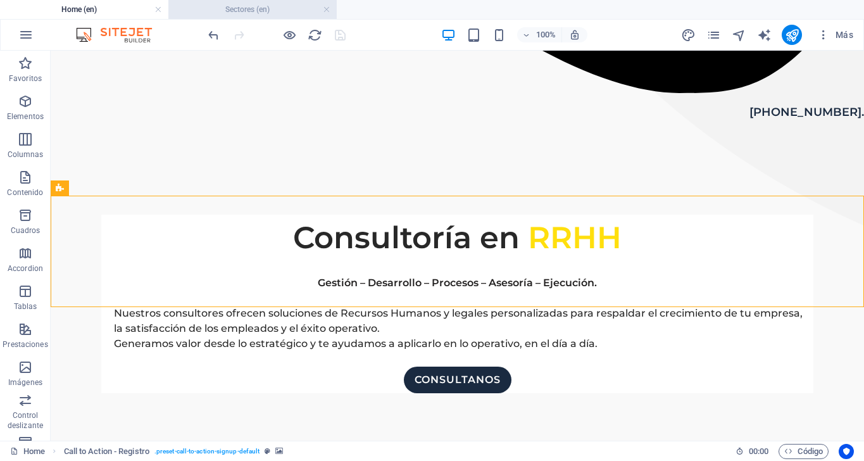
click at [251, 18] on li "Sectores (en)" at bounding box center [252, 9] width 168 height 19
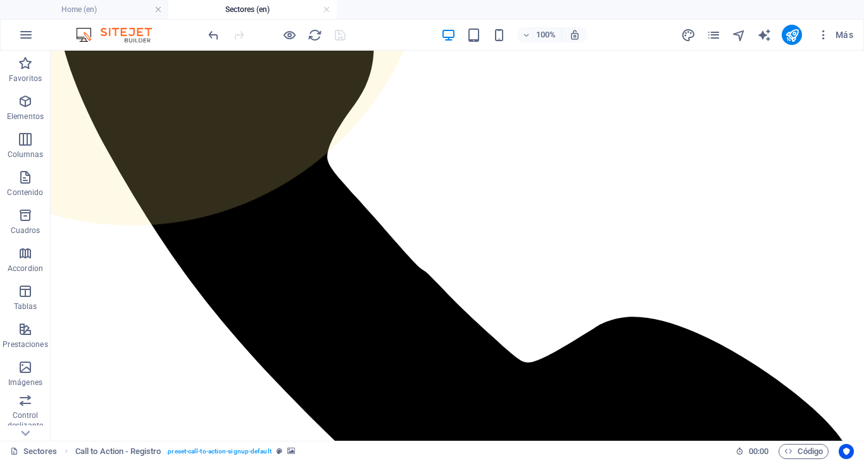
scroll to position [416, 0]
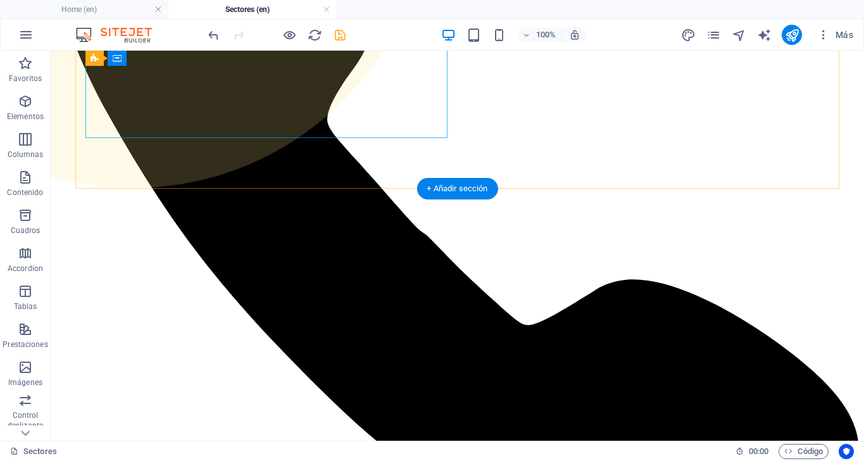
scroll to position [433, 0]
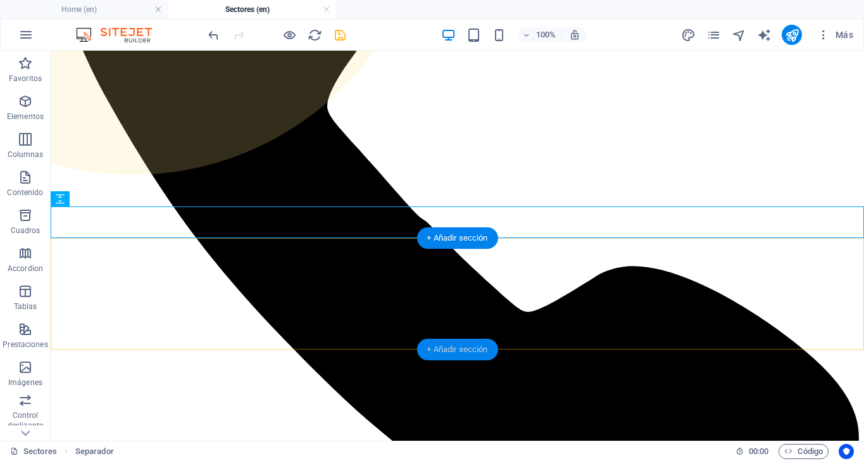
click at [448, 354] on div "+ Añadir sección" at bounding box center [456, 349] width 81 height 22
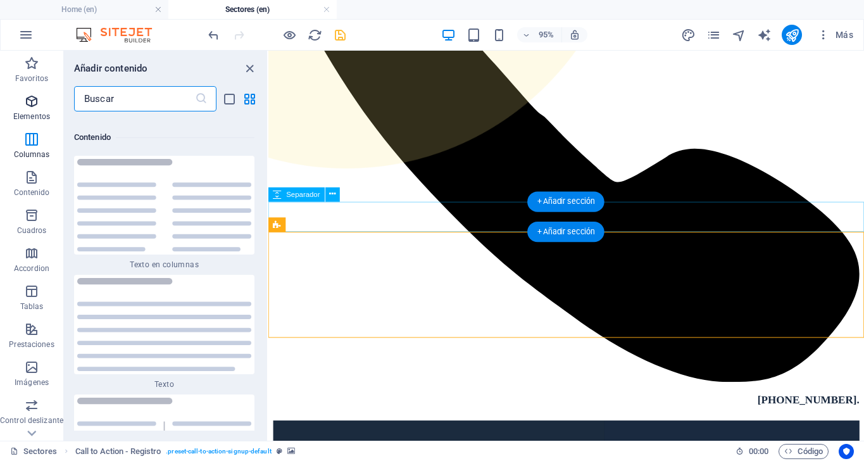
click at [31, 101] on icon "button" at bounding box center [31, 101] width 15 height 15
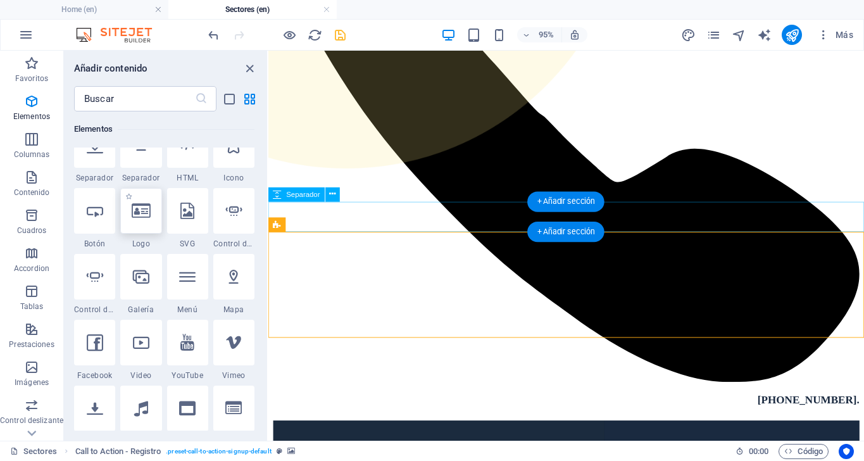
scroll to position [239, 0]
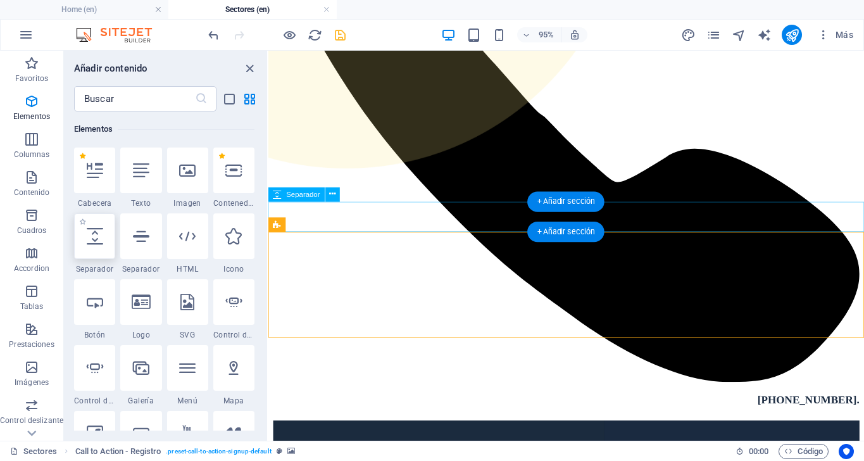
click at [92, 242] on icon at bounding box center [95, 236] width 16 height 16
select select "px"
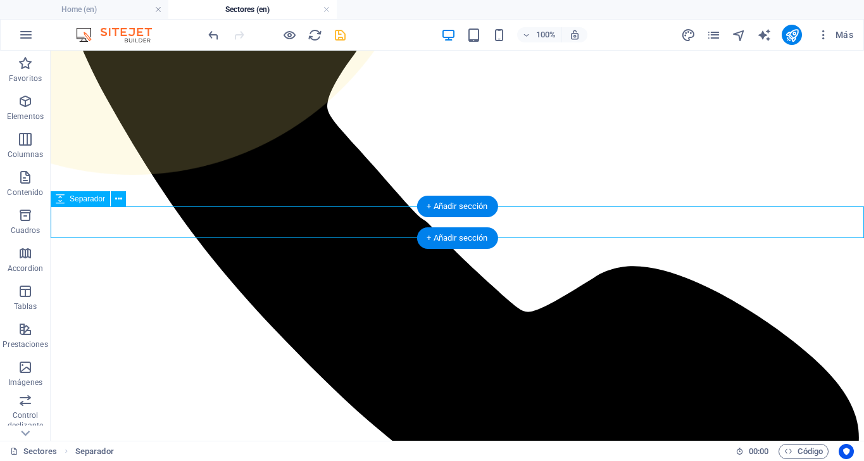
click at [0, 0] on icon at bounding box center [0, 0] width 0 height 0
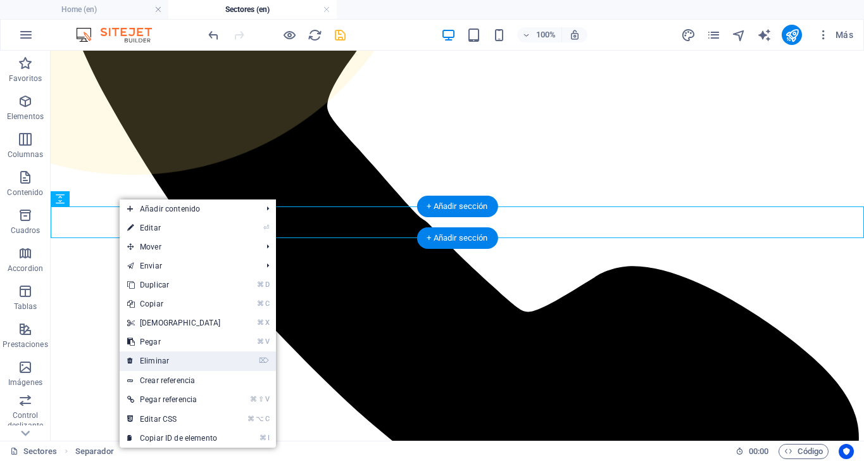
click at [171, 359] on link "⌦ Eliminar" at bounding box center [174, 360] width 109 height 19
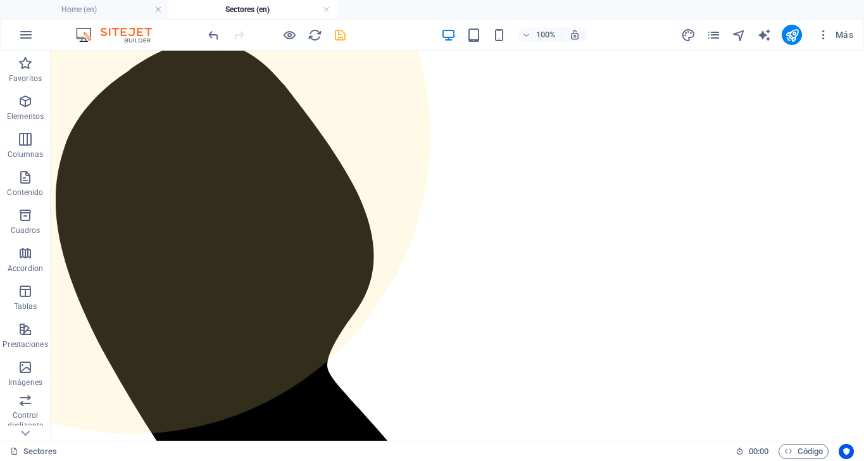
scroll to position [179, 0]
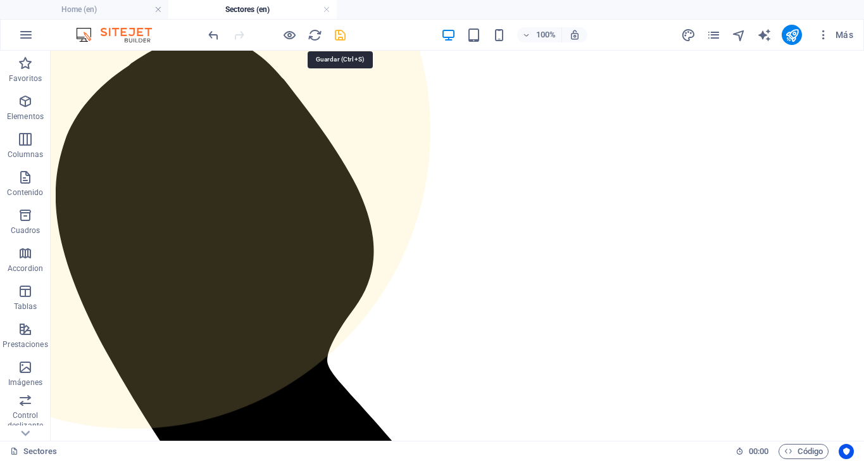
click at [344, 39] on icon "save" at bounding box center [340, 35] width 15 height 15
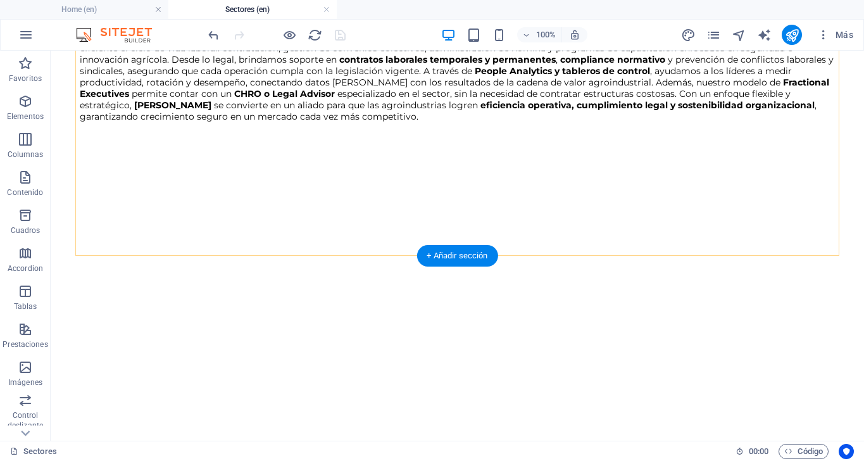
scroll to position [2543, 0]
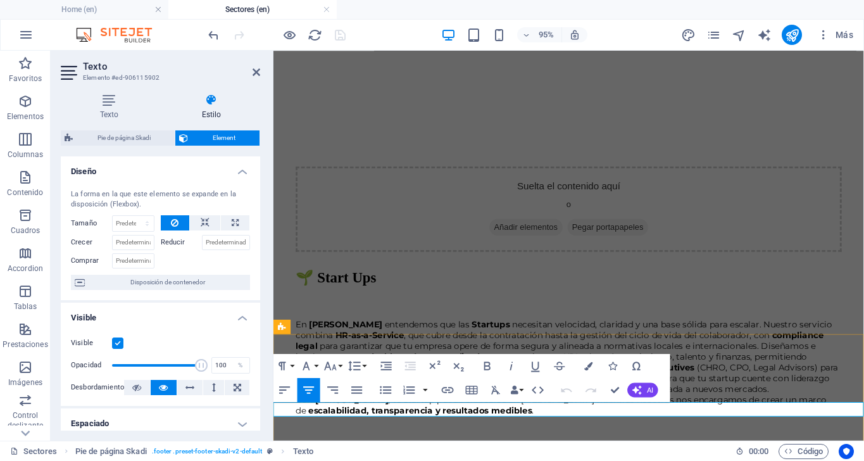
click at [655, 378] on icon "button" at bounding box center [656, 380] width 15 height 15
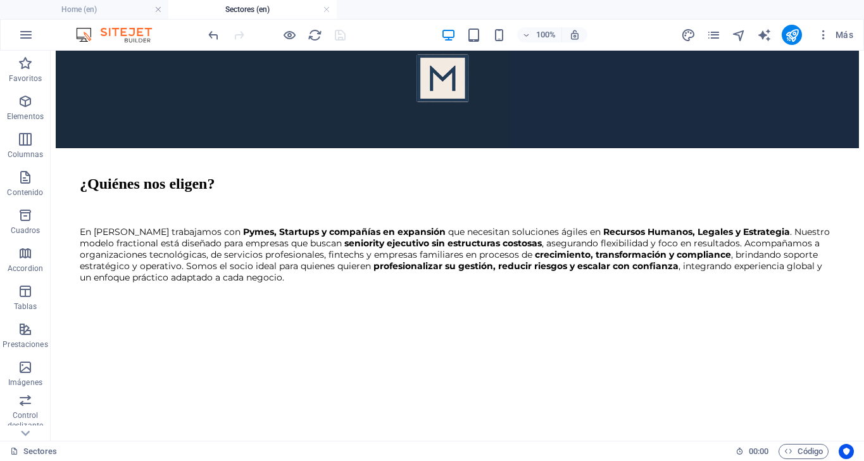
scroll to position [1020, 0]
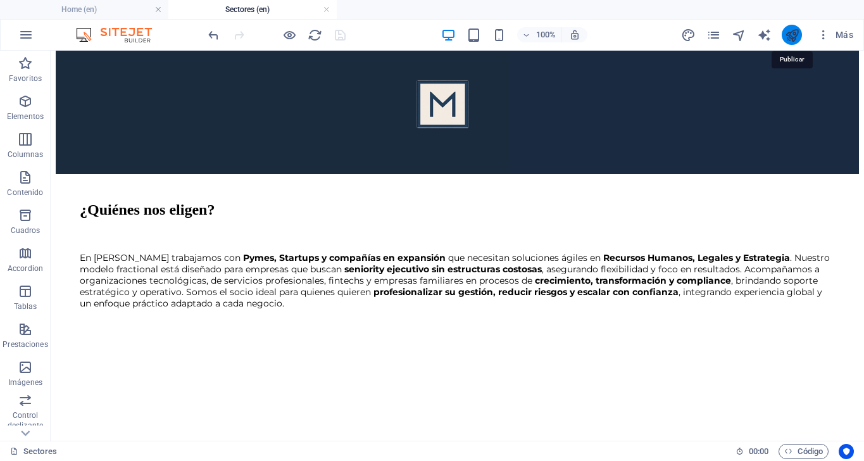
click at [0, 0] on icon "publish" at bounding box center [0, 0] width 0 height 0
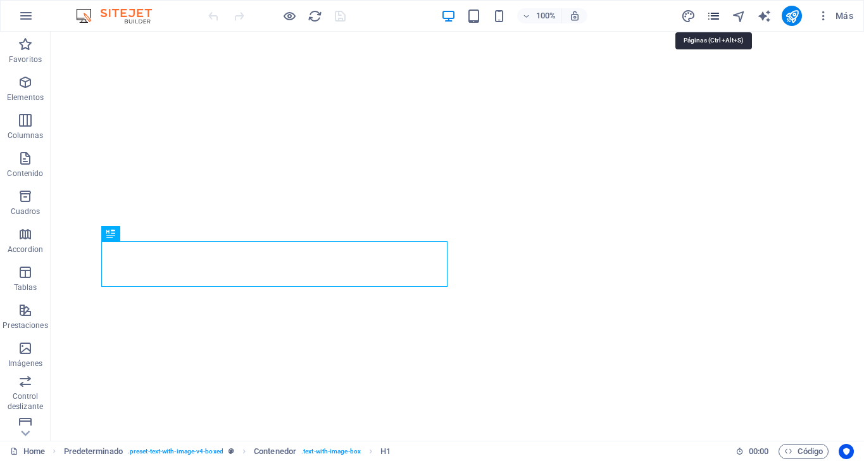
click at [712, 15] on icon "pages" at bounding box center [713, 16] width 15 height 15
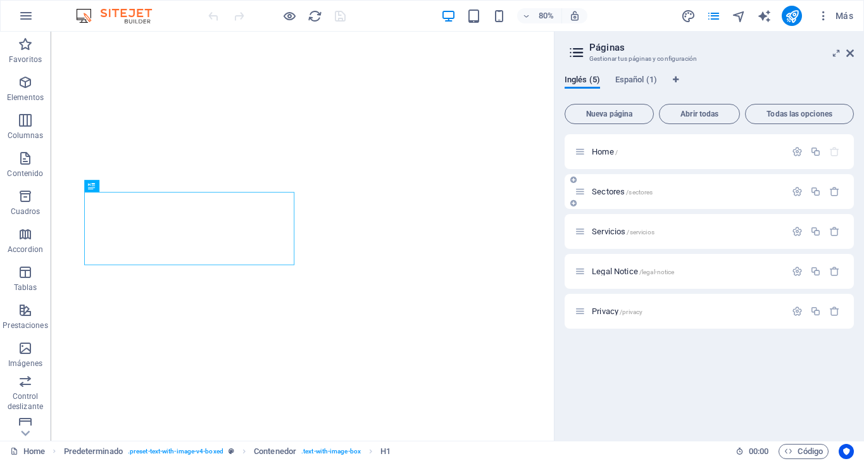
click at [612, 189] on span "Sectores /sectores" at bounding box center [622, 191] width 61 height 9
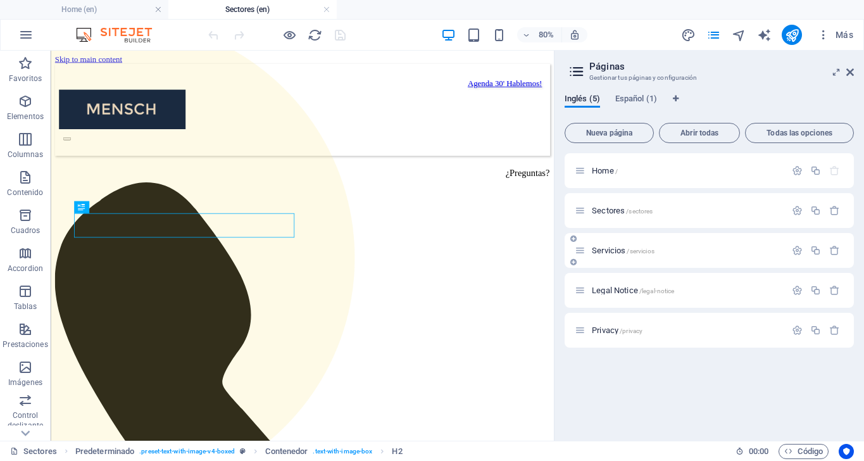
click at [0, 0] on span "Servicios /servicios" at bounding box center [0, 0] width 0 height 0
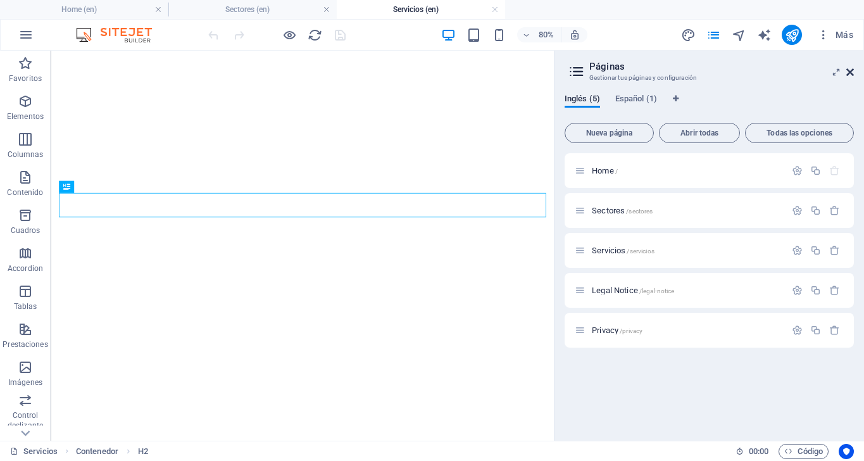
click at [0, 0] on icon at bounding box center [0, 0] width 0 height 0
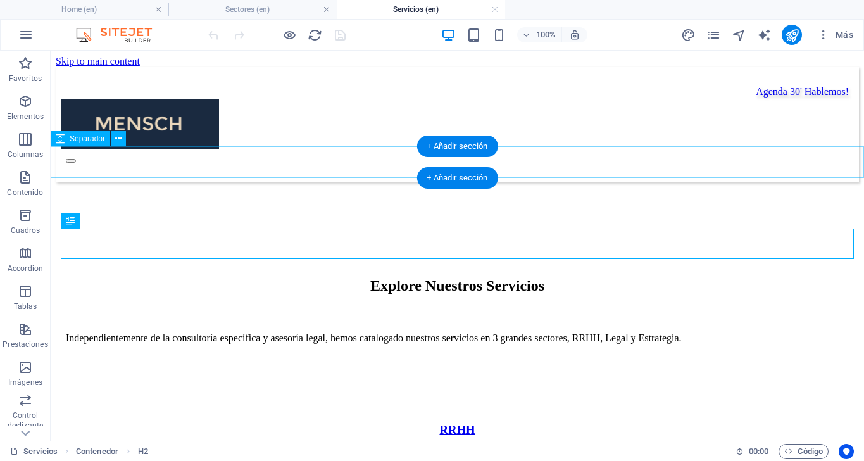
click at [203, 182] on div at bounding box center [457, 198] width 803 height 32
select select "px"
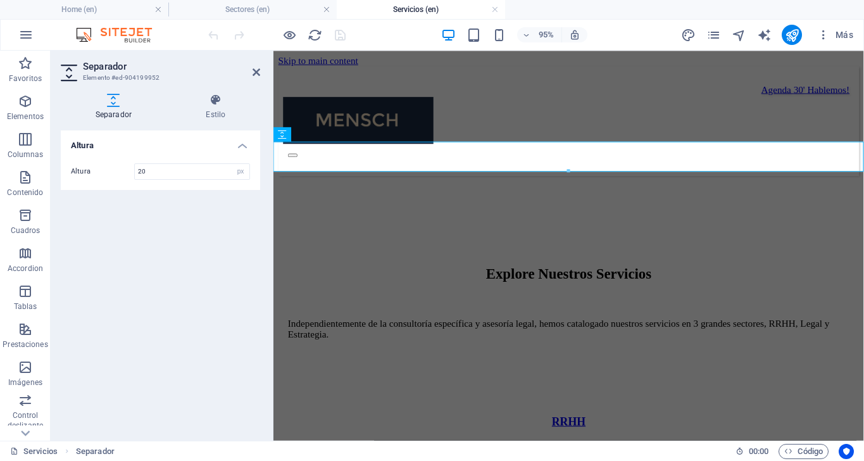
type input "20"
click at [208, 251] on div "Altura Altura 20 px rem vh vw" at bounding box center [160, 280] width 199 height 300
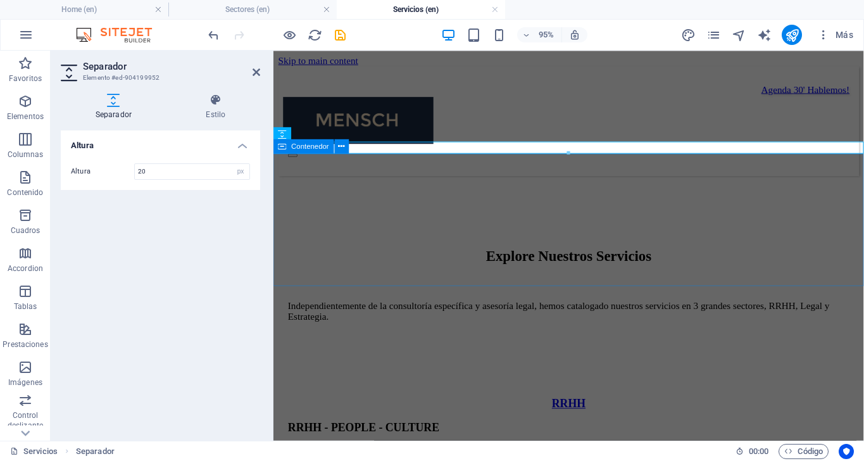
click at [484, 195] on div "Explore Nuestros Servicios Independientemente de la consultoría específica y as…" at bounding box center [583, 277] width 611 height 164
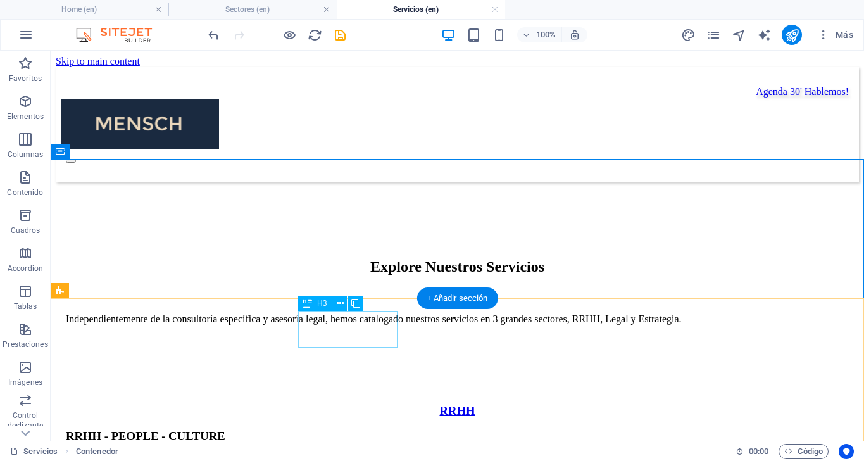
click at [383, 404] on div "RRHH" at bounding box center [457, 411] width 783 height 14
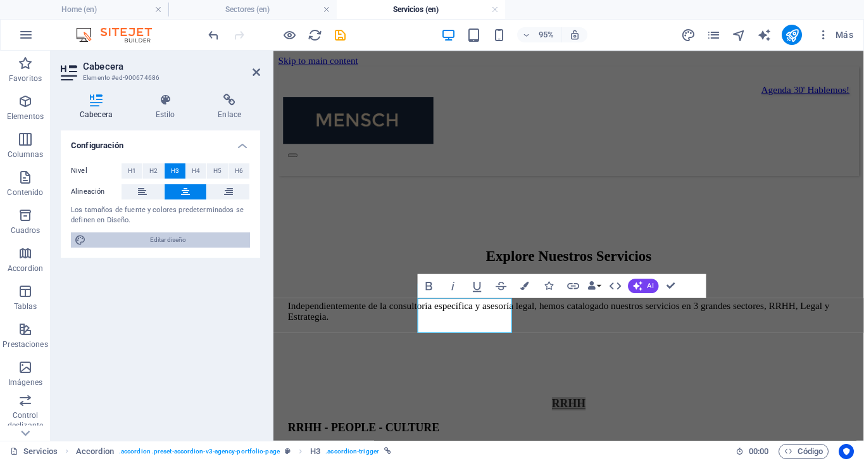
click at [195, 237] on span "Editar diseño" at bounding box center [168, 239] width 156 height 15
select select "px"
select select "500"
select select "px"
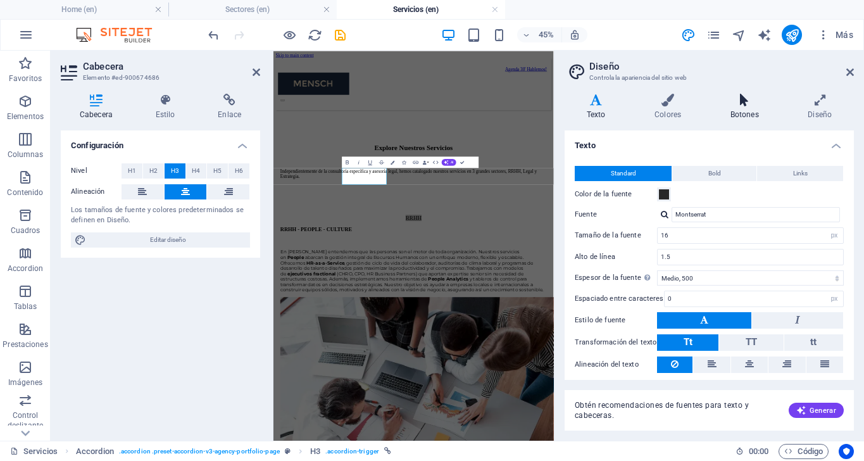
click at [740, 104] on icon at bounding box center [744, 100] width 73 height 13
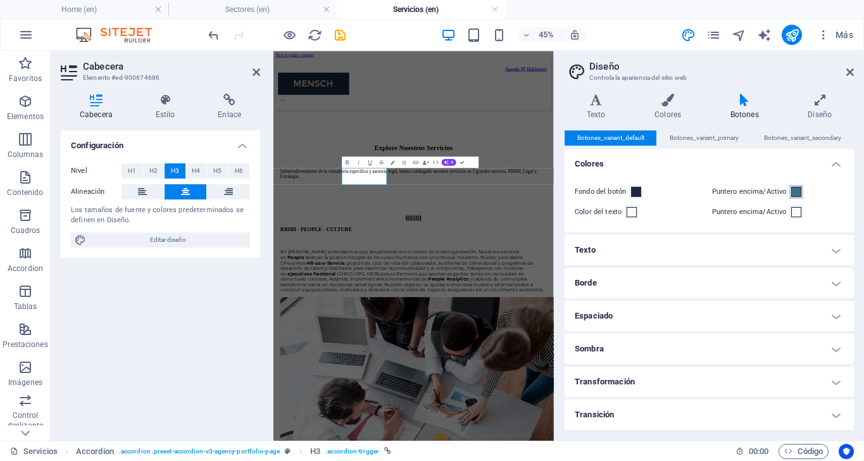
click at [797, 192] on span at bounding box center [796, 192] width 10 height 10
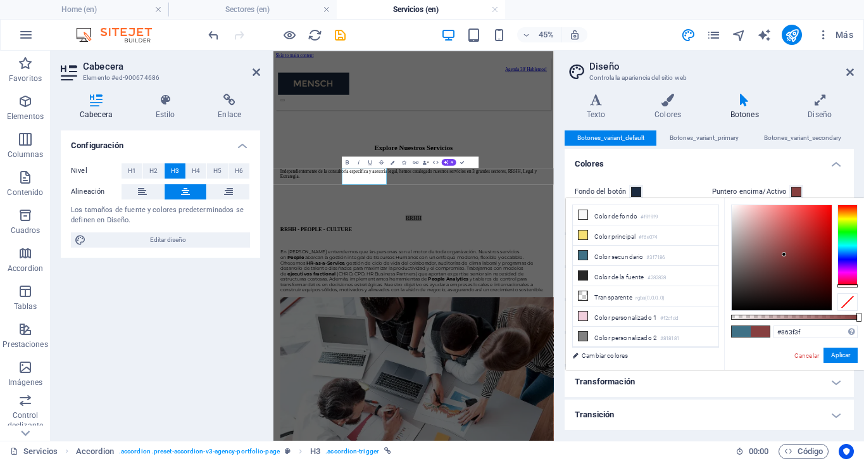
drag, startPoint x: 841, startPoint y: 274, endPoint x: 847, endPoint y: 287, distance: 13.9
click at [847, 287] on div at bounding box center [847, 245] width 20 height 82
drag, startPoint x: 815, startPoint y: 257, endPoint x: 822, endPoint y: 237, distance: 20.8
click at [822, 237] on div at bounding box center [781, 257] width 100 height 105
type input "#e63232"
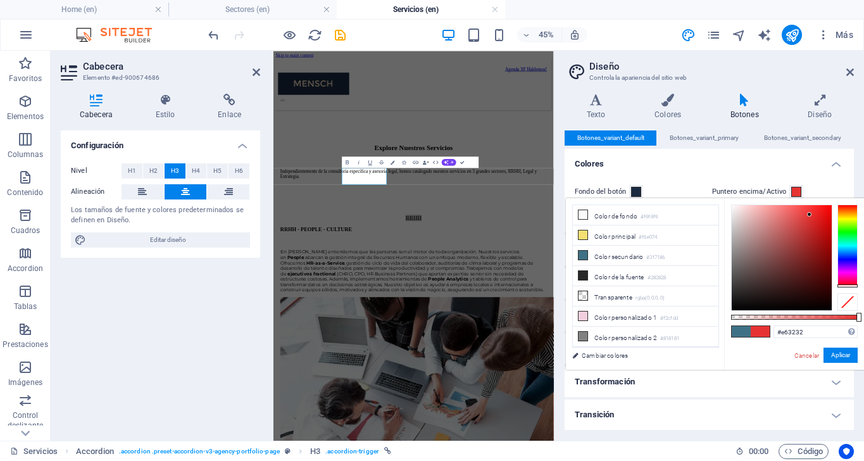
drag, startPoint x: 822, startPoint y: 237, endPoint x: 809, endPoint y: 214, distance: 26.4
click at [809, 214] on div at bounding box center [809, 214] width 4 height 4
click at [842, 358] on button "Aplicar" at bounding box center [840, 354] width 34 height 15
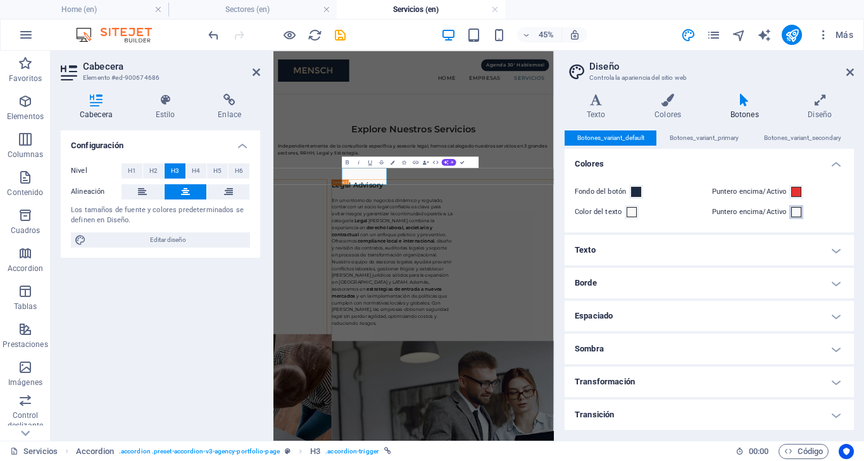
click at [793, 213] on span at bounding box center [796, 212] width 10 height 10
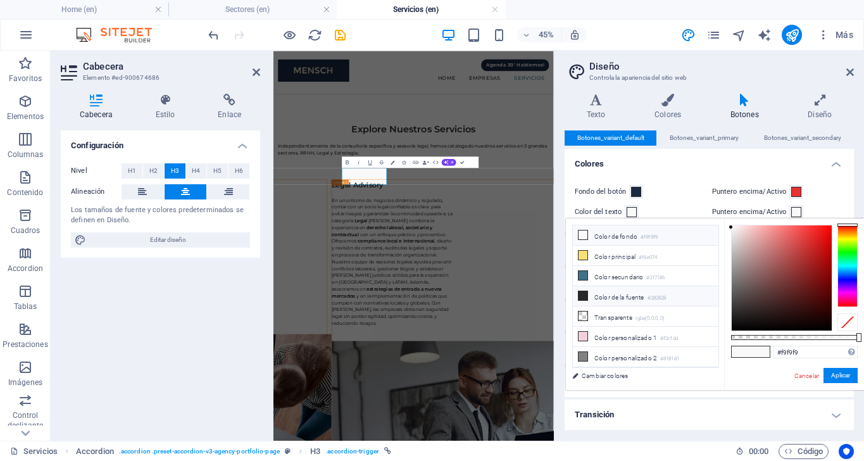
click at [615, 297] on li "Color de la fuente #282828" at bounding box center [646, 296] width 146 height 20
click at [635, 273] on li "Color secundario #3f7186" at bounding box center [646, 276] width 146 height 20
type input "#3f7186"
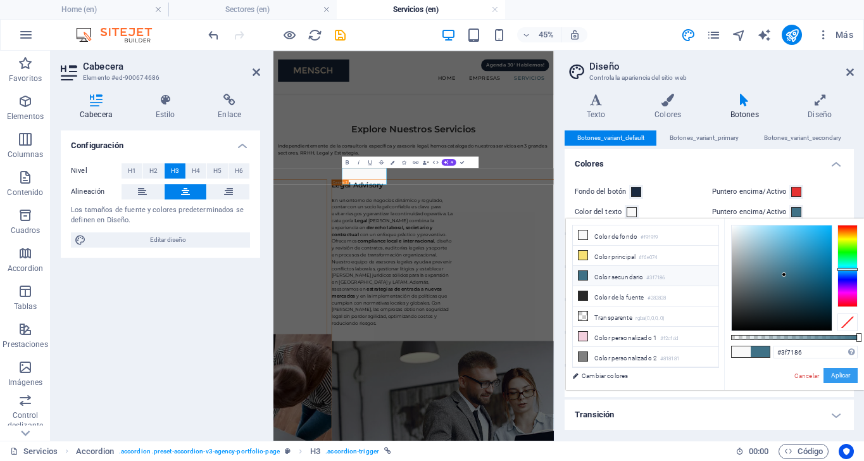
click at [841, 377] on button "Aplicar" at bounding box center [840, 375] width 34 height 15
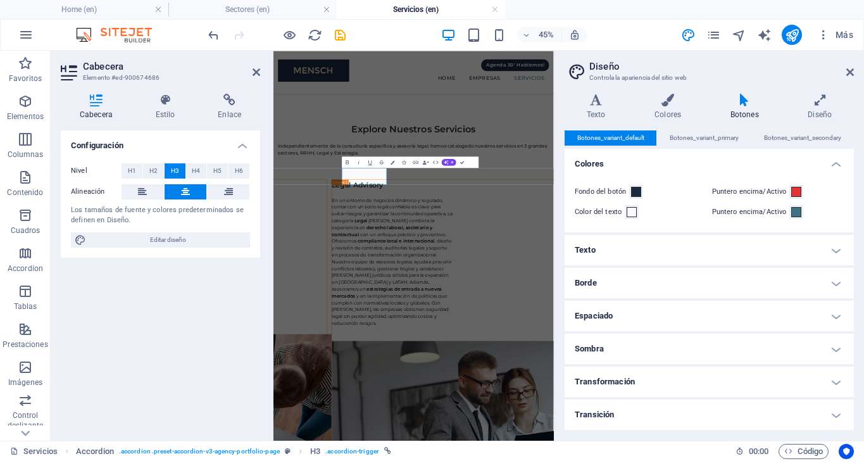
click at [845, 71] on h2 "Diseño" at bounding box center [721, 66] width 264 height 11
click at [852, 70] on icon at bounding box center [850, 72] width 8 height 10
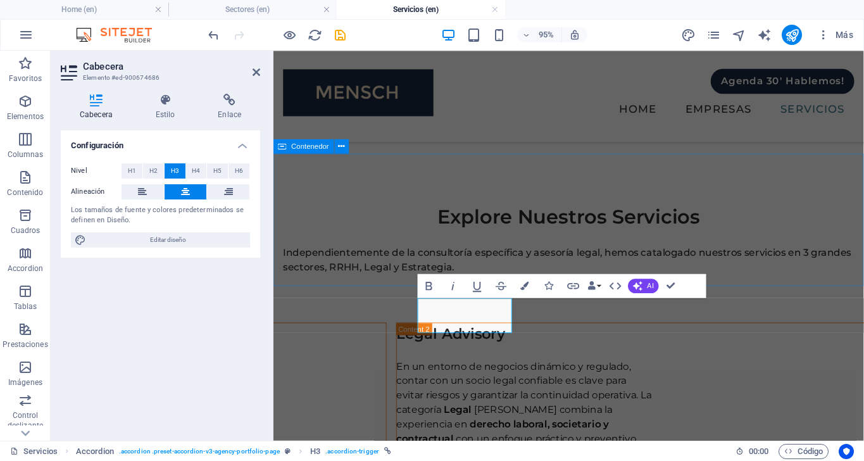
click at [615, 191] on div "Explore Nuestros Servicios Independientemente de la consultoría específica y as…" at bounding box center [583, 228] width 621 height 139
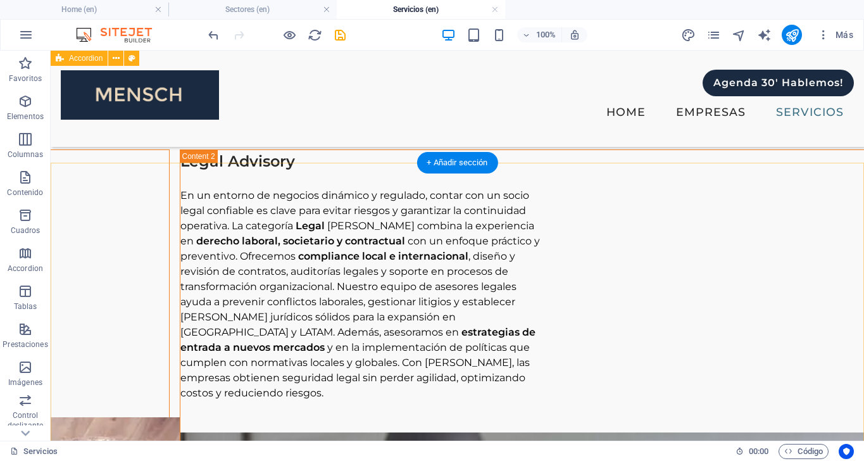
scroll to position [125, 0]
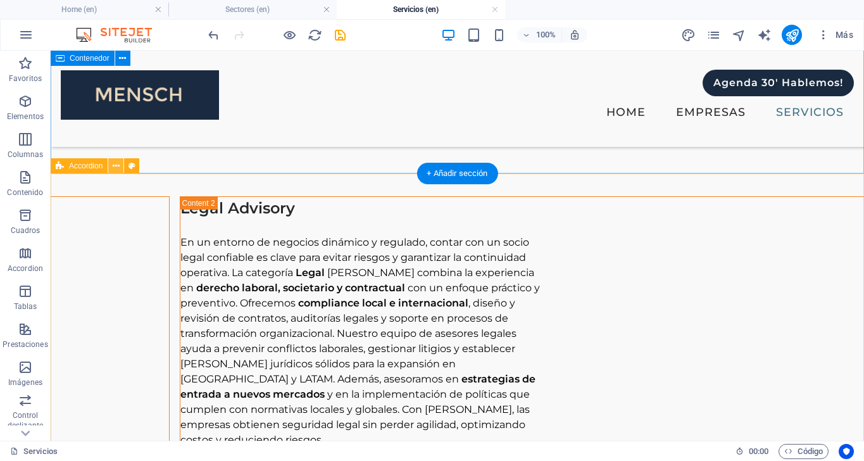
click at [116, 163] on icon at bounding box center [116, 165] width 7 height 13
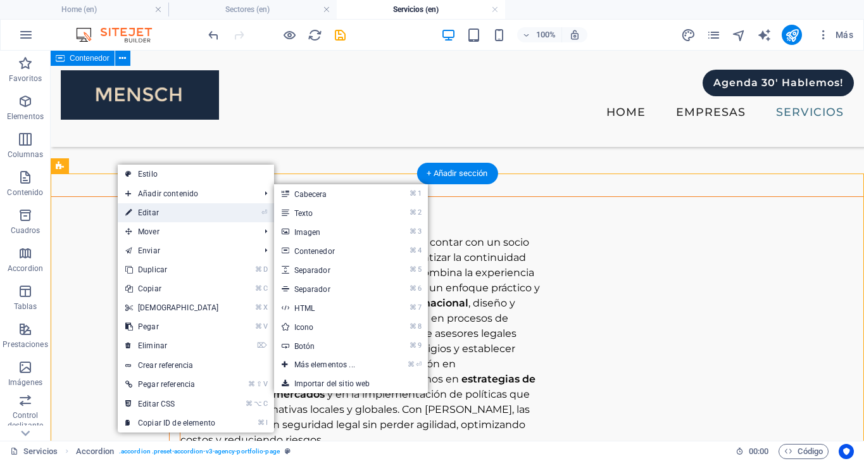
click at [152, 209] on link "⏎ Editar" at bounding box center [172, 212] width 109 height 19
select select "px"
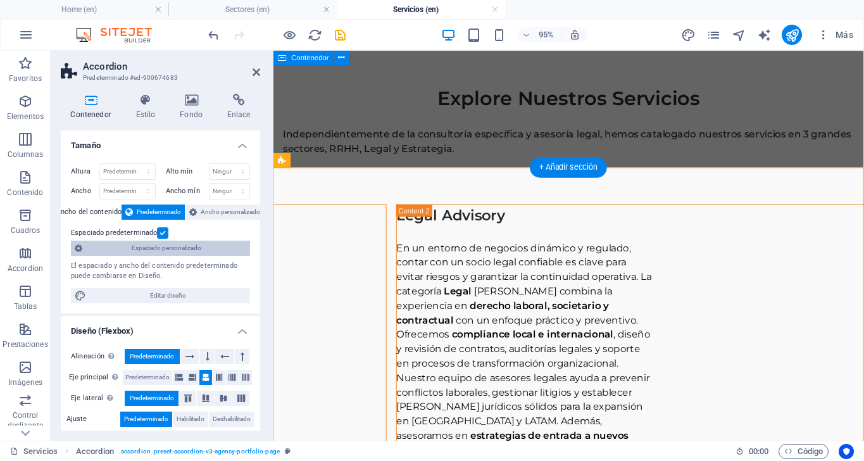
click at [174, 248] on span "Espaciado personalizado" at bounding box center [166, 247] width 160 height 15
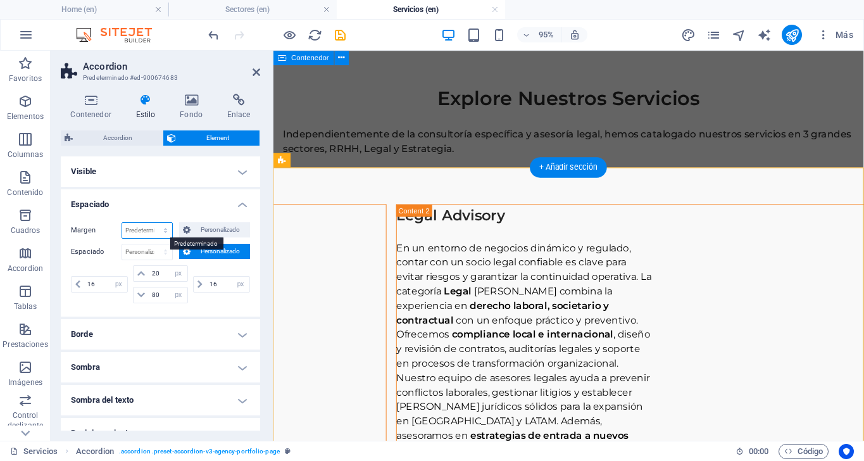
select select "%"
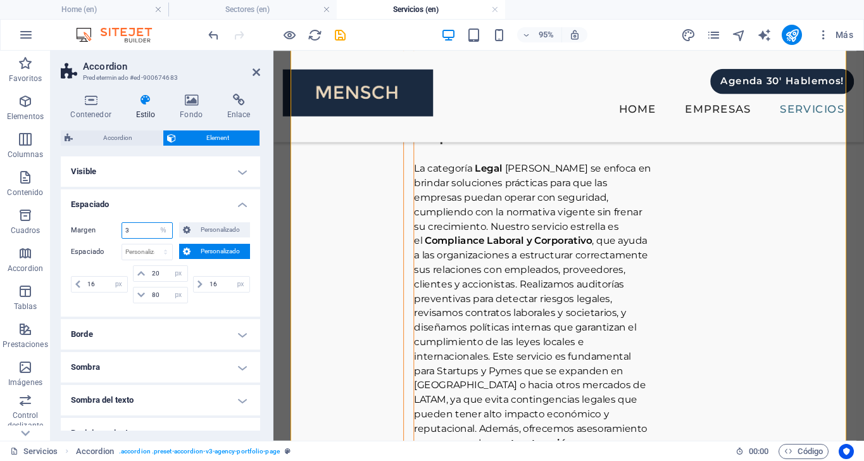
scroll to position [1477, 0]
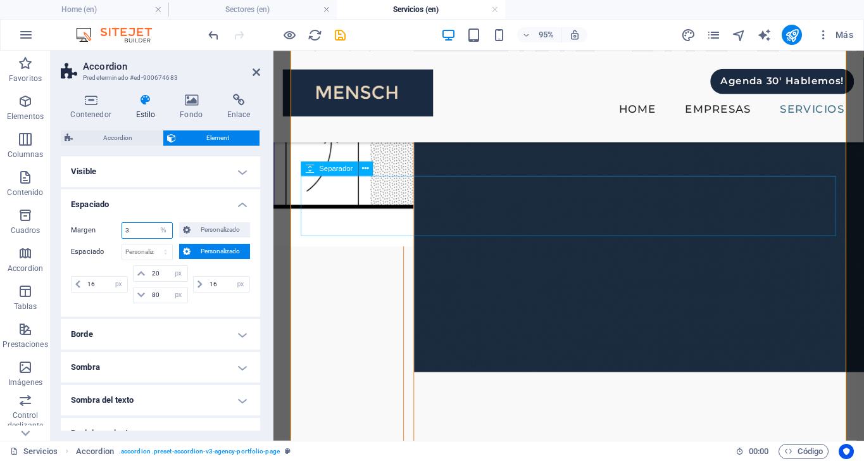
type input "3"
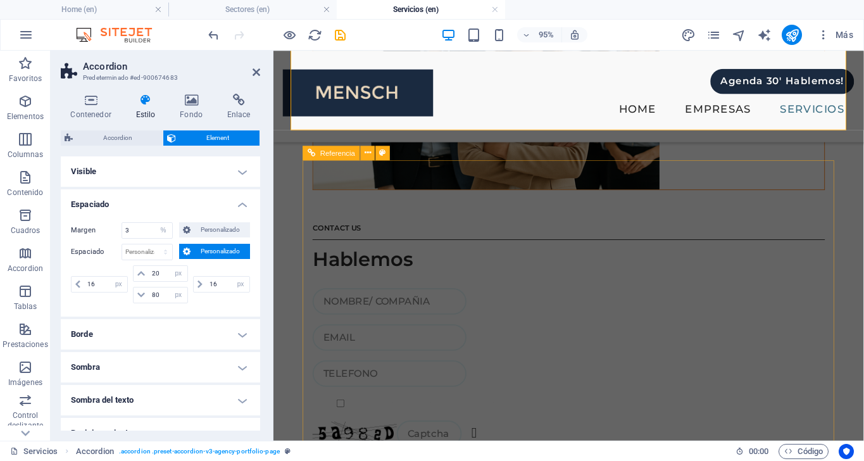
click at [409, 188] on div "CONTACT US Hablemos He leído la política de privacidad. ¿Ilegible? Cargar nuevo…" at bounding box center [583, 121] width 559 height 968
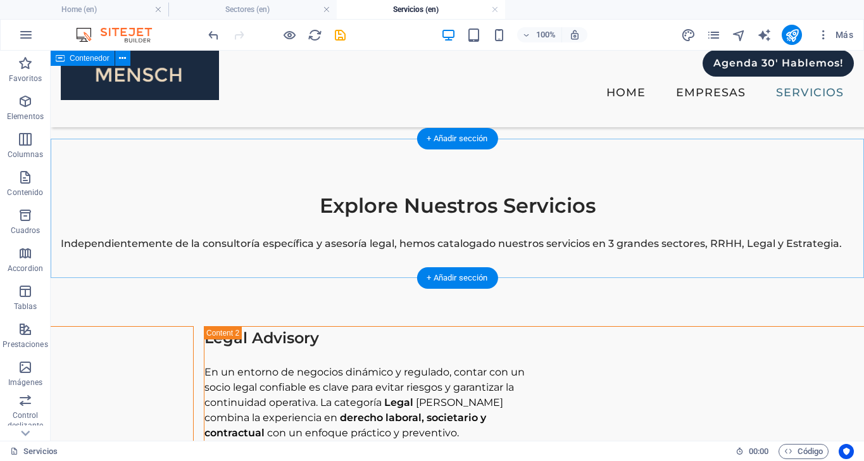
scroll to position [18, 0]
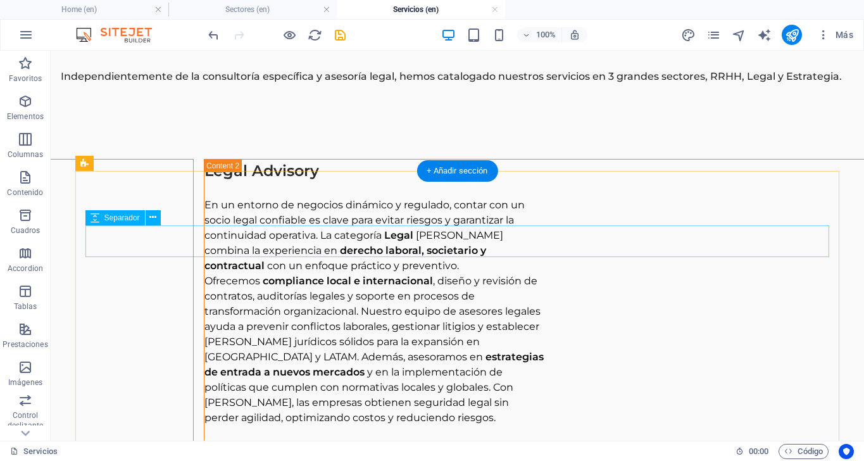
scroll to position [190, 0]
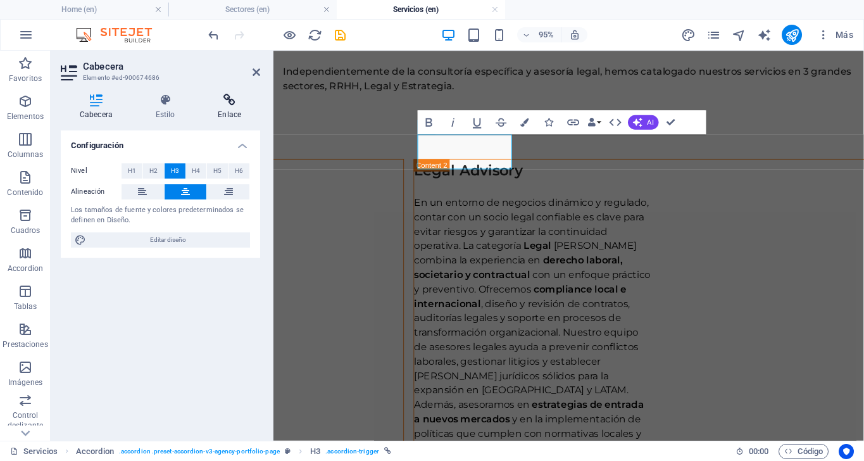
click at [230, 106] on h4 "Enlace" at bounding box center [229, 107] width 61 height 27
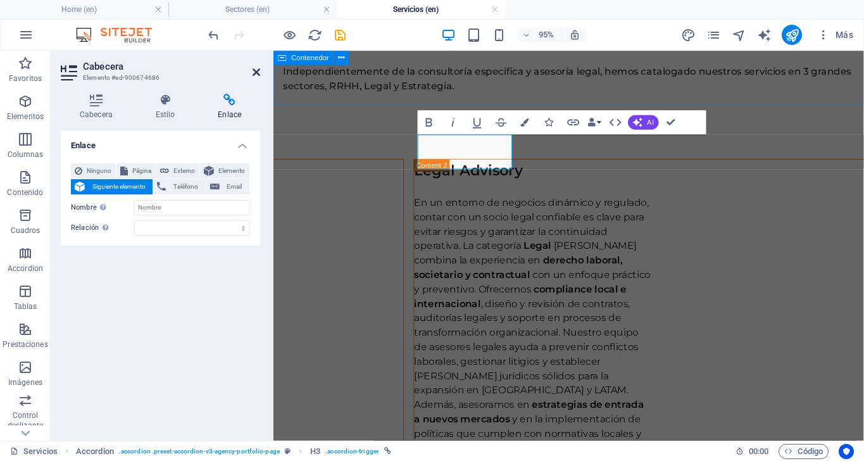
click at [254, 72] on icon at bounding box center [256, 72] width 8 height 10
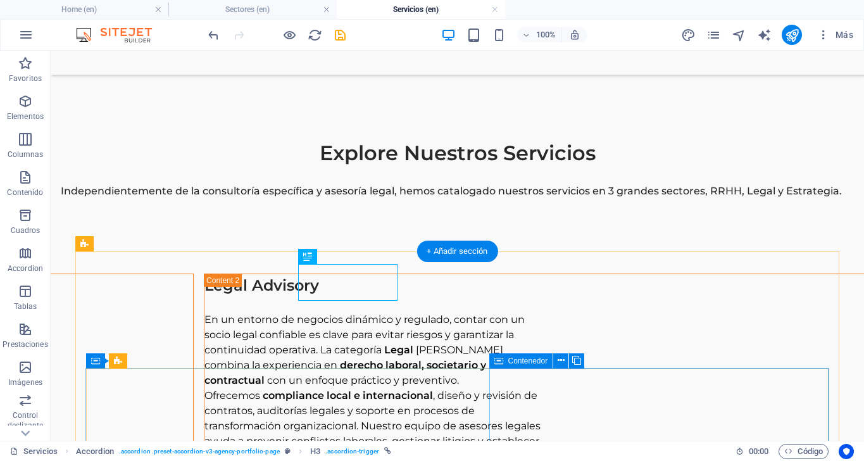
scroll to position [71, 0]
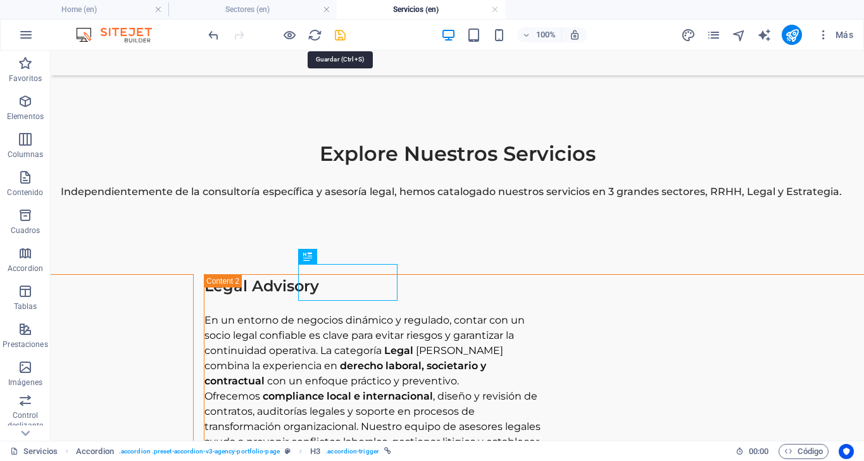
click at [0, 0] on icon "save" at bounding box center [0, 0] width 0 height 0
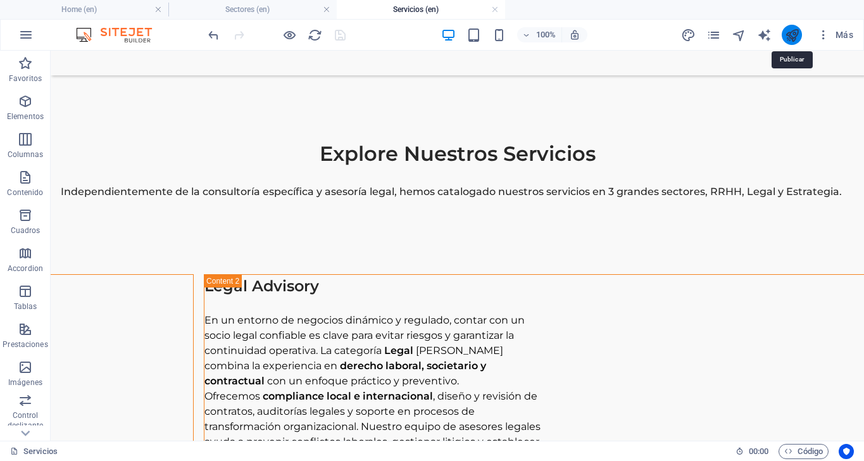
click at [0, 0] on icon "publish" at bounding box center [0, 0] width 0 height 0
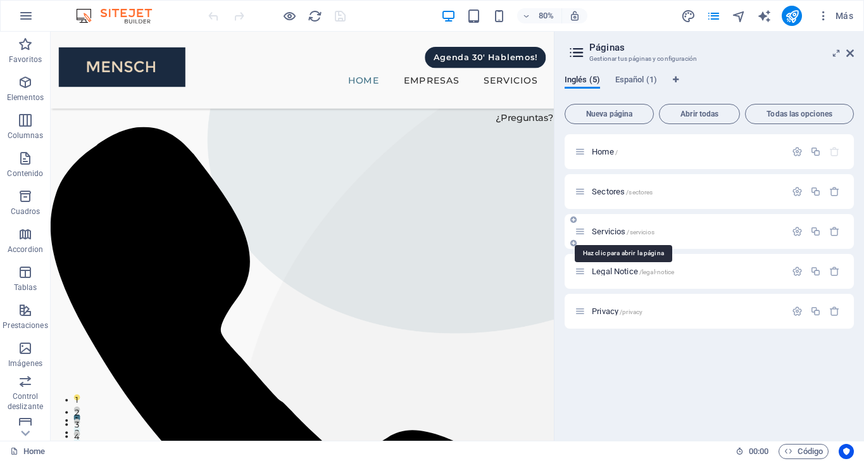
click at [0, 0] on span "Servicios /servicios" at bounding box center [0, 0] width 0 height 0
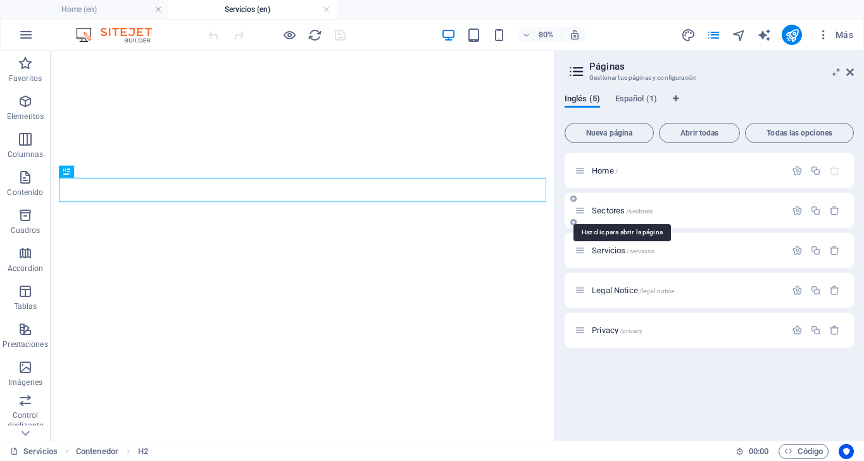
click at [0, 0] on span "Sectores /sectores" at bounding box center [0, 0] width 0 height 0
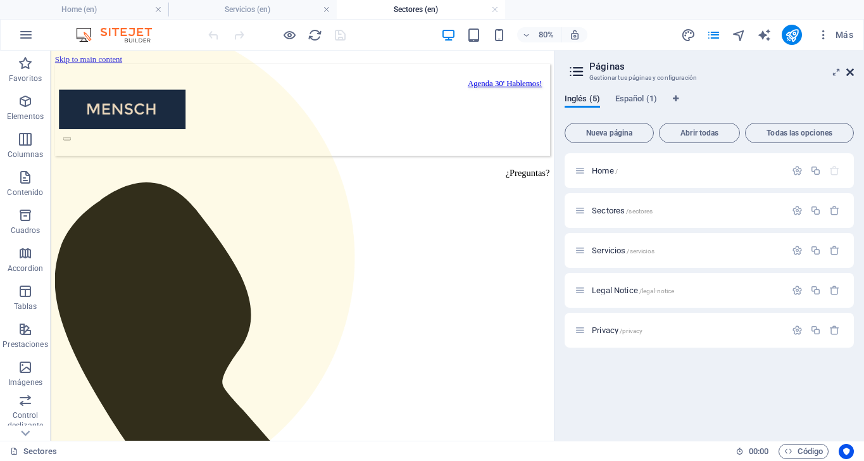
click at [0, 0] on icon at bounding box center [0, 0] width 0 height 0
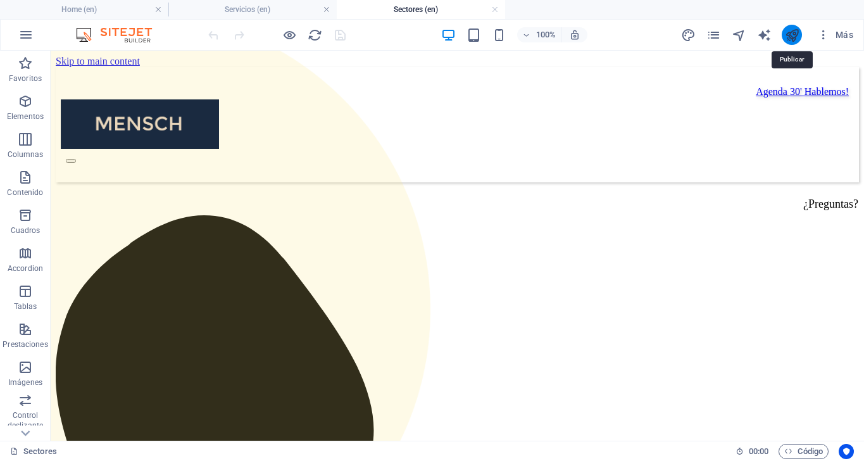
click at [798, 33] on icon "publish" at bounding box center [791, 35] width 15 height 15
